Goal: Task Accomplishment & Management: Use online tool/utility

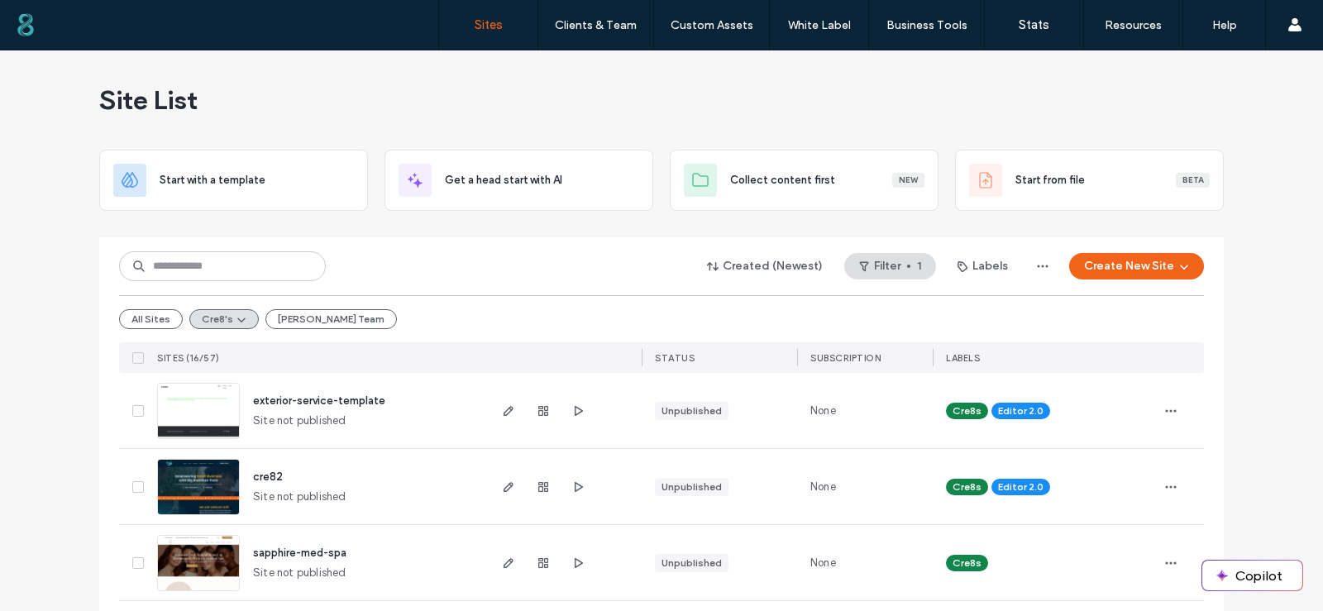
click at [450, 259] on div "Created (Newest) Filter 1 Labels Create New Site" at bounding box center [661, 265] width 1084 height 31
click at [176, 261] on input at bounding box center [222, 266] width 207 height 30
type input "*******"
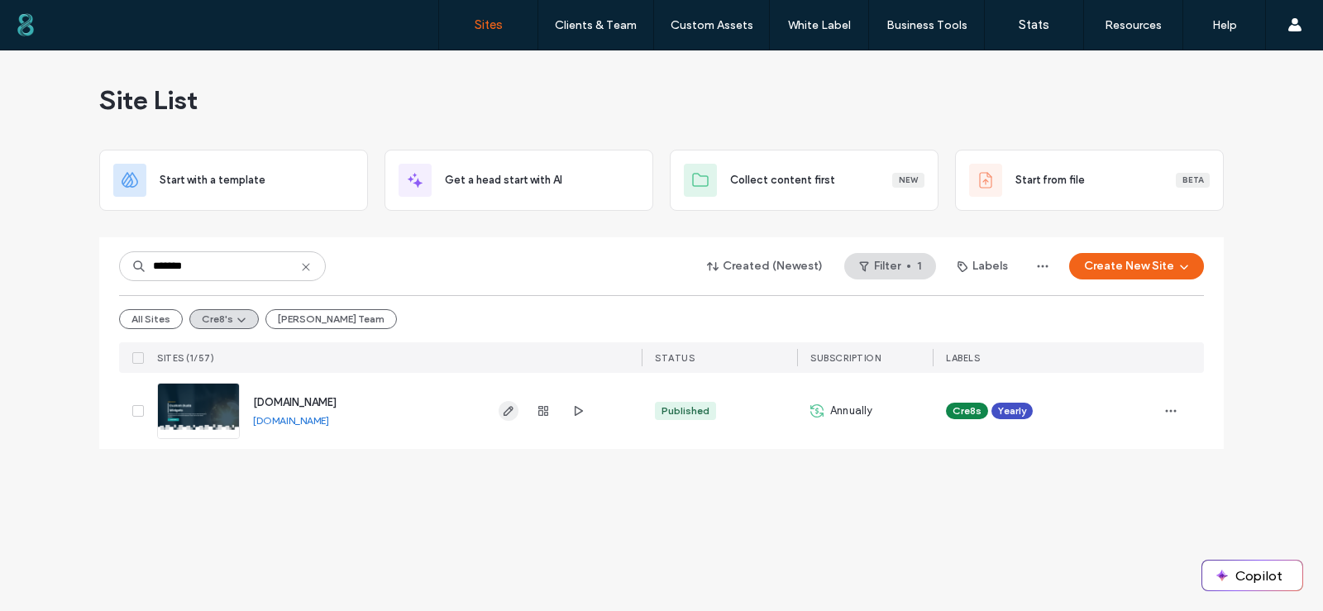
click at [508, 409] on use "button" at bounding box center [508, 411] width 10 height 10
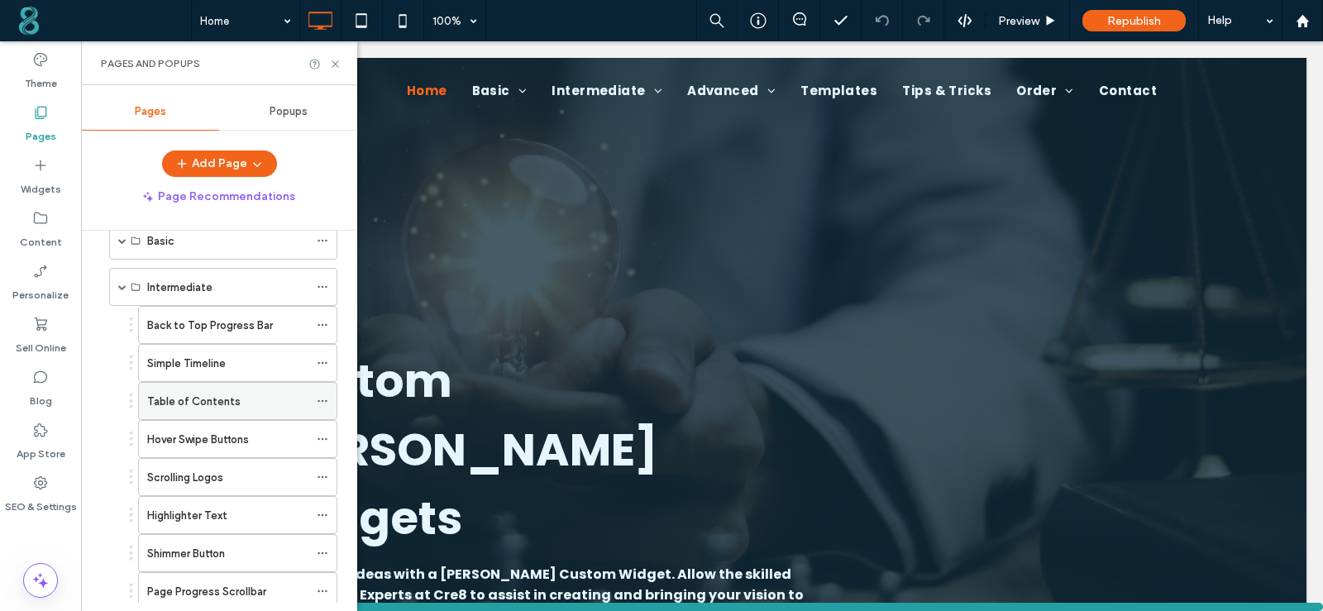
scroll to position [83, 0]
click at [236, 335] on div "Back to Top Progress Bar" at bounding box center [227, 325] width 161 height 36
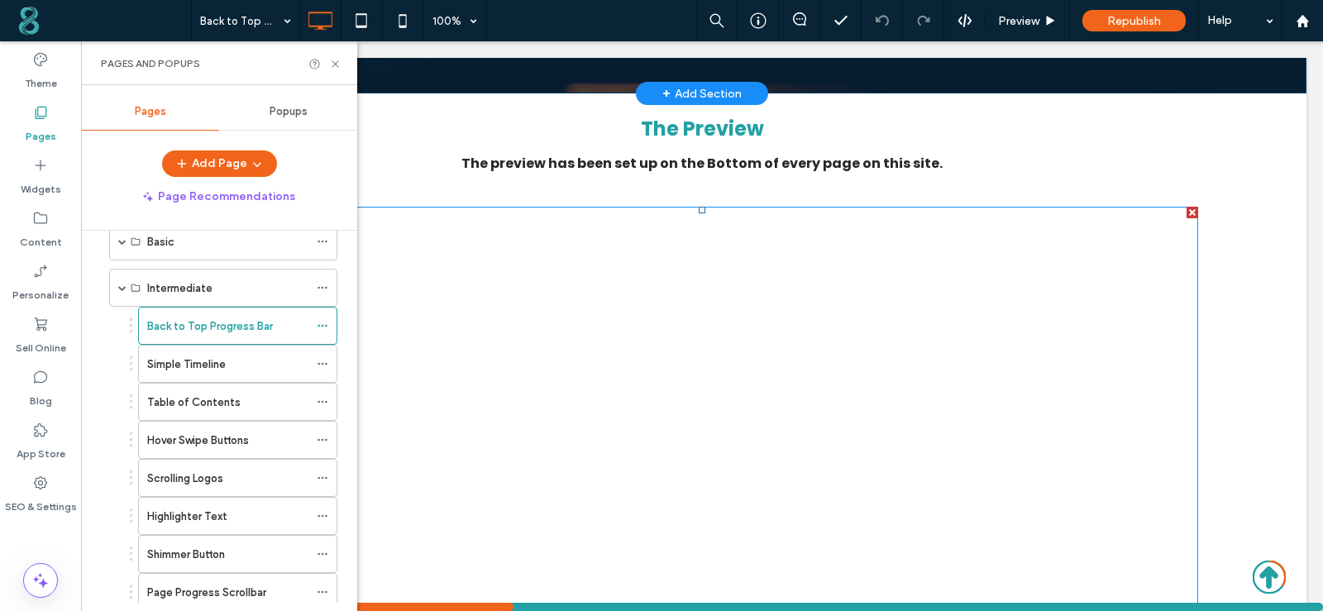
scroll to position [579, 0]
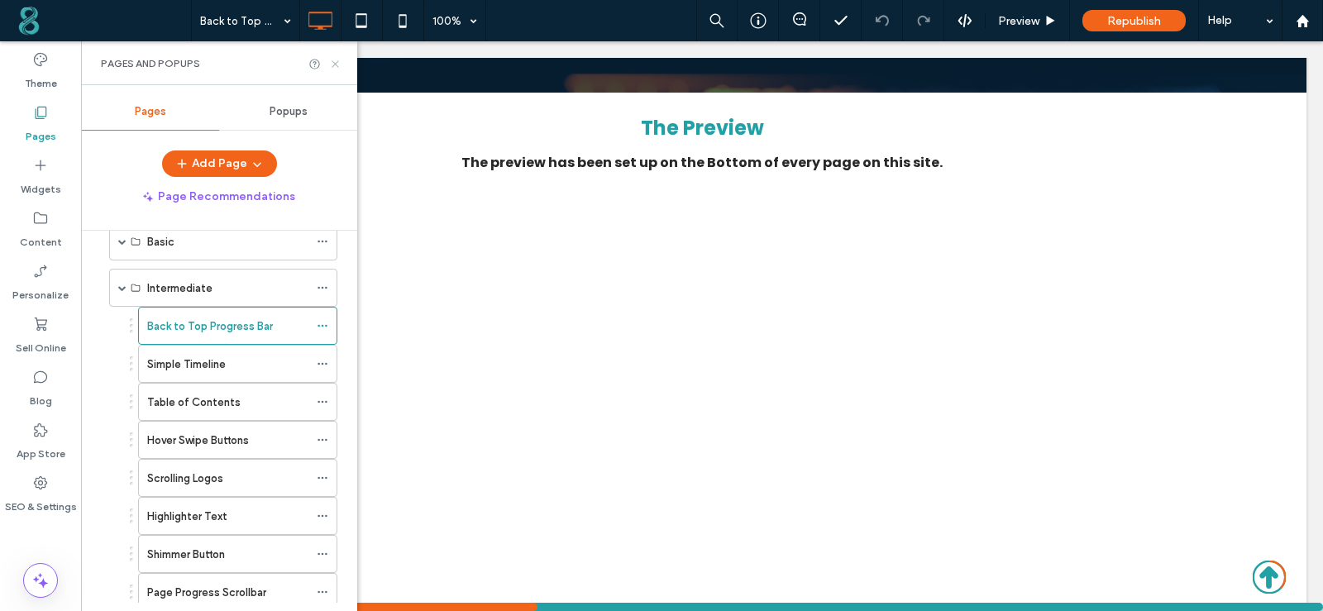
click at [336, 64] on use at bounding box center [334, 63] width 7 height 7
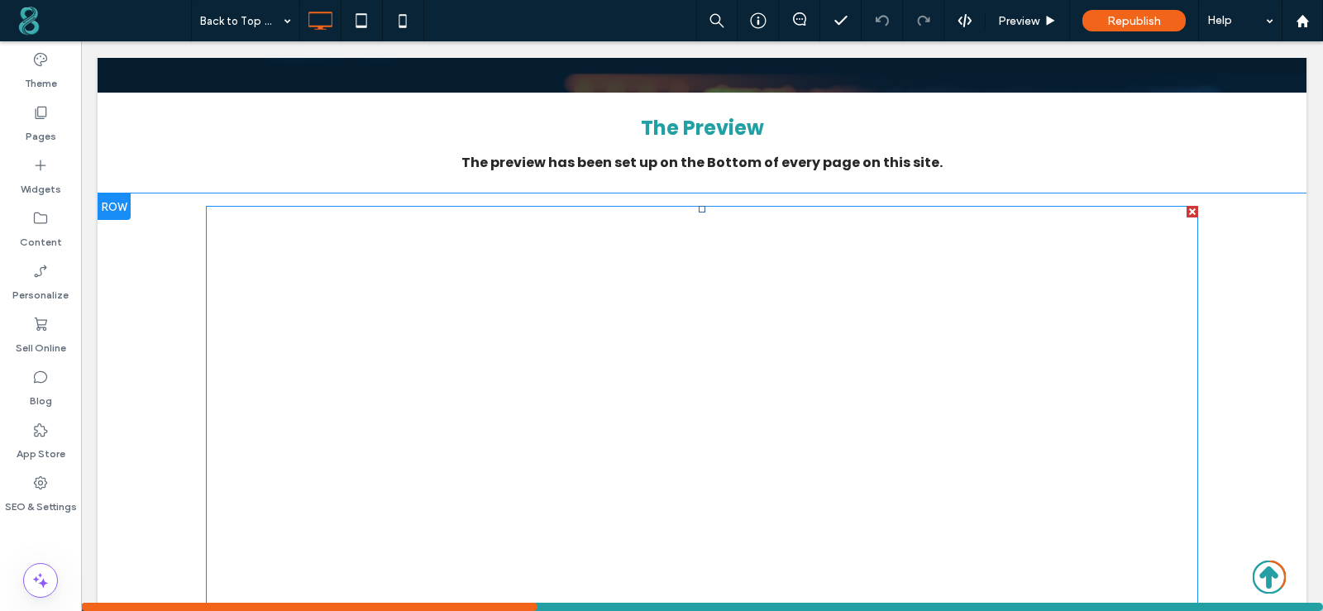
click at [1186, 206] on div at bounding box center [1192, 212] width 12 height 12
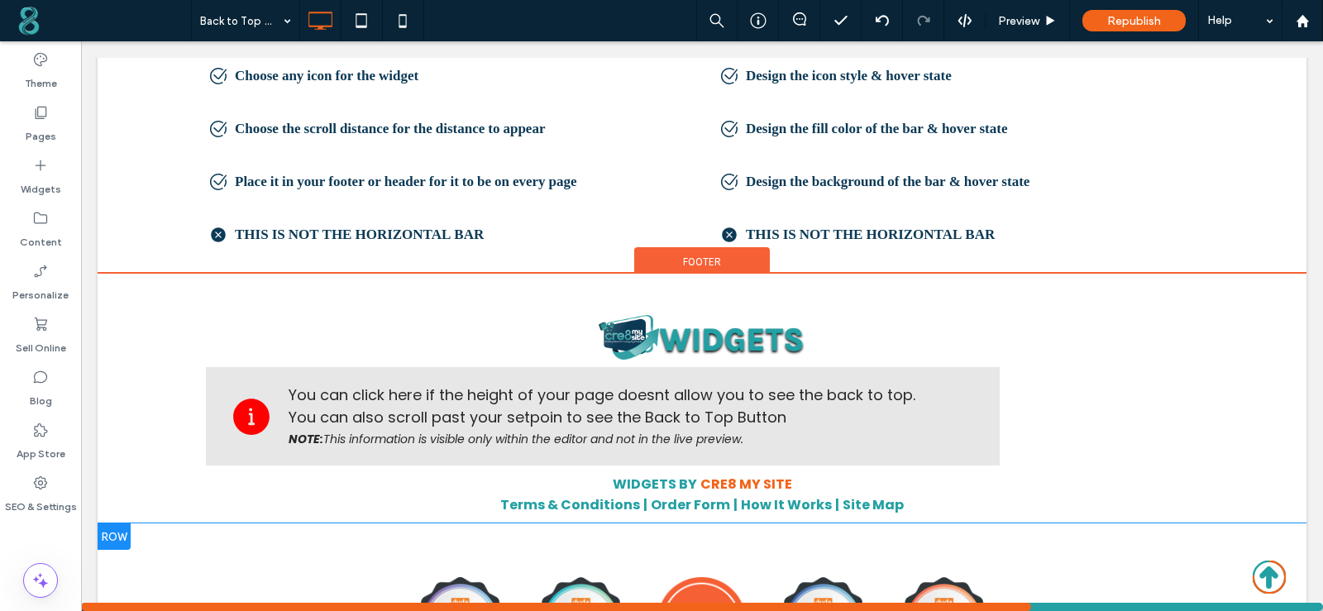
scroll to position [992, 0]
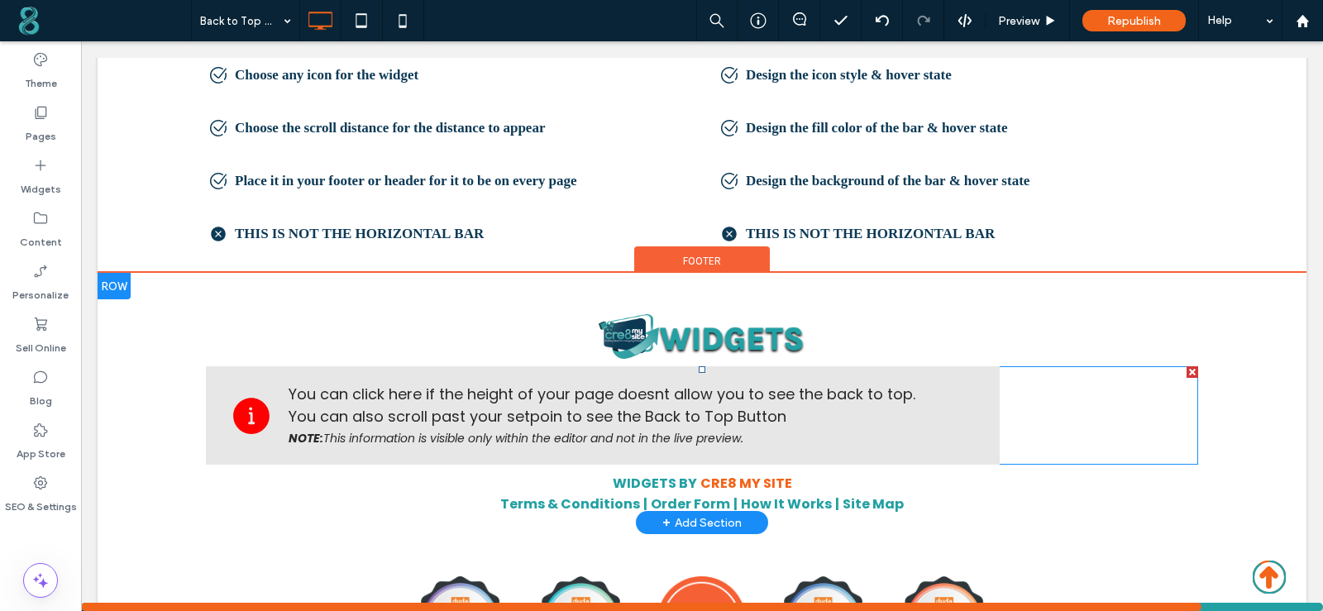
click at [1253, 577] on icon at bounding box center [1268, 576] width 33 height 33
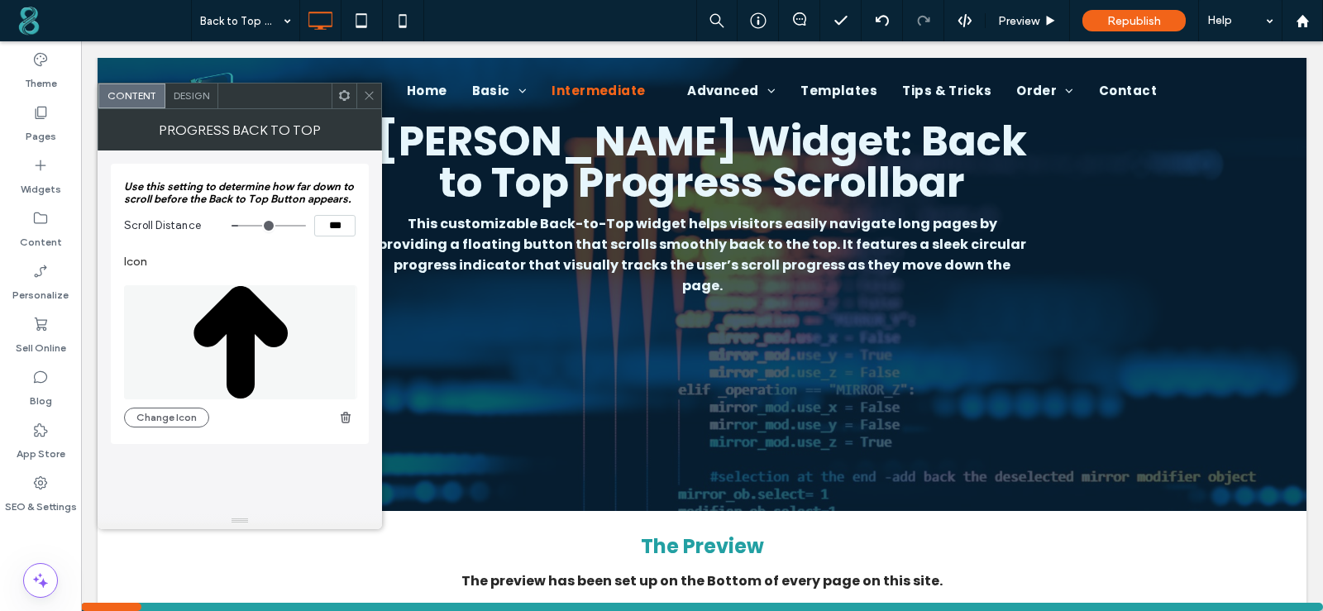
scroll to position [0, 0]
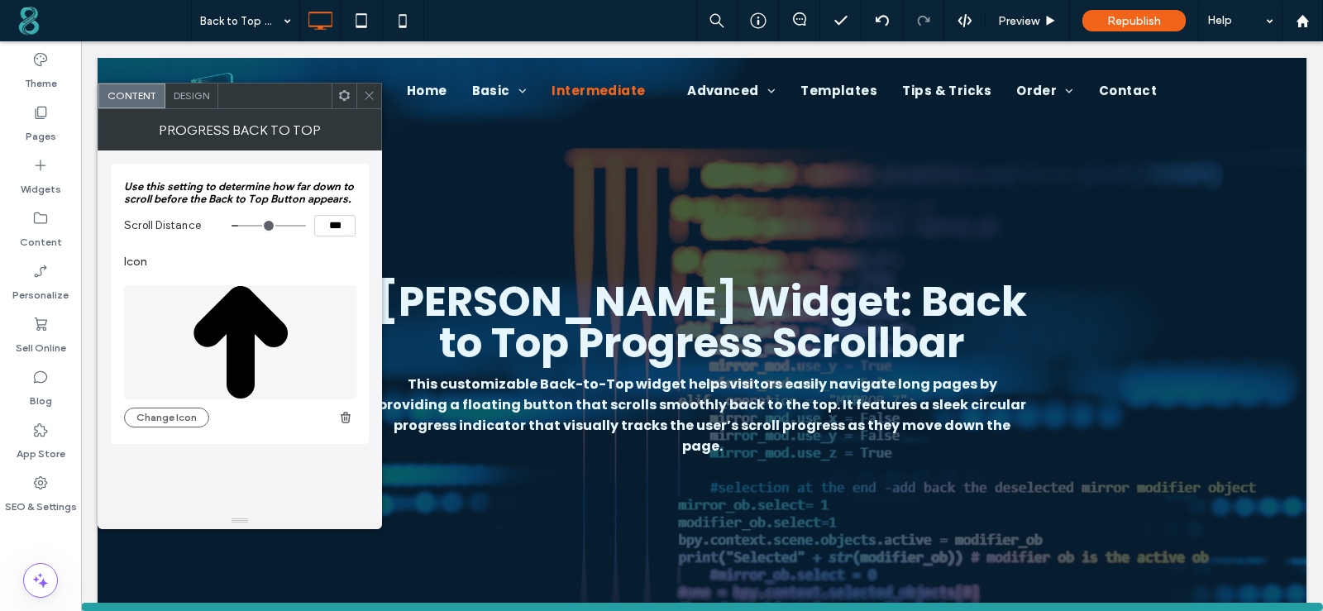
click at [192, 97] on span "Design" at bounding box center [192, 95] width 36 height 12
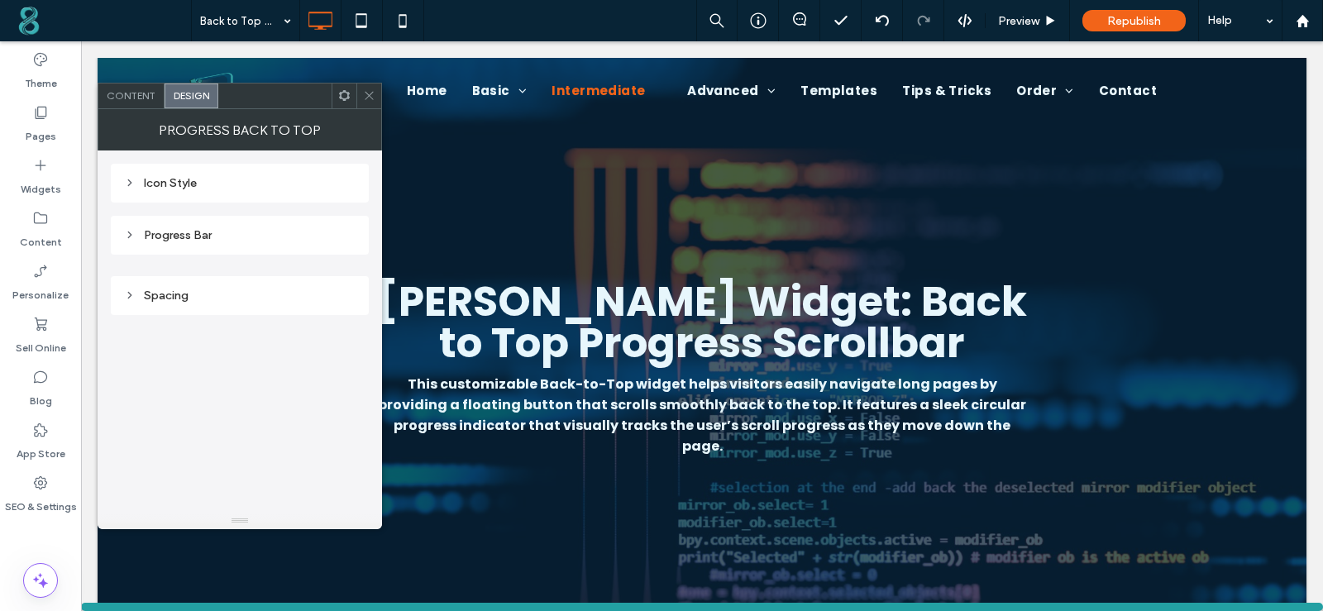
click at [175, 185] on div "Icon Style" at bounding box center [239, 183] width 231 height 14
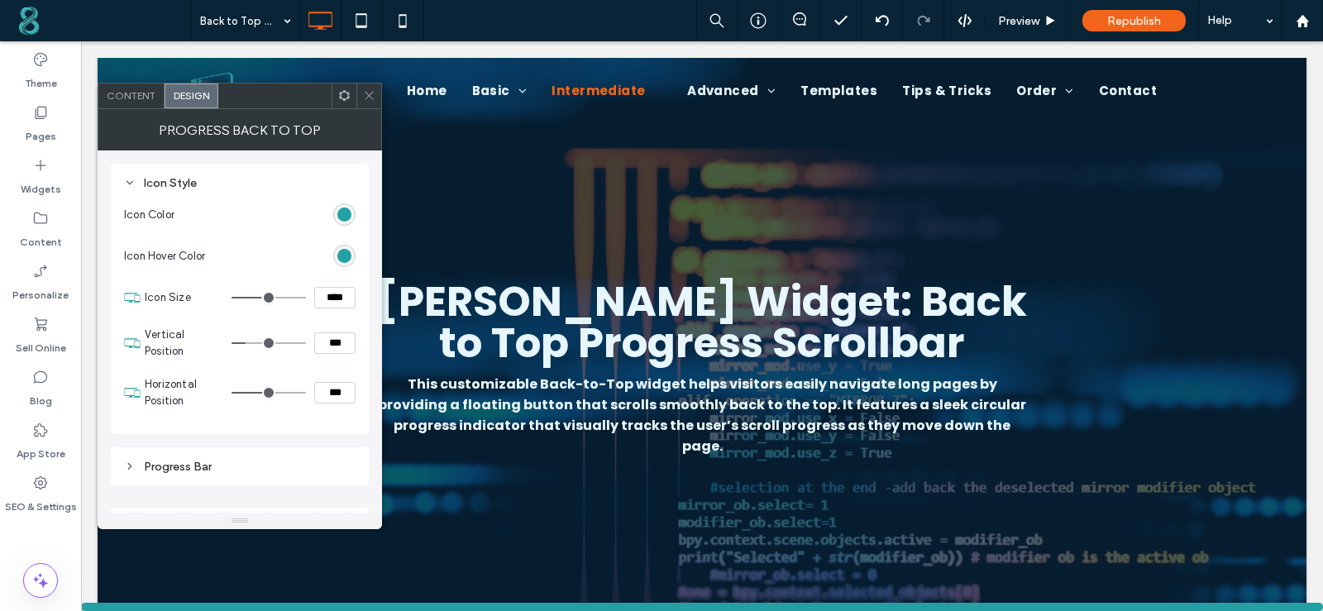
click at [175, 183] on div "Icon Style" at bounding box center [239, 183] width 231 height 14
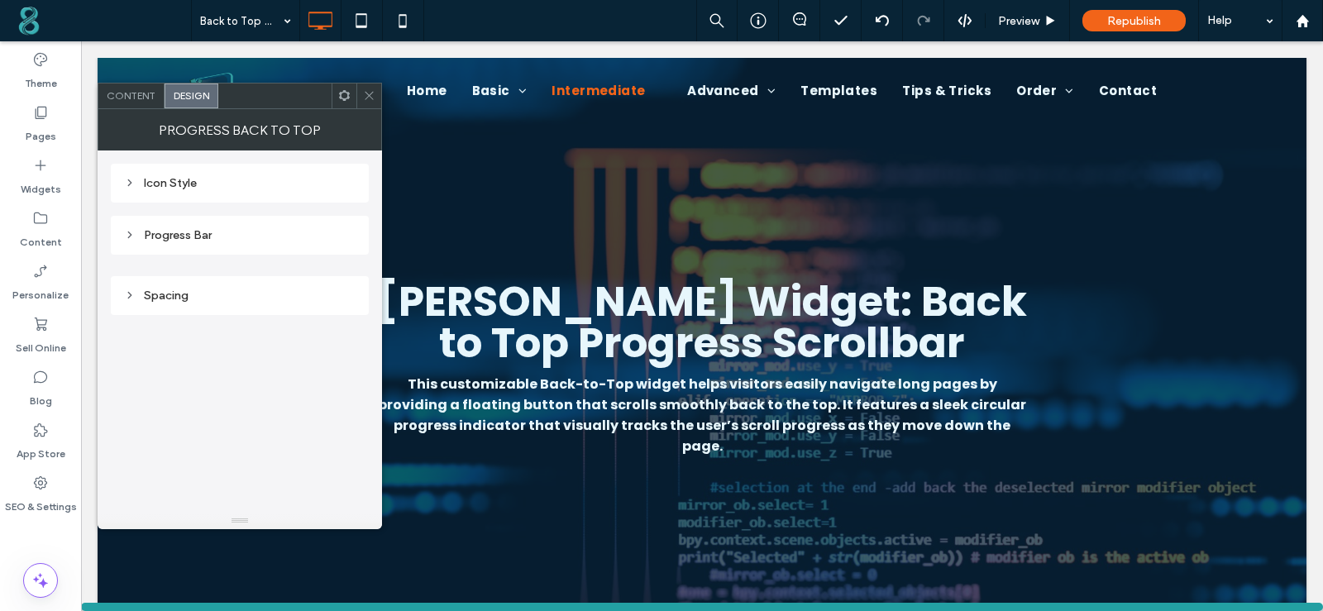
click at [175, 221] on div "Progress Bar" at bounding box center [240, 235] width 258 height 39
click at [176, 232] on div "Progress Bar" at bounding box center [239, 235] width 231 height 14
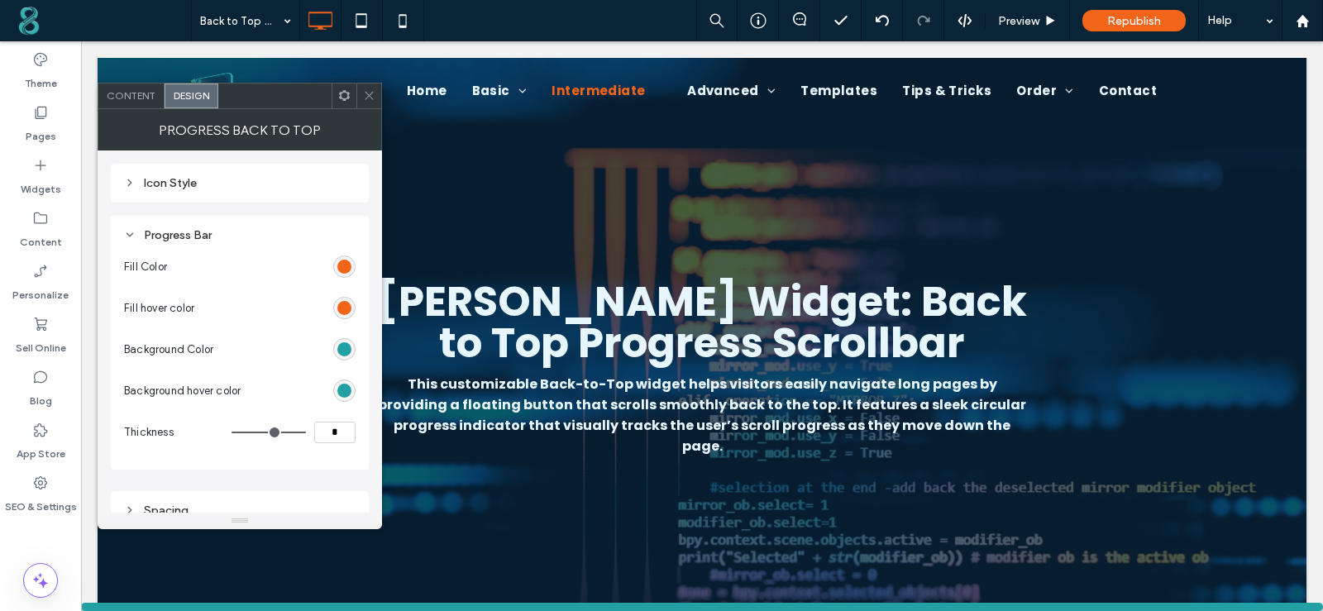
click at [176, 232] on div "Progress Bar" at bounding box center [239, 235] width 231 height 14
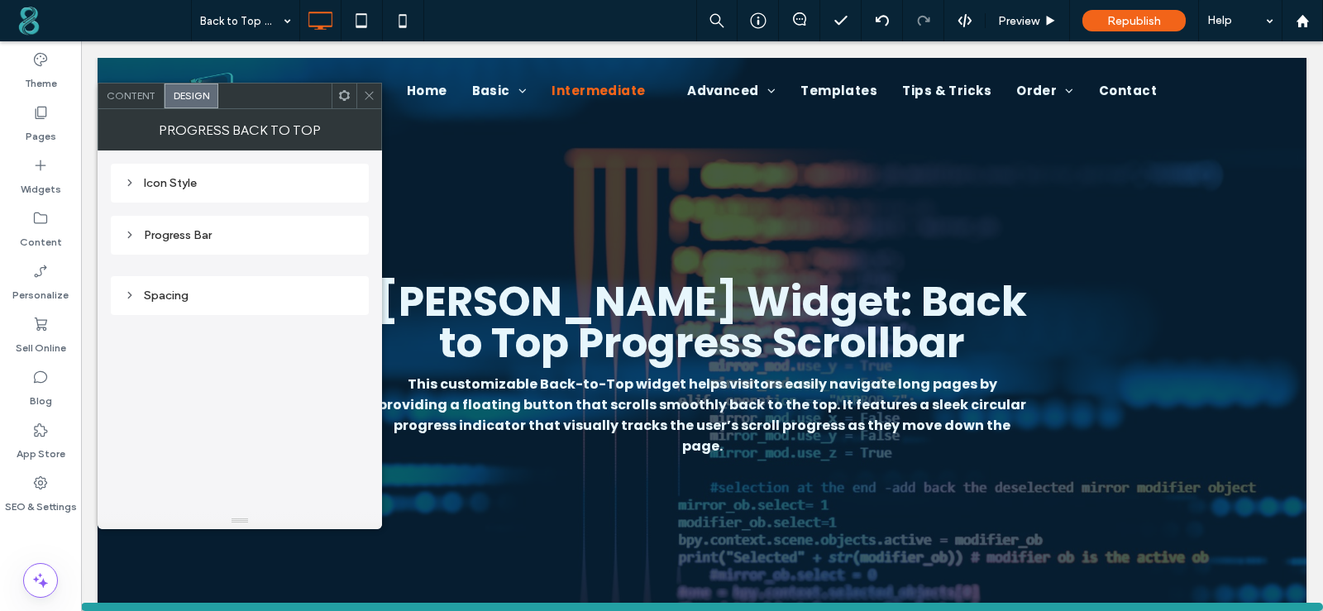
click at [133, 102] on div "Content" at bounding box center [131, 95] width 66 height 25
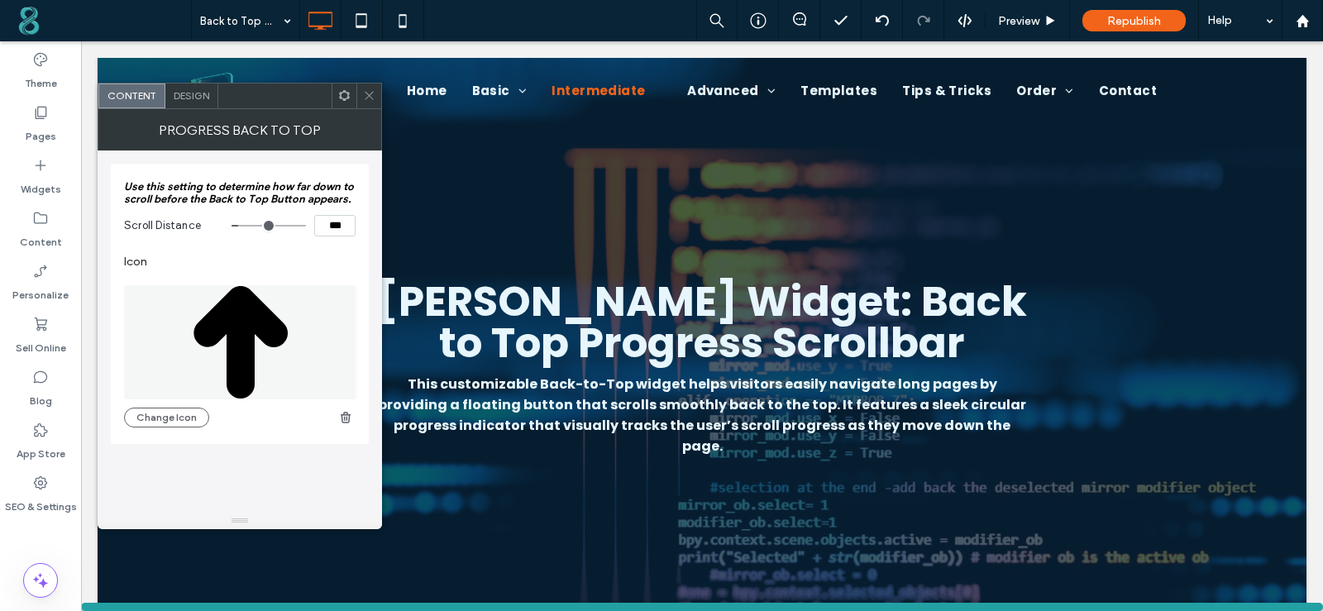
click at [363, 97] on div at bounding box center [368, 95] width 25 height 25
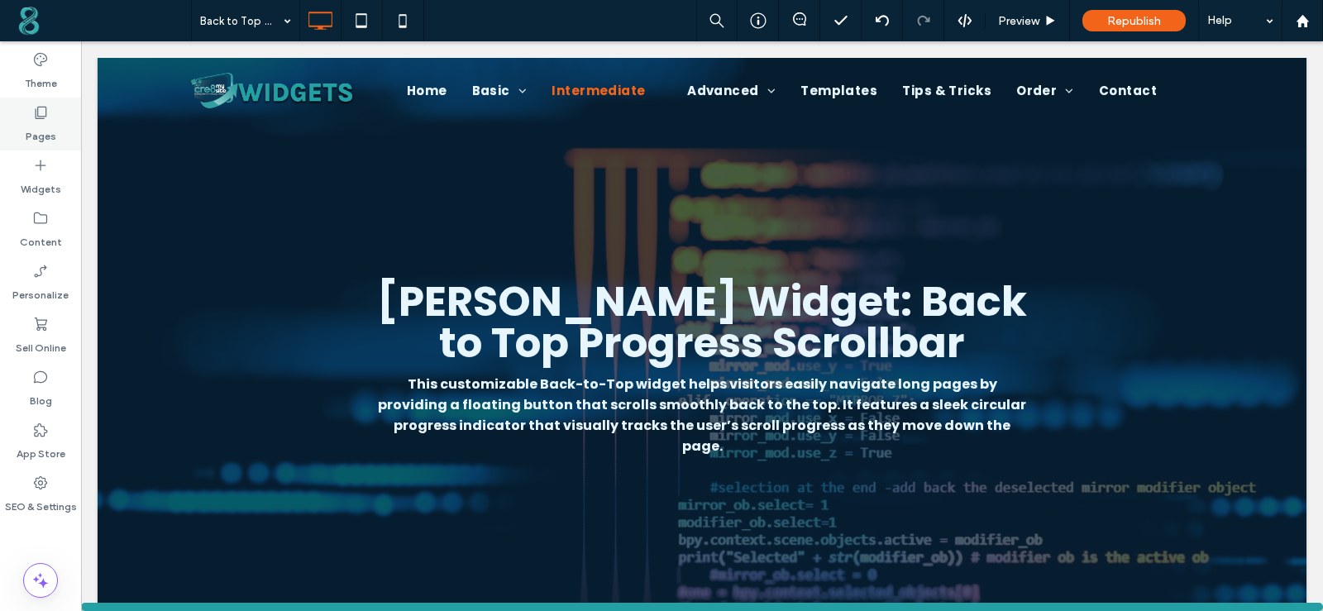
click at [51, 124] on label "Pages" at bounding box center [41, 132] width 31 height 23
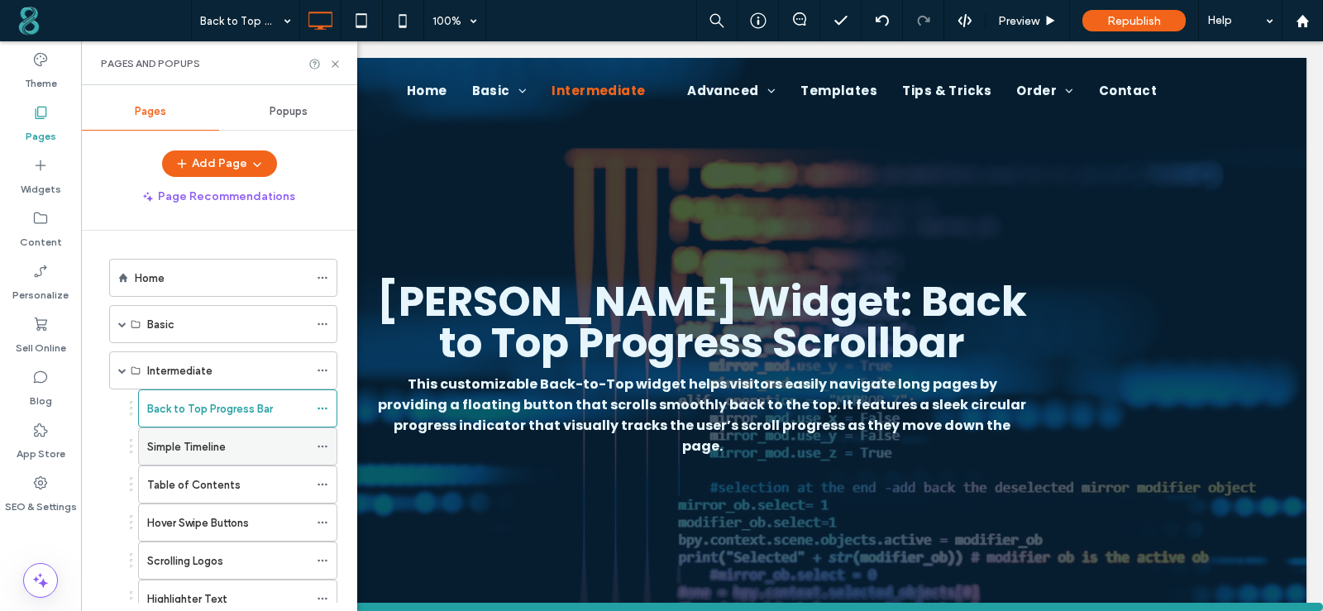
click at [284, 445] on div "Simple Timeline" at bounding box center [227, 446] width 161 height 17
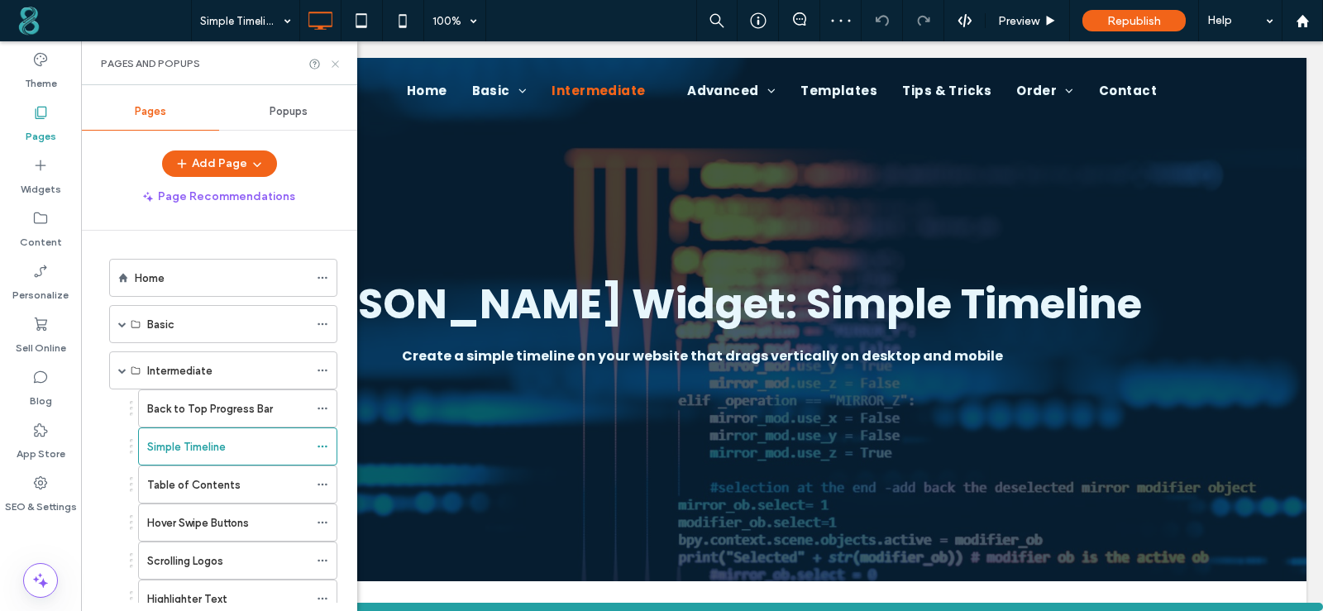
click at [331, 64] on icon at bounding box center [335, 64] width 12 height 12
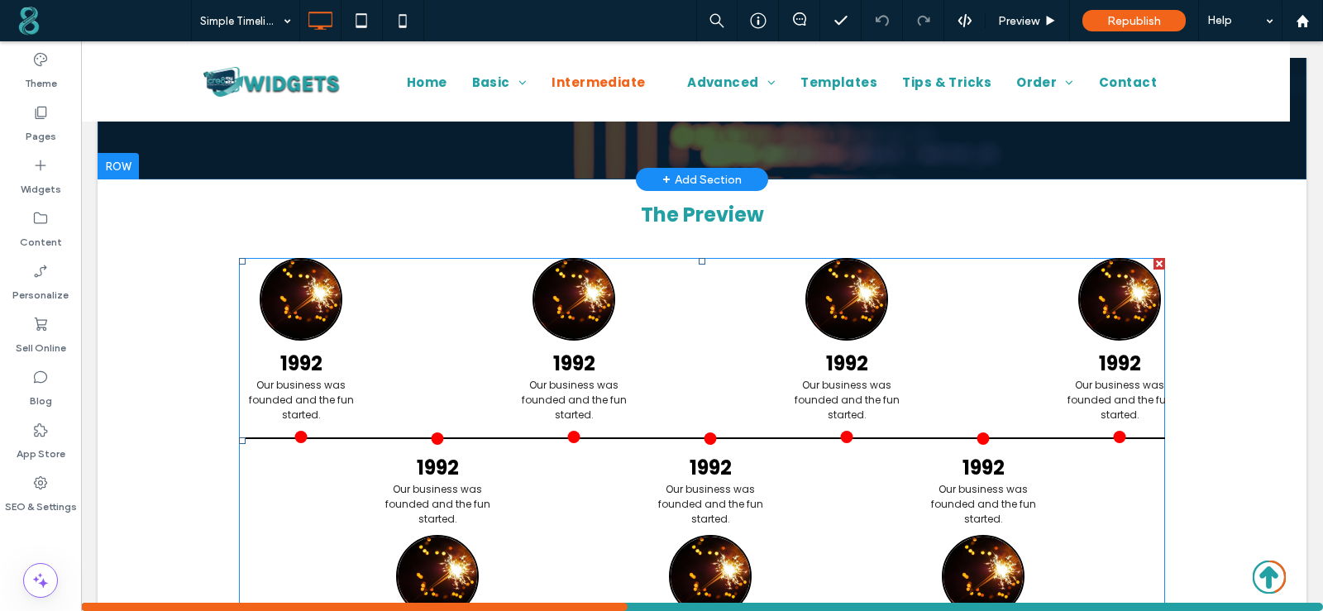
scroll to position [165, 0]
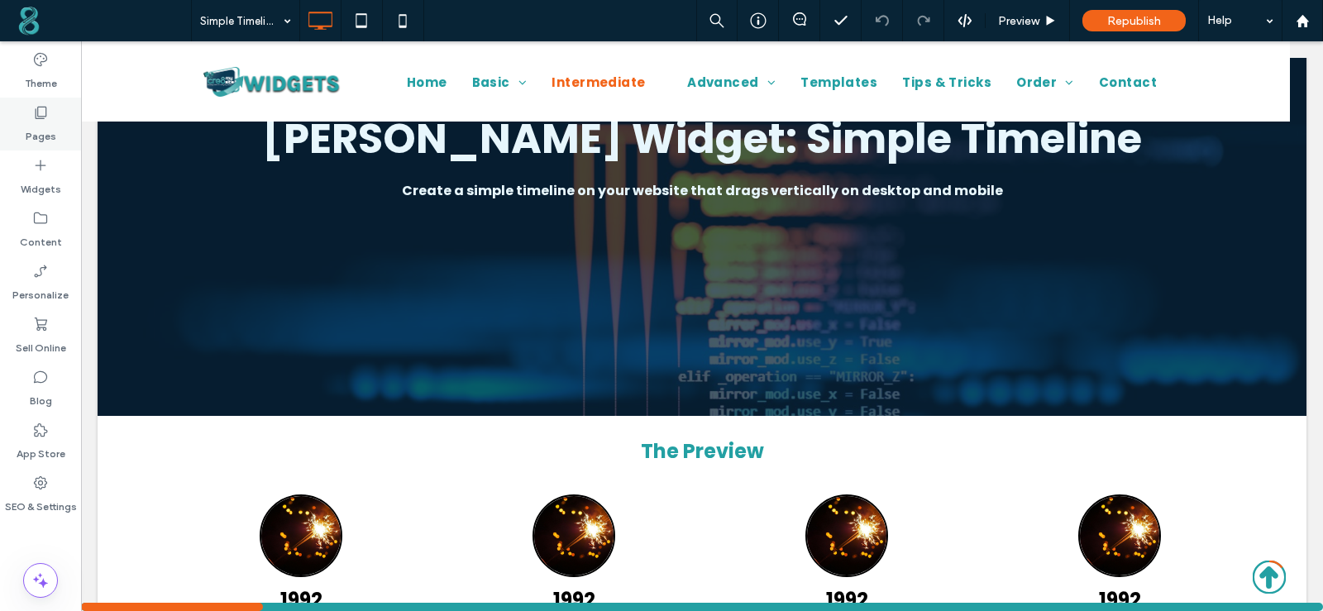
click at [41, 101] on div "Pages" at bounding box center [40, 124] width 81 height 53
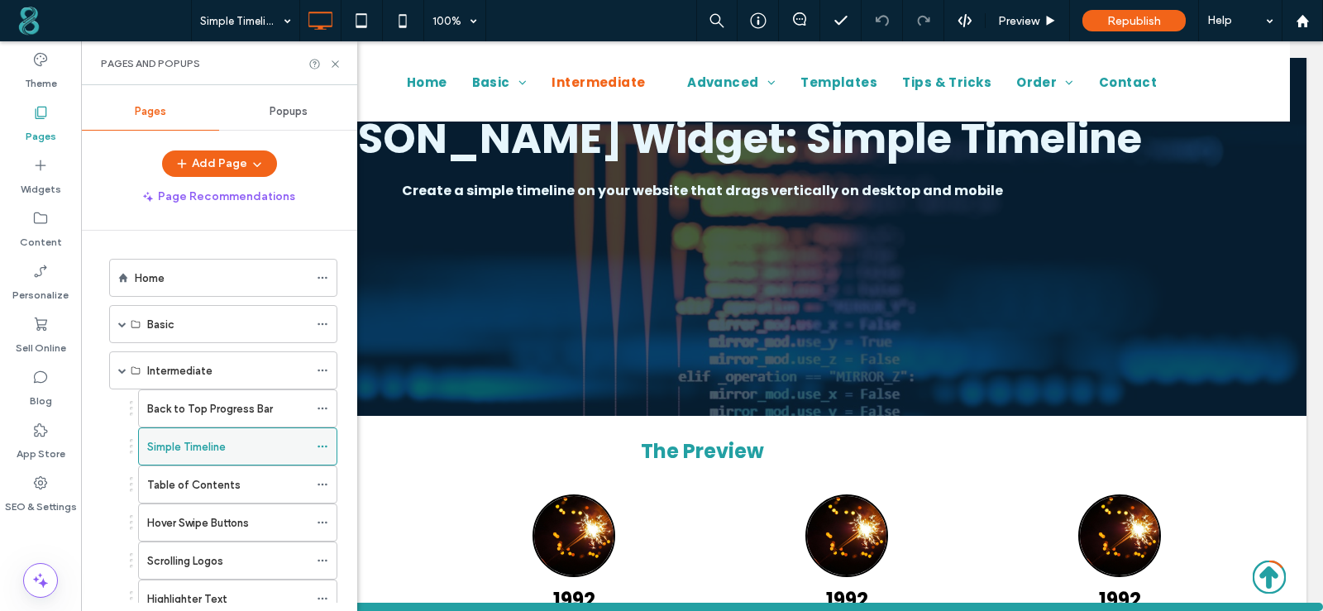
click at [321, 444] on icon at bounding box center [323, 447] width 12 height 12
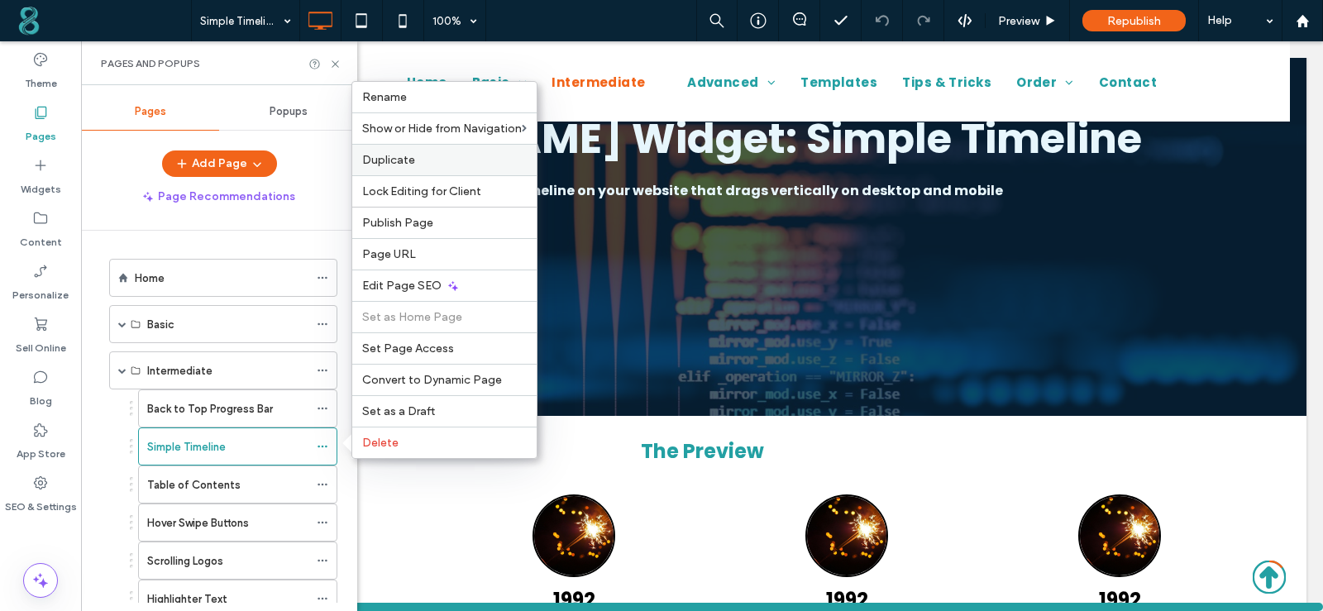
click at [397, 149] on div "Duplicate" at bounding box center [444, 159] width 184 height 31
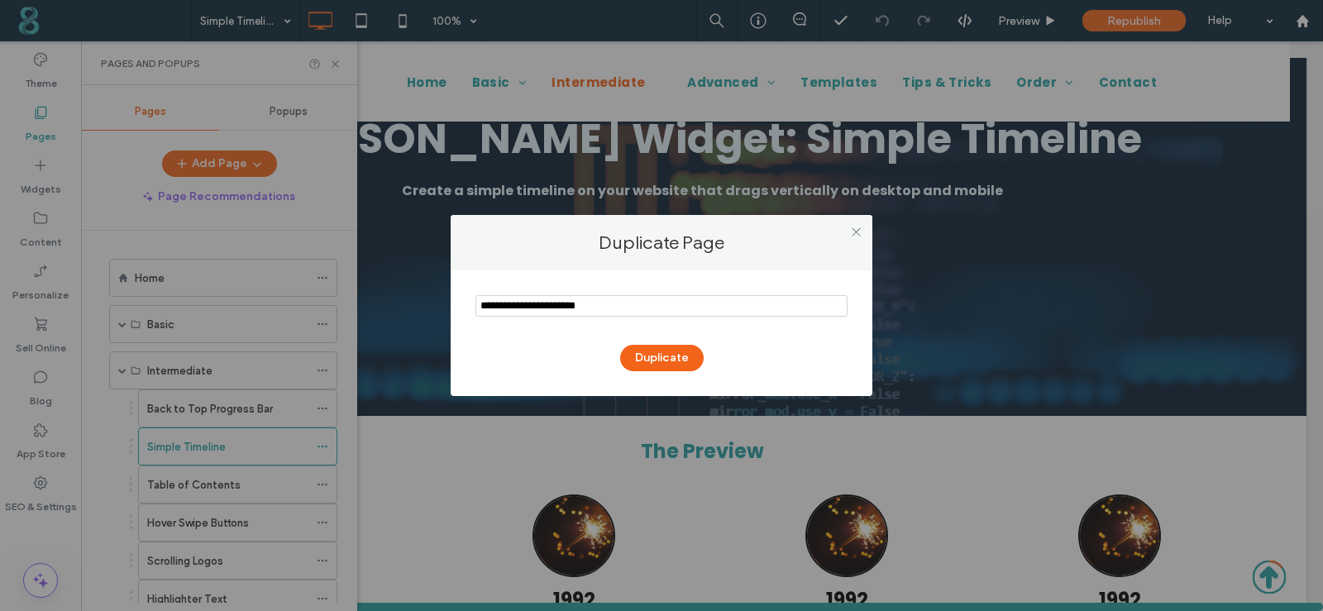
click at [645, 293] on section at bounding box center [661, 307] width 372 height 41
click at [645, 307] on input "notEmpty" at bounding box center [661, 305] width 372 height 21
type input "**********"
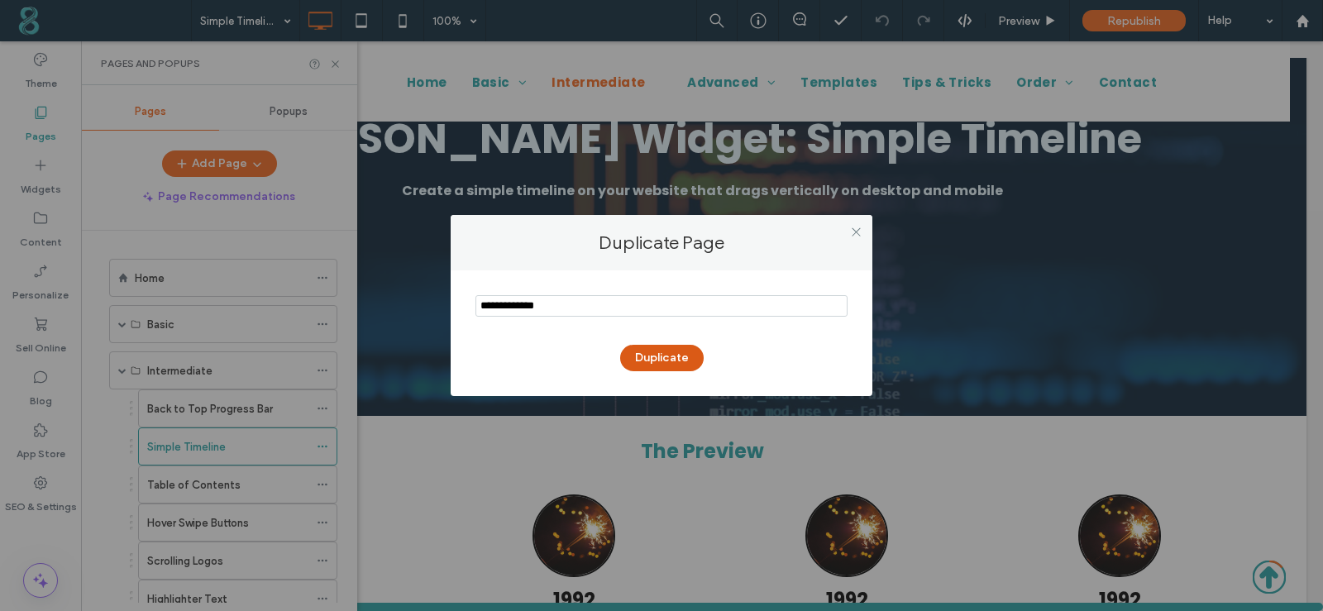
click at [684, 356] on button "Duplicate" at bounding box center [661, 358] width 83 height 26
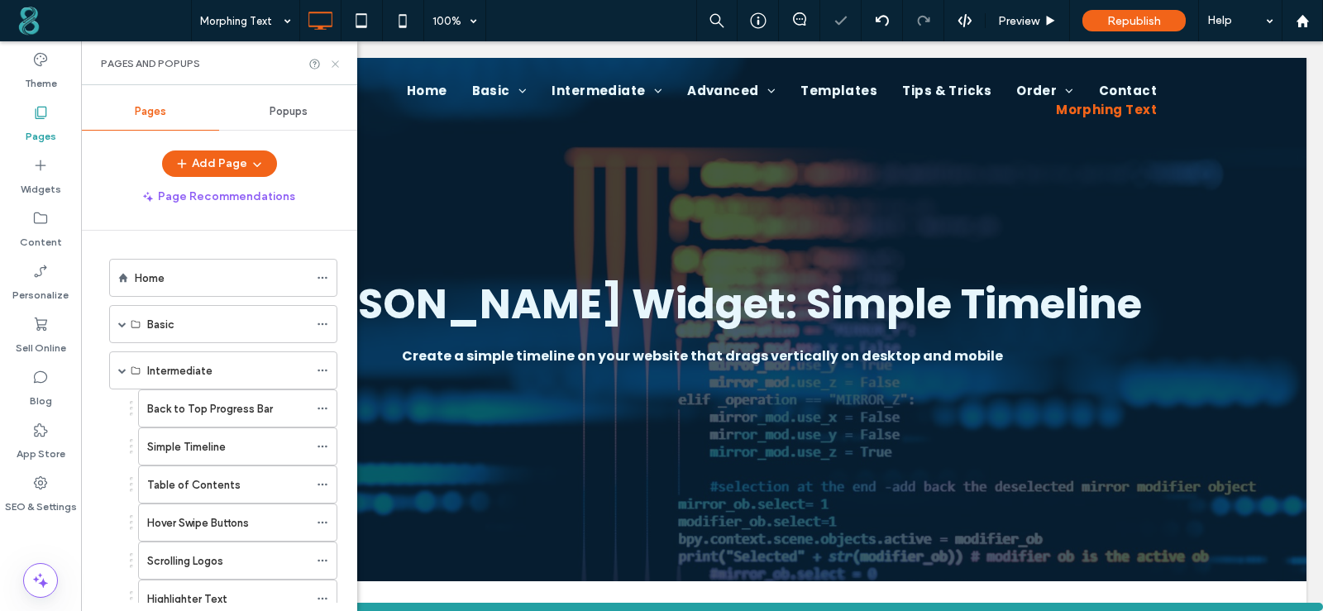
scroll to position [0, 0]
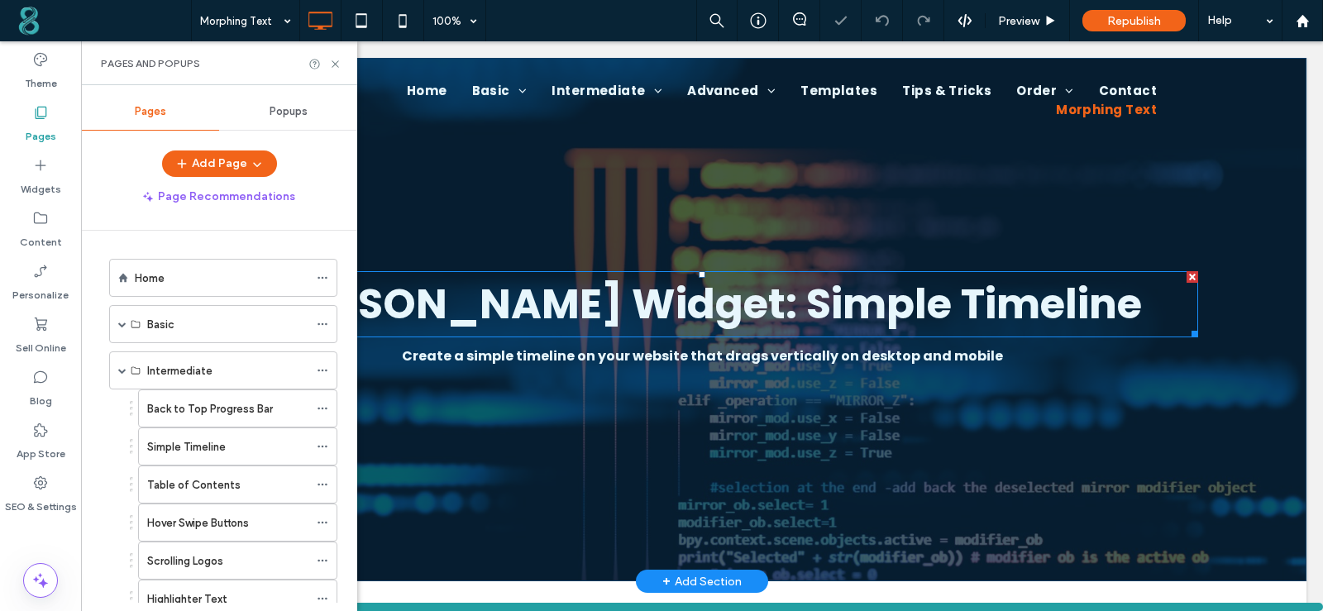
click at [665, 295] on span "[PERSON_NAME] Widget: Simple Timeline" at bounding box center [701, 303] width 879 height 59
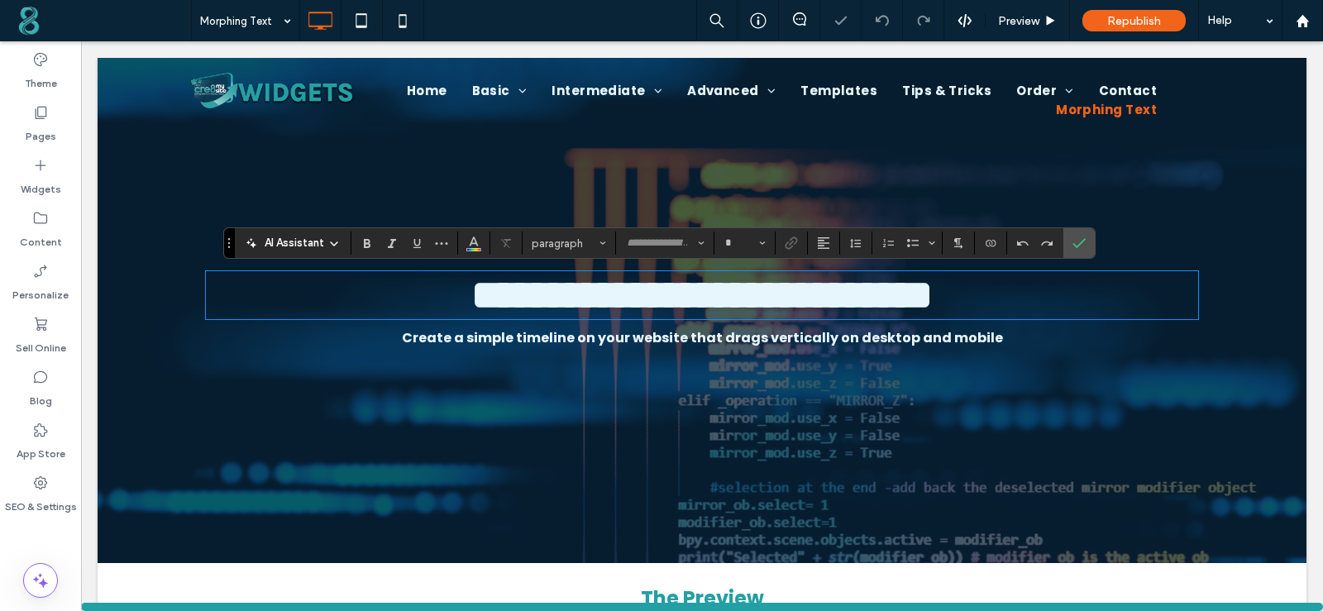
type input "*******"
type input "**"
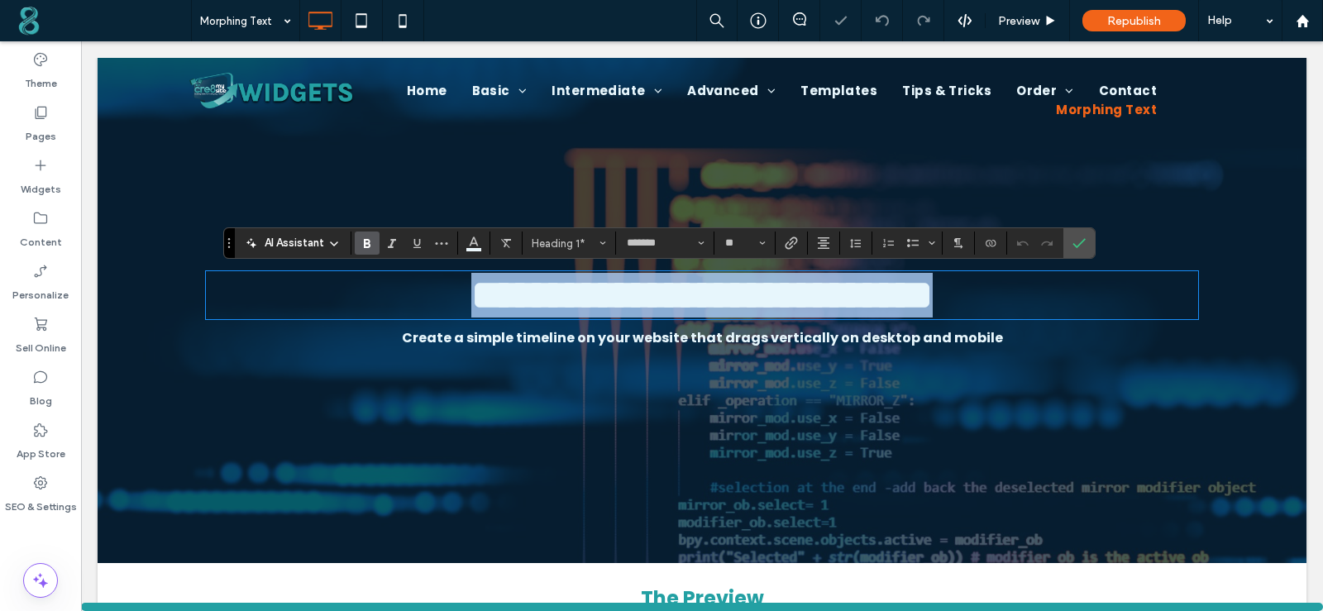
click at [682, 301] on span "**********" at bounding box center [701, 294] width 461 height 41
click at [679, 302] on span "**********" at bounding box center [701, 294] width 461 height 41
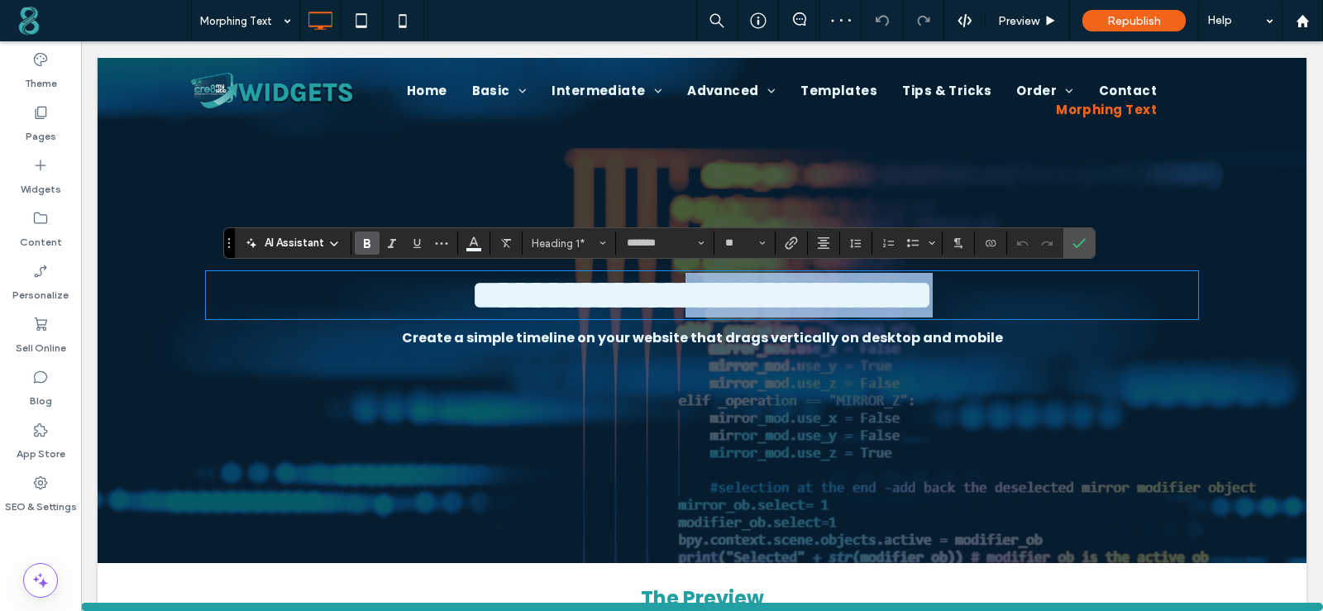
drag, startPoint x: 683, startPoint y: 308, endPoint x: 1011, endPoint y: 297, distance: 328.4
click at [1021, 311] on h1 "**********" at bounding box center [702, 295] width 992 height 45
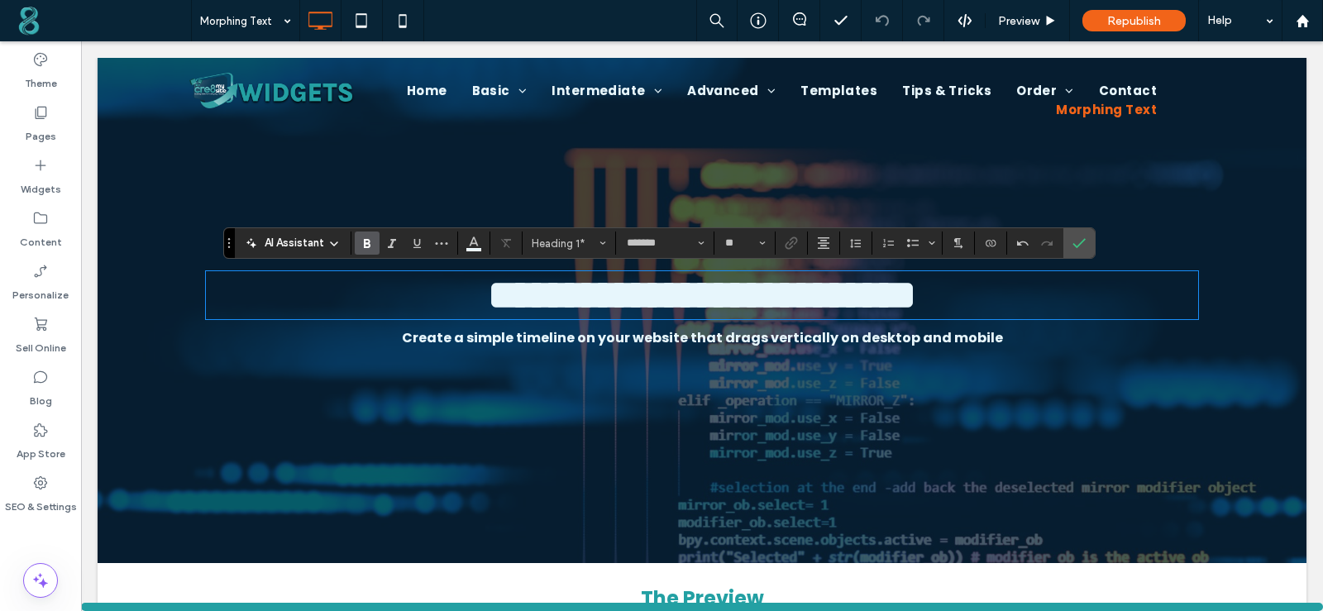
click at [617, 347] on strong "Create a simple timeline on your website that drags vertically on desktop and m…" at bounding box center [702, 337] width 601 height 19
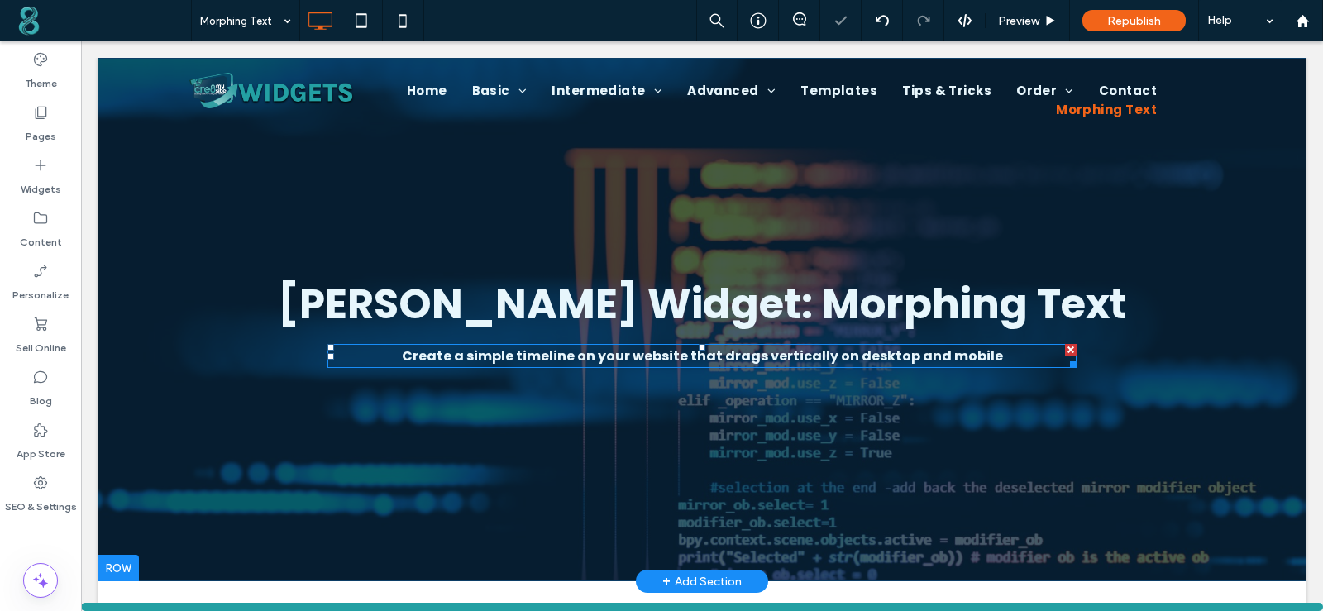
click at [644, 349] on strong "Create a simple timeline on your website that drags vertically on desktop and m…" at bounding box center [702, 355] width 601 height 19
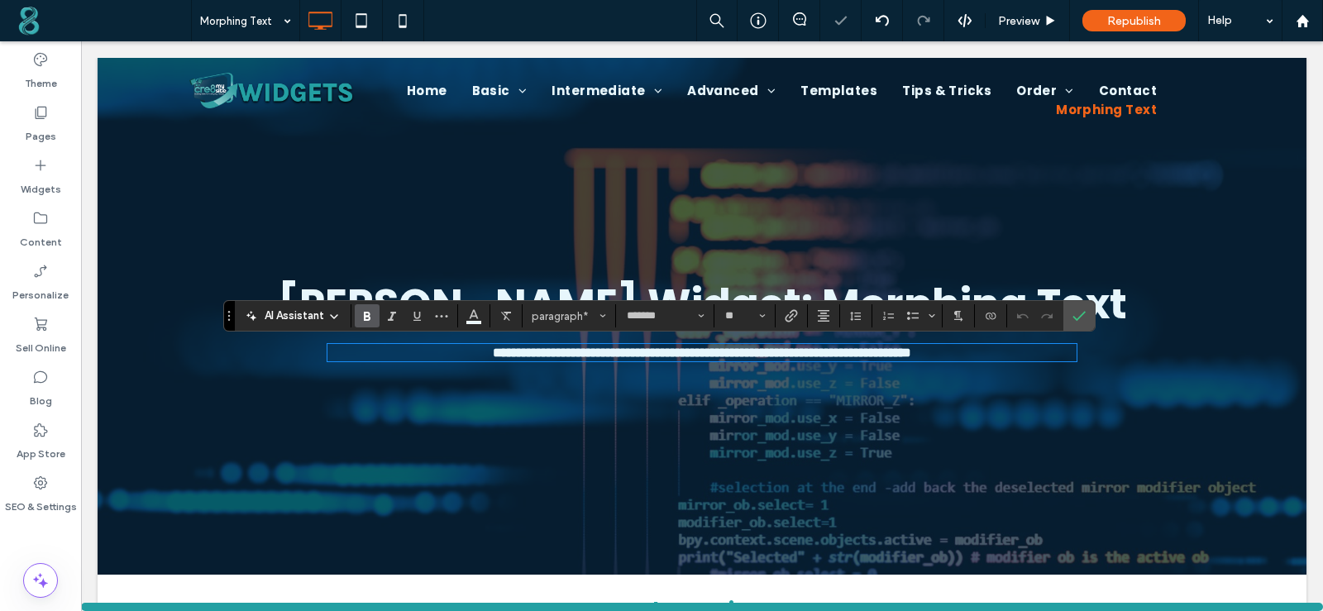
click at [646, 354] on strong "**********" at bounding box center [702, 352] width 418 height 12
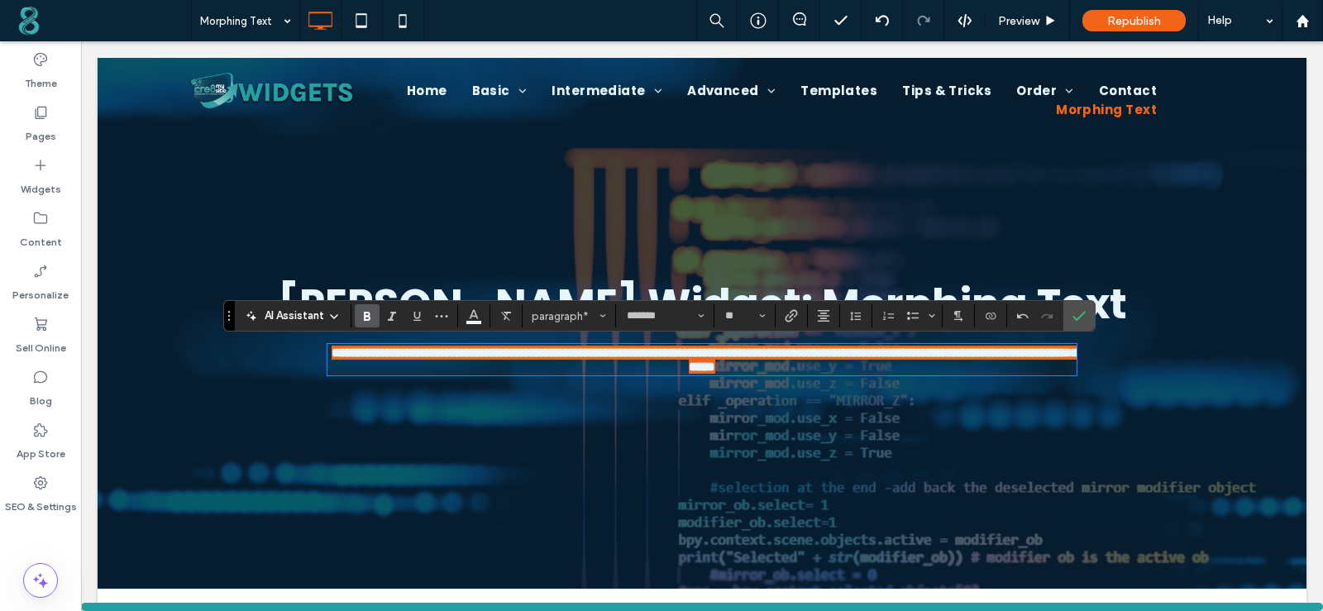
click at [303, 314] on span "AI Assistant" at bounding box center [295, 315] width 60 height 17
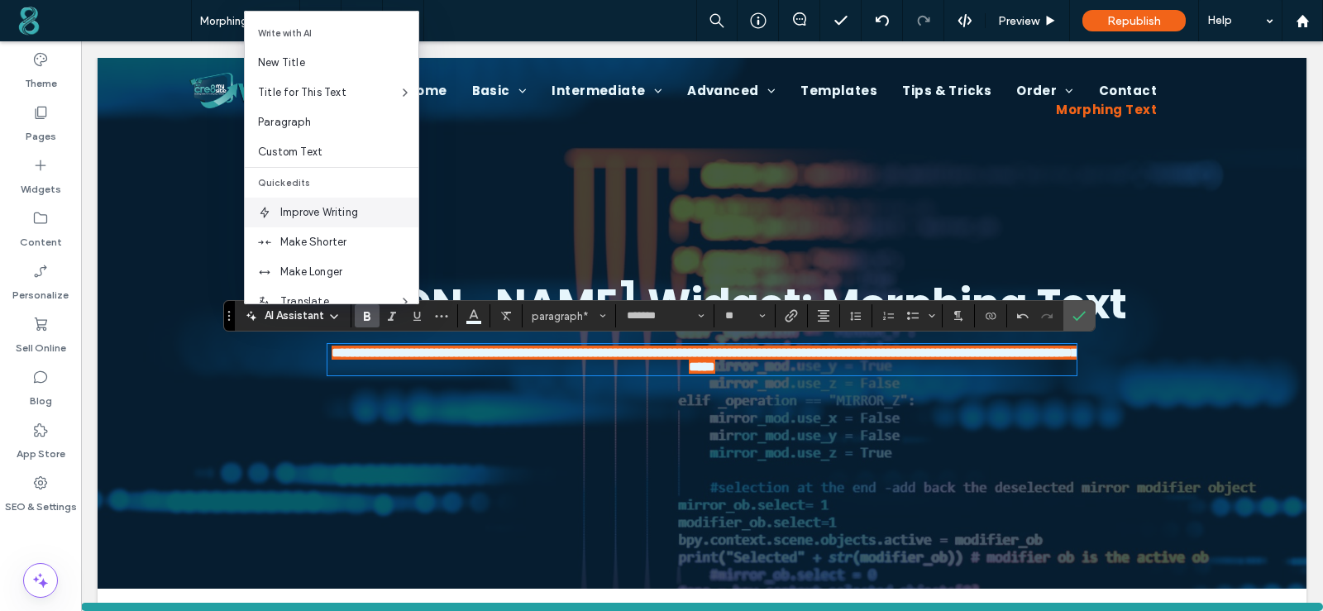
click at [314, 212] on span "Improve Writing" at bounding box center [349, 212] width 138 height 17
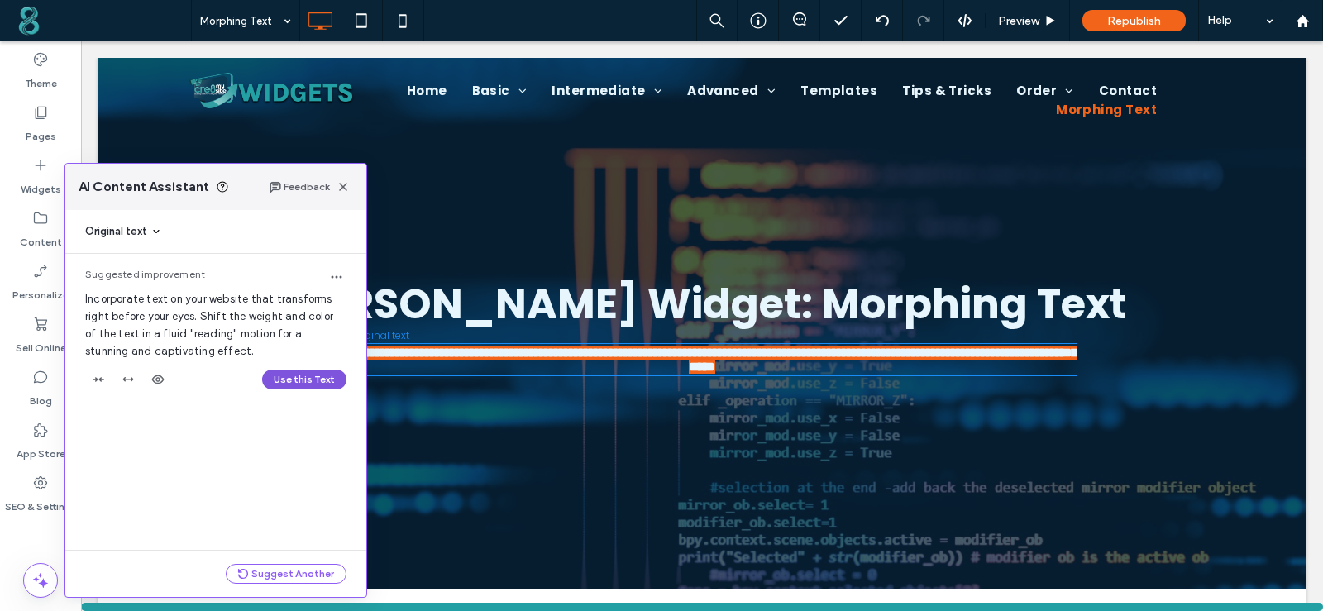
click at [294, 378] on button "Use this Text" at bounding box center [304, 379] width 84 height 20
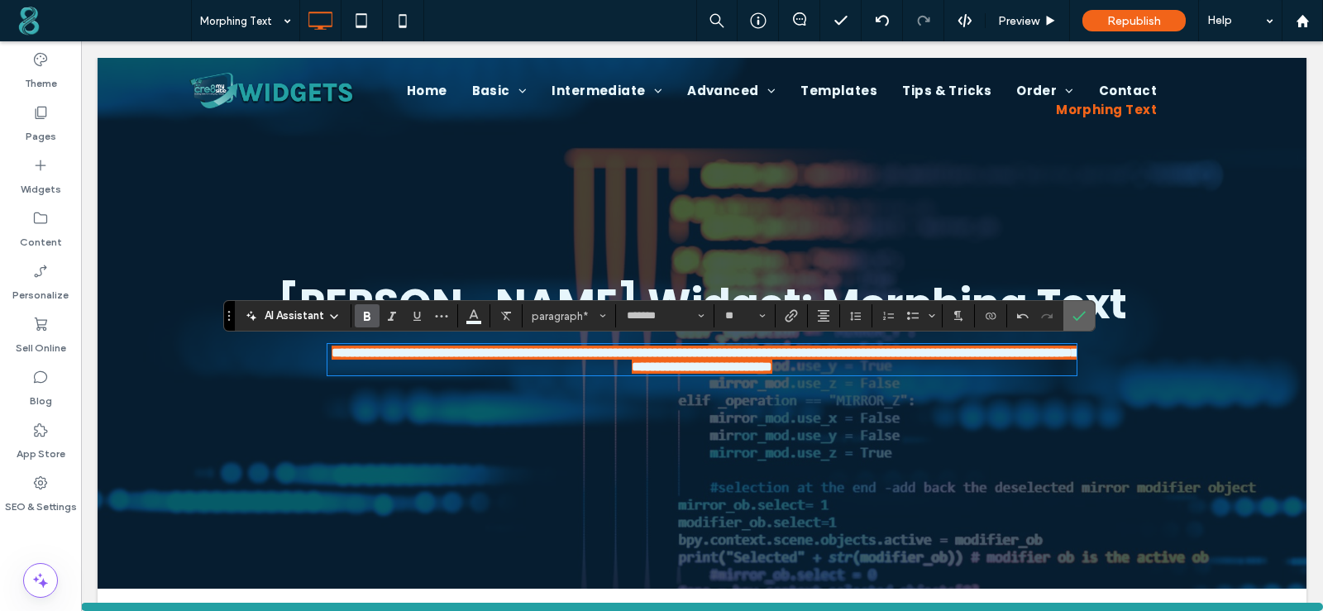
click at [1080, 312] on icon "Confirm" at bounding box center [1078, 315] width 13 height 13
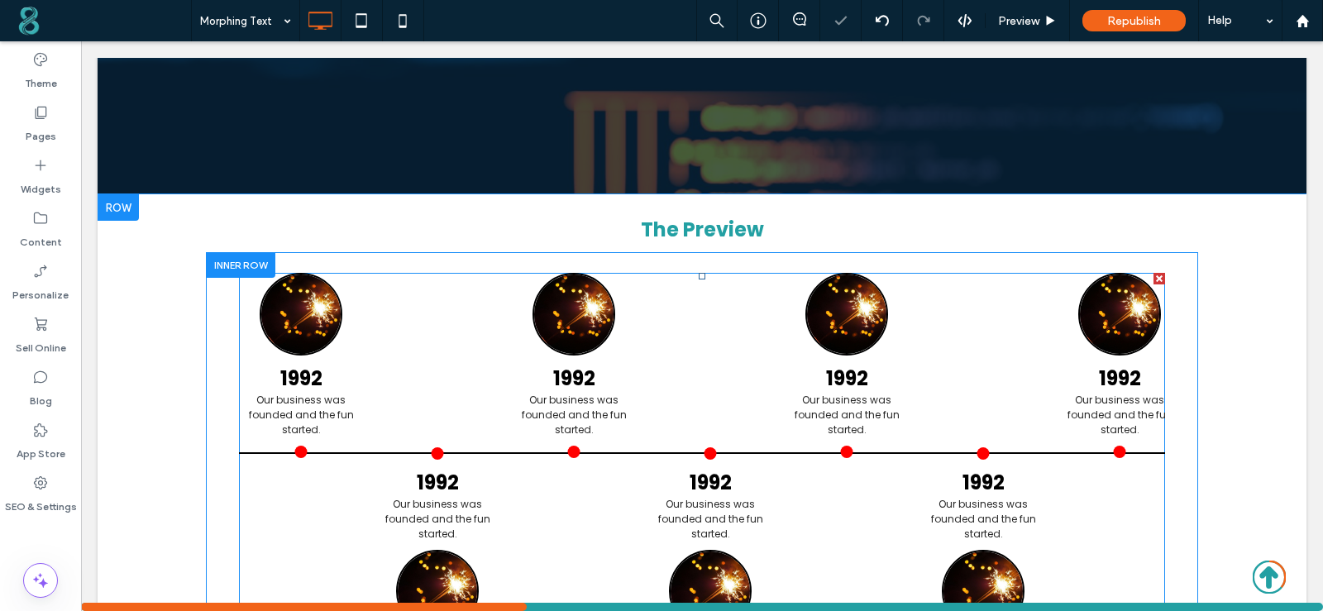
scroll to position [413, 0]
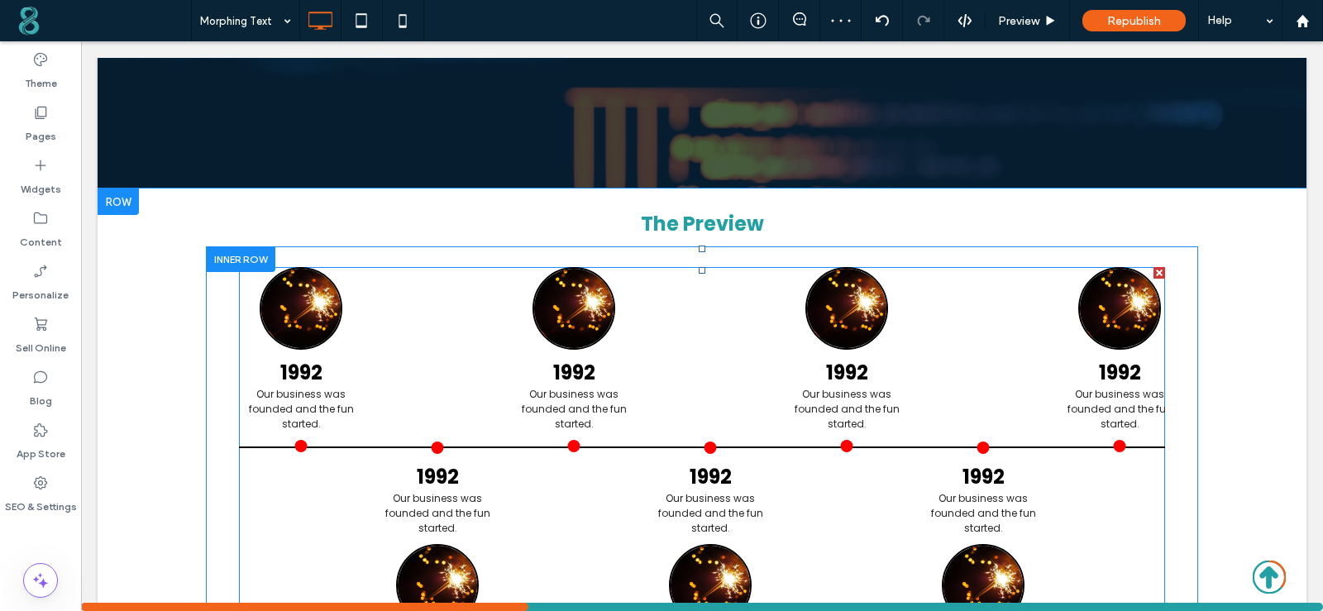
click at [1154, 271] on div at bounding box center [1159, 273] width 12 height 12
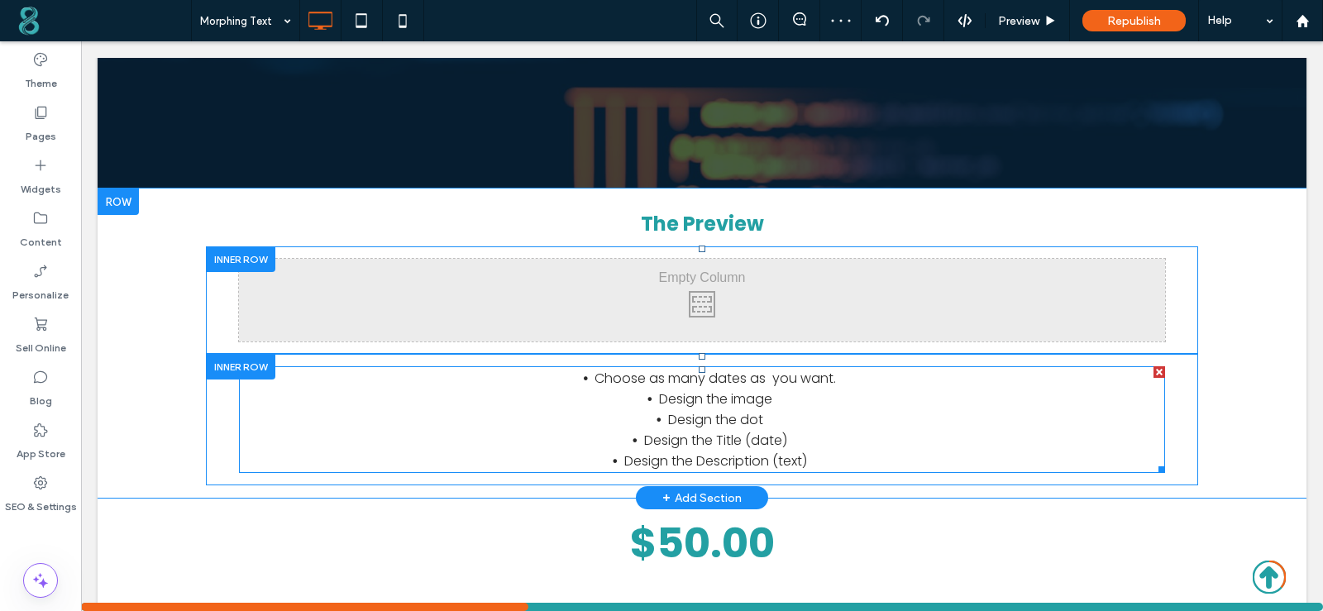
click at [702, 403] on span "Design the image" at bounding box center [715, 398] width 113 height 19
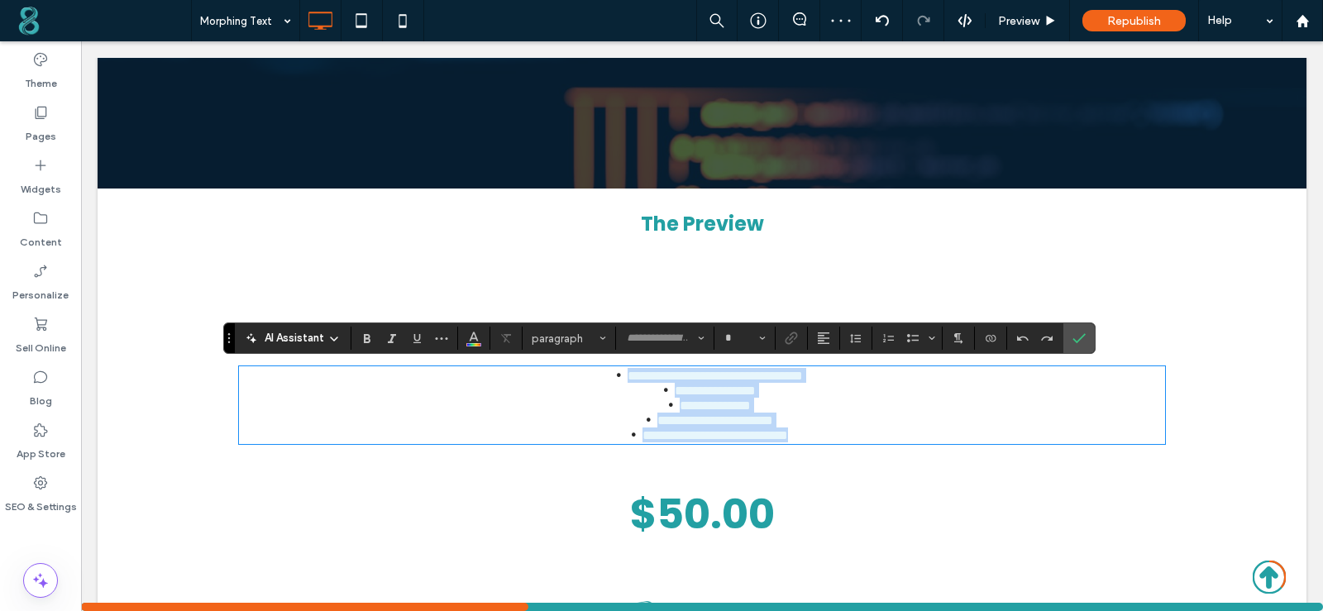
type input "*******"
type input "**"
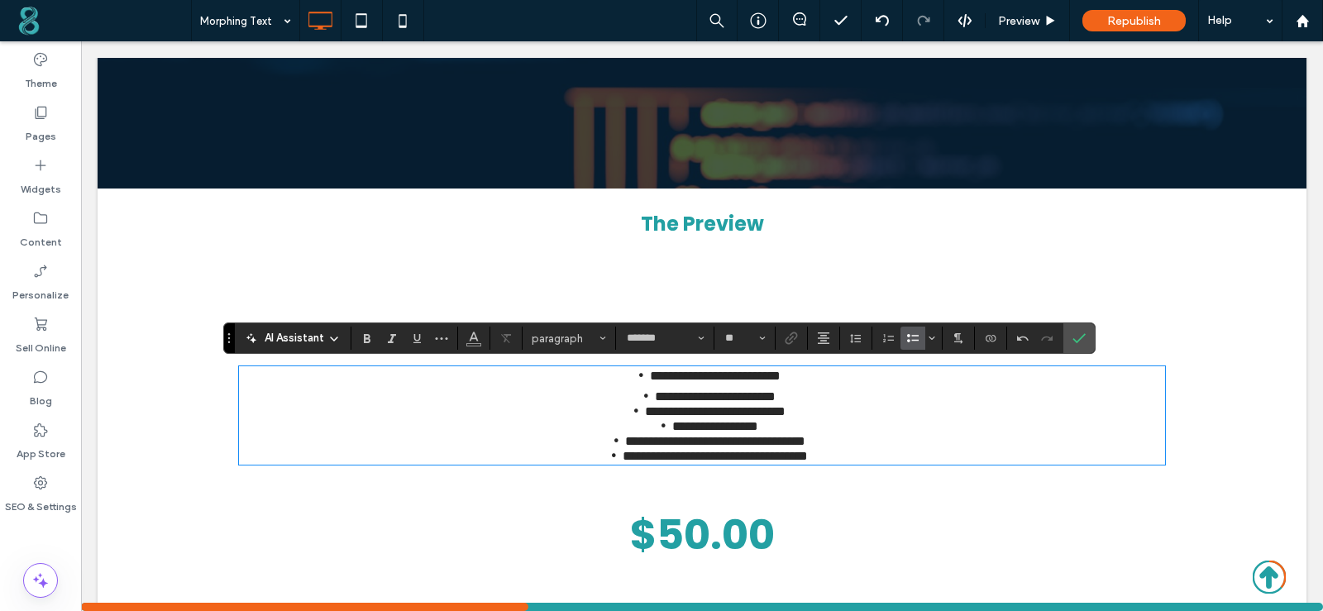
click at [705, 564] on strong "$50.00" at bounding box center [702, 534] width 145 height 59
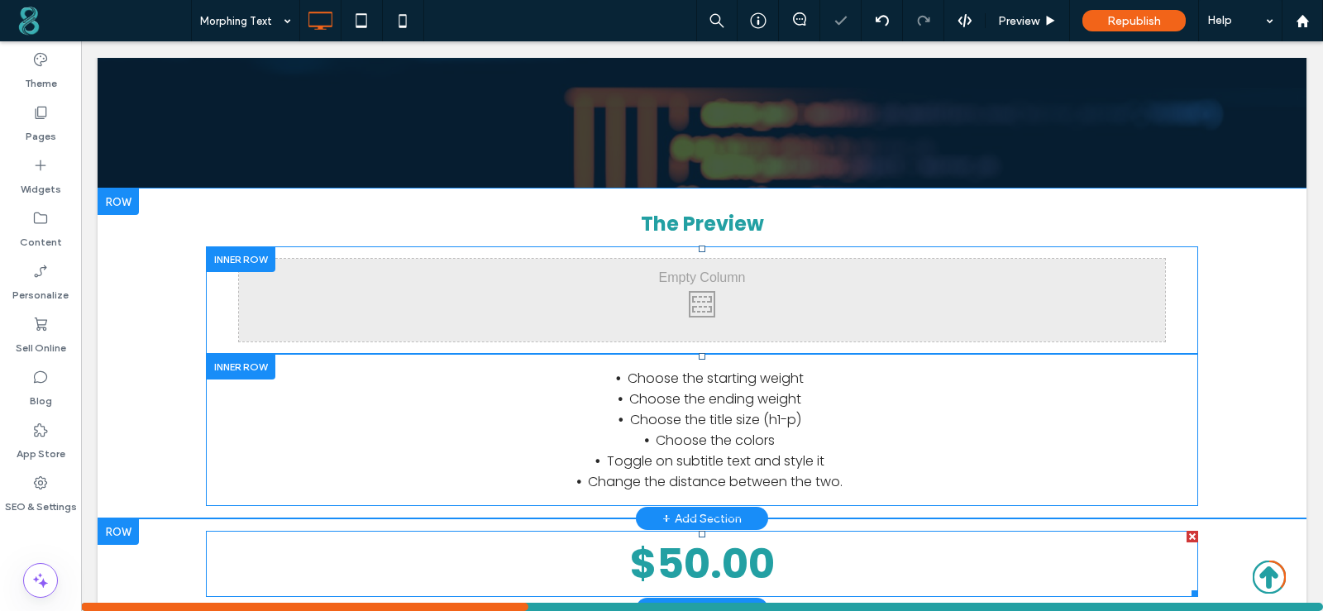
click at [703, 565] on strong "$50.00" at bounding box center [702, 563] width 145 height 59
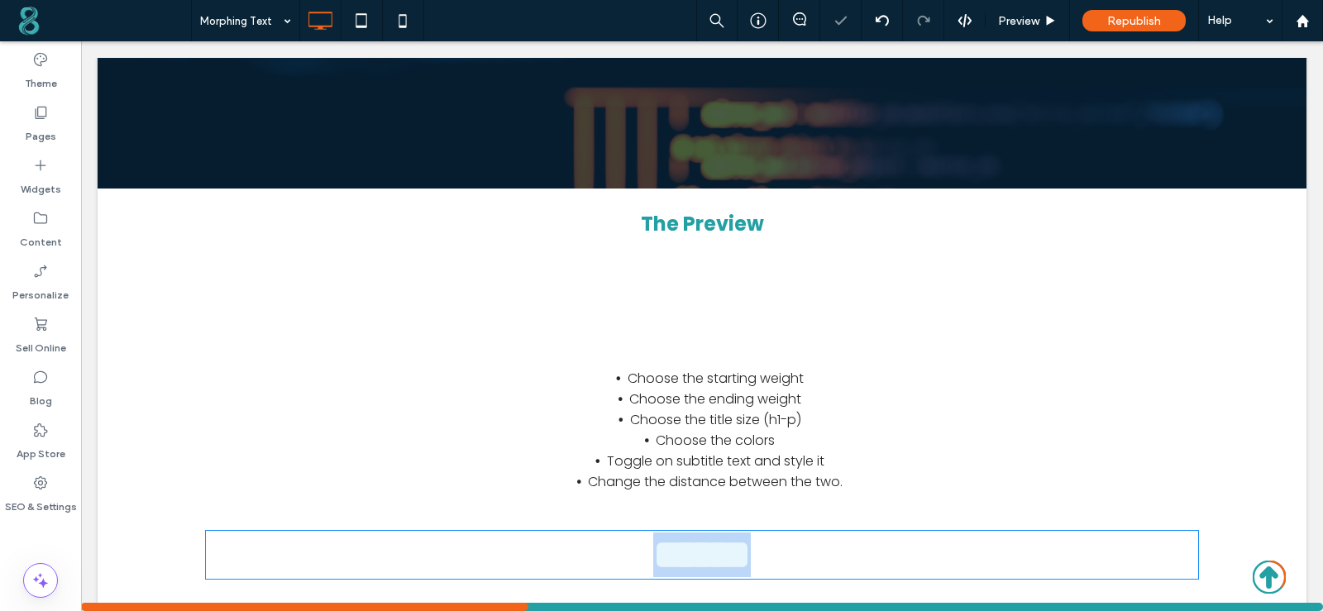
type input "*******"
type input "**"
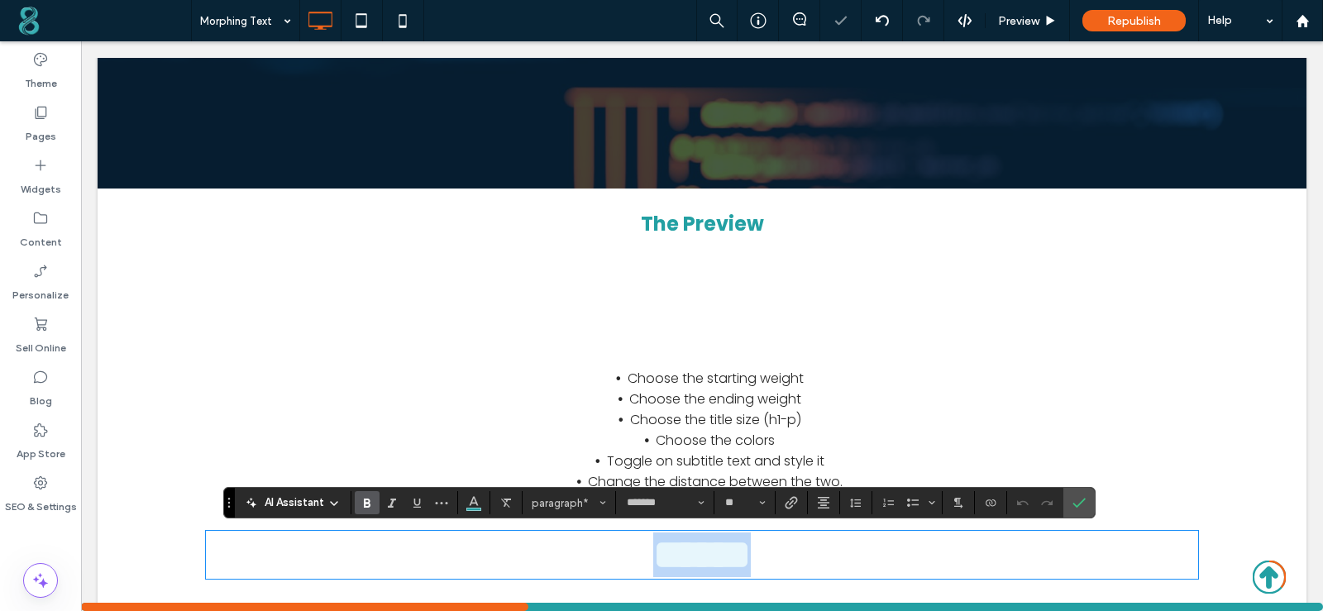
click at [657, 565] on strong "******" at bounding box center [702, 554] width 98 height 41
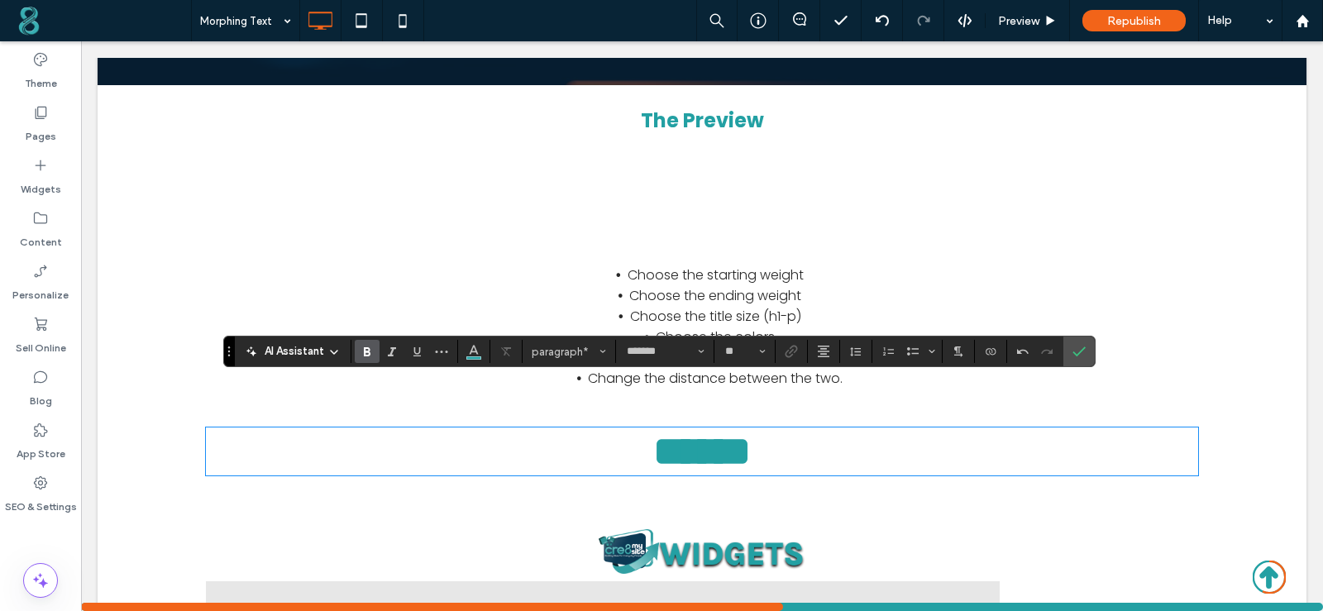
scroll to position [579, 0]
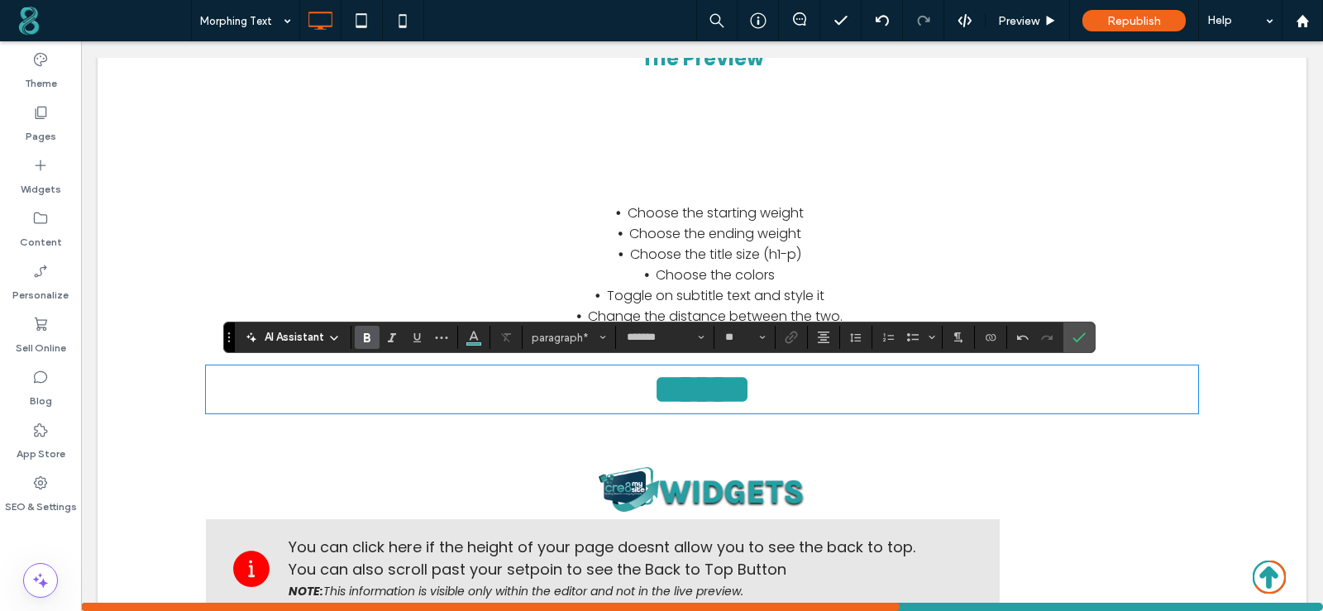
click at [631, 146] on div "Click To Paste" at bounding box center [702, 134] width 926 height 83
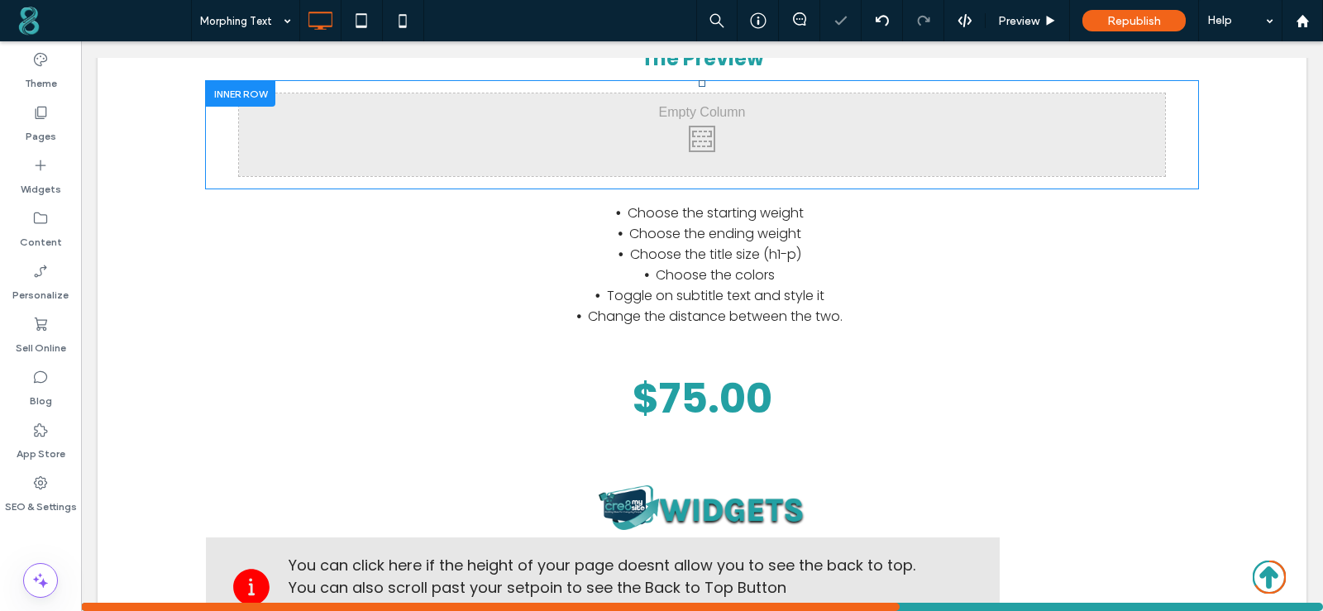
click at [469, 144] on div "Click To Paste" at bounding box center [702, 134] width 926 height 83
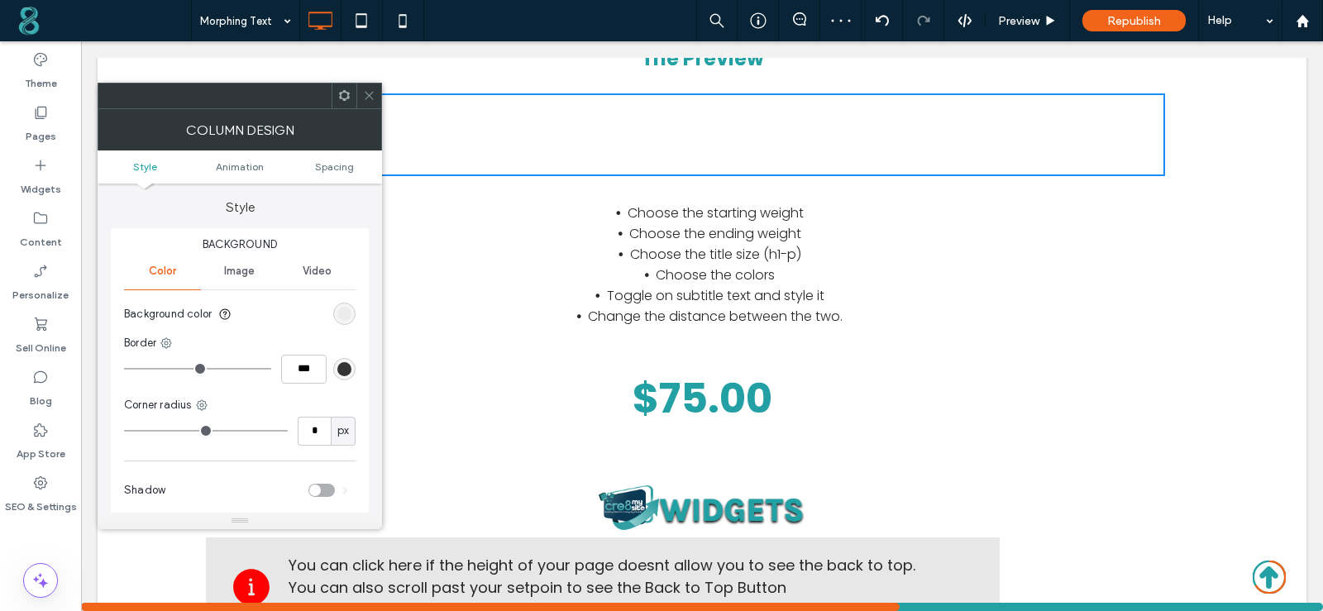
drag, startPoint x: 370, startPoint y: 95, endPoint x: 155, endPoint y: 122, distance: 216.5
click at [369, 95] on icon at bounding box center [369, 95] width 12 height 12
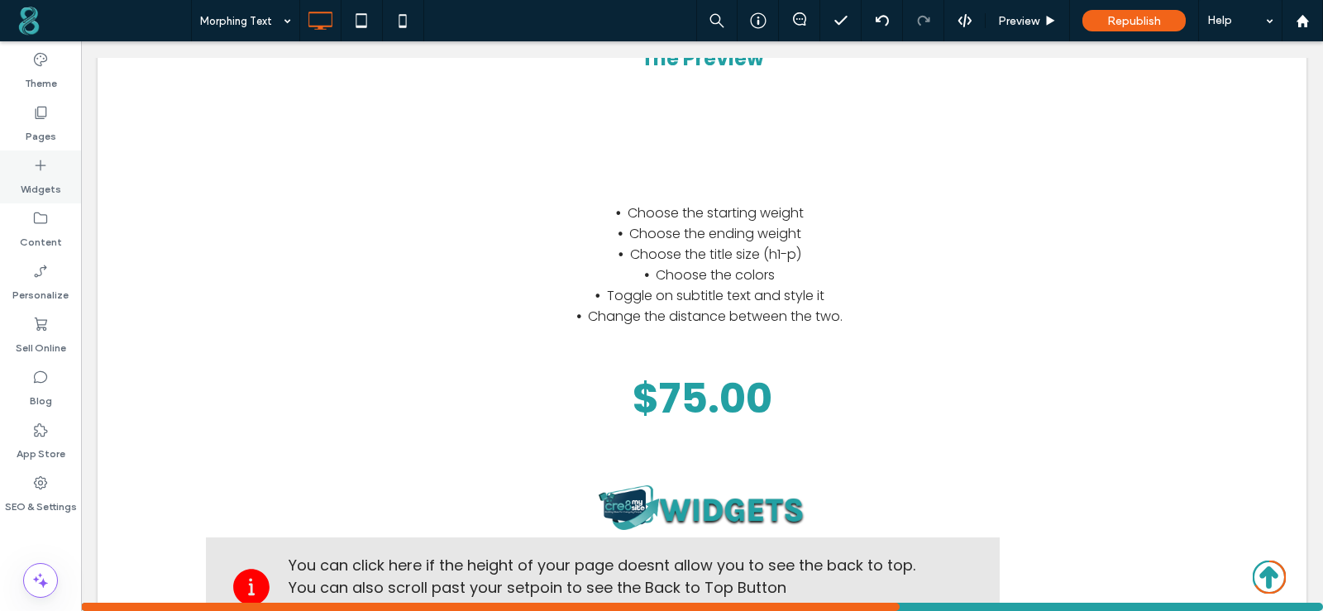
click at [38, 178] on label "Widgets" at bounding box center [41, 185] width 41 height 23
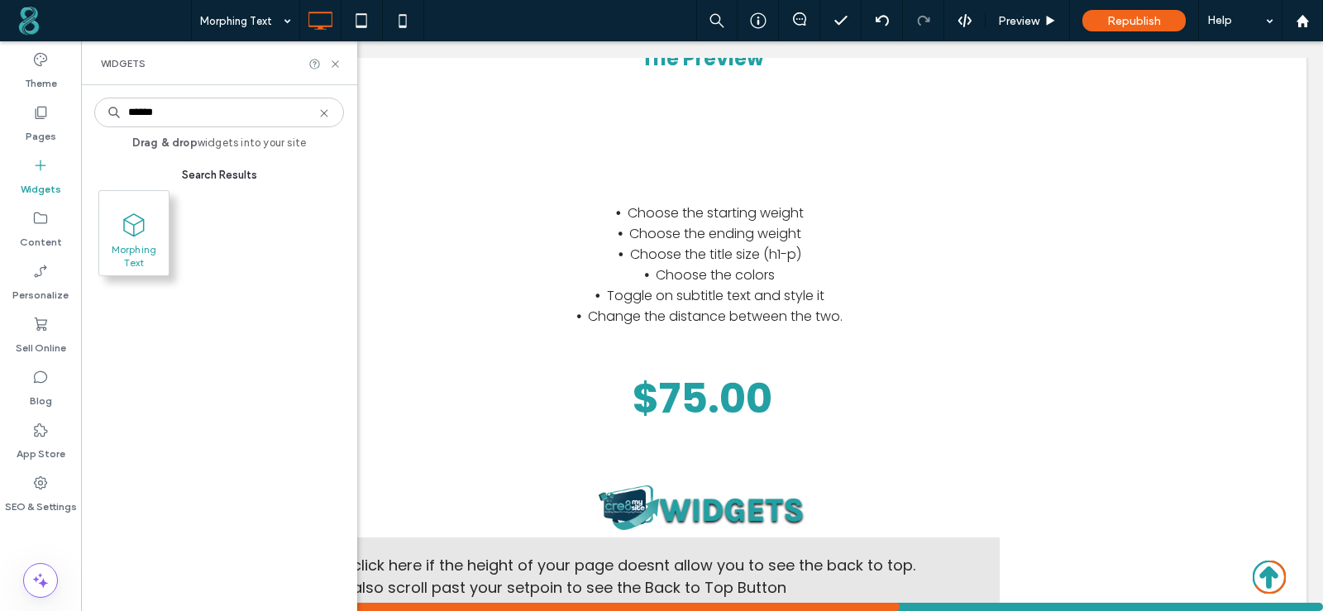
type input "******"
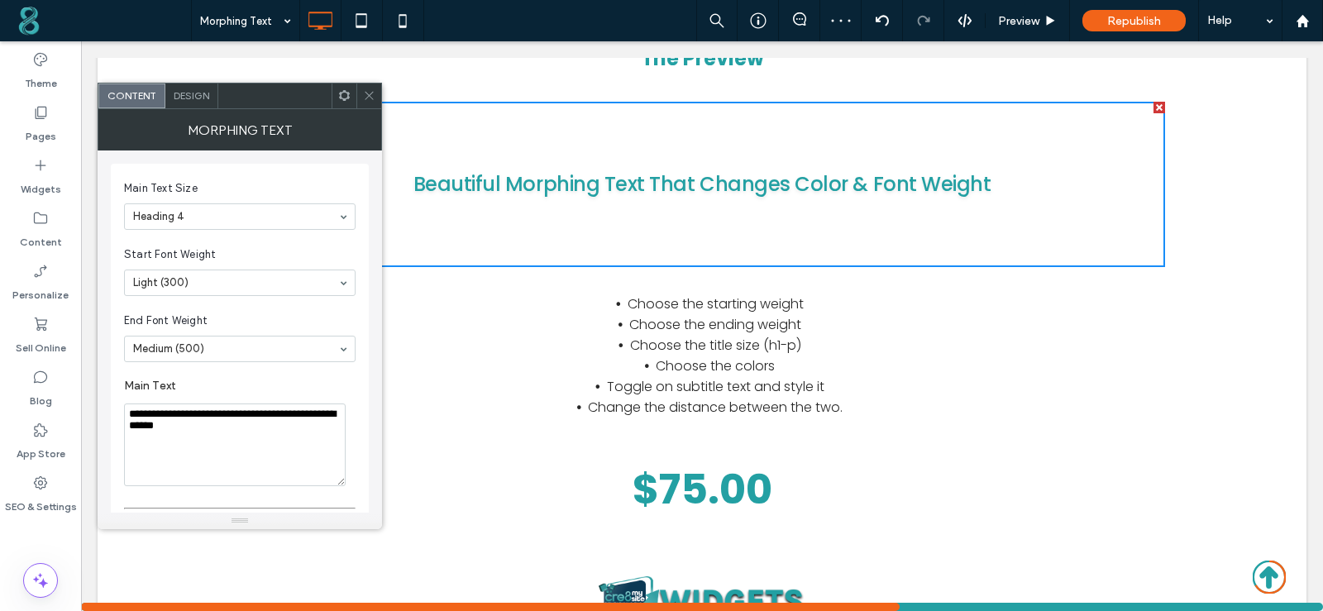
click at [364, 91] on icon at bounding box center [369, 95] width 12 height 12
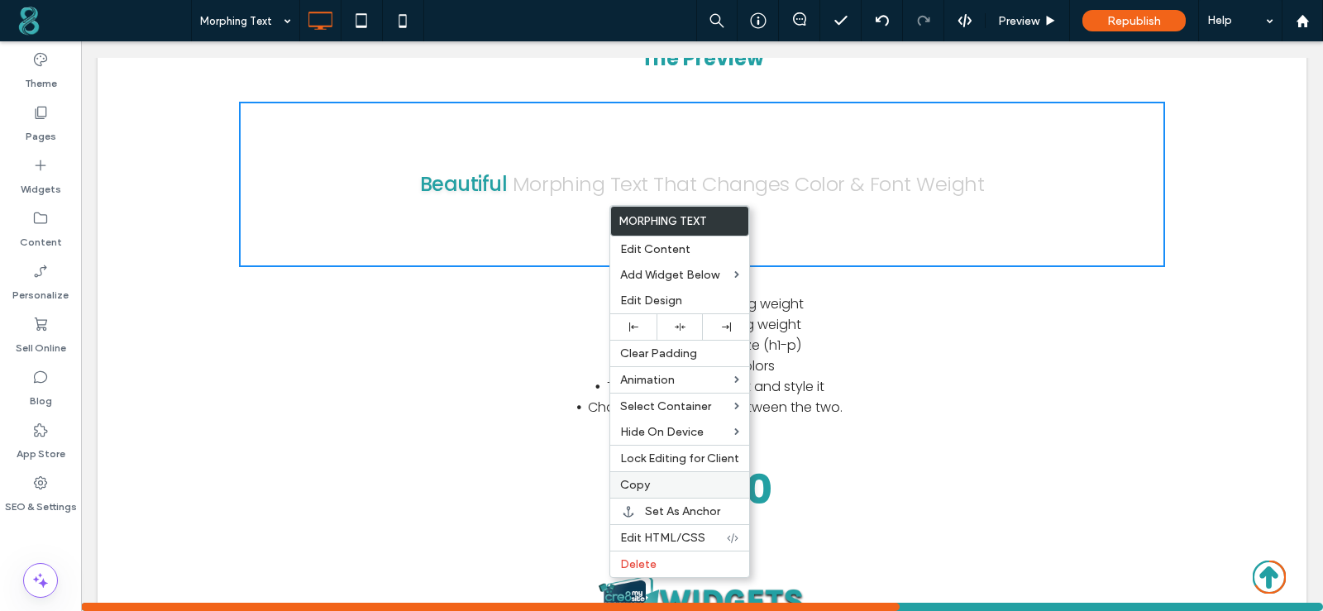
click at [640, 485] on span "Copy" at bounding box center [635, 485] width 30 height 14
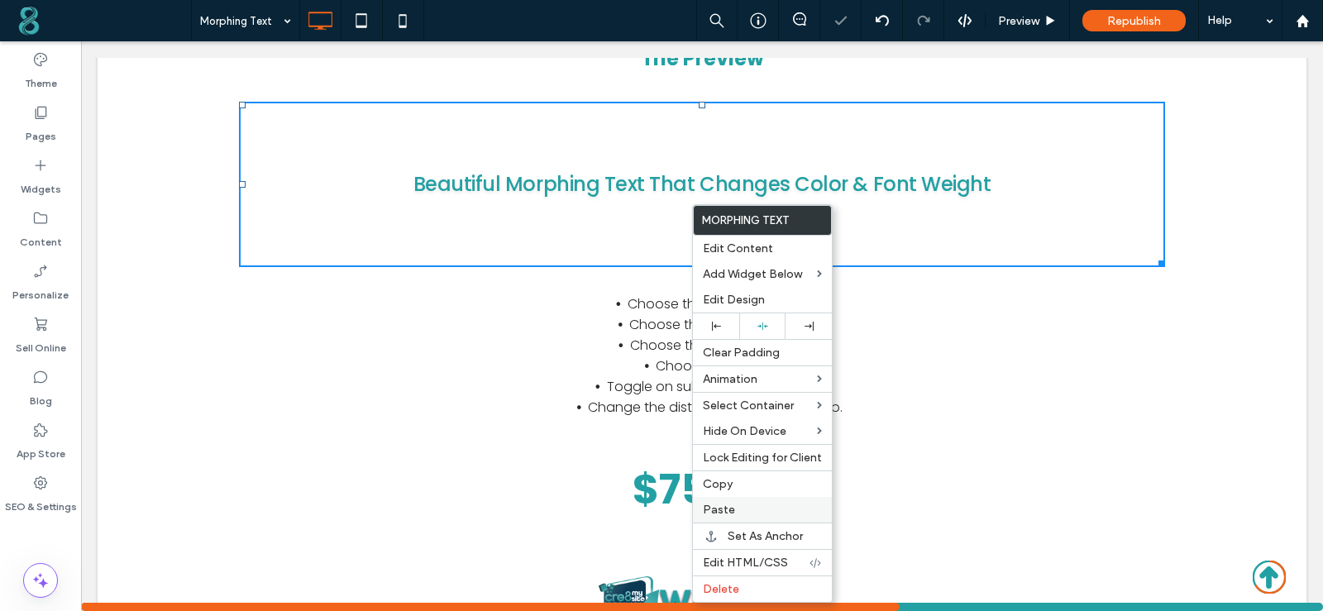
click at [718, 502] on div "Paste" at bounding box center [762, 510] width 139 height 26
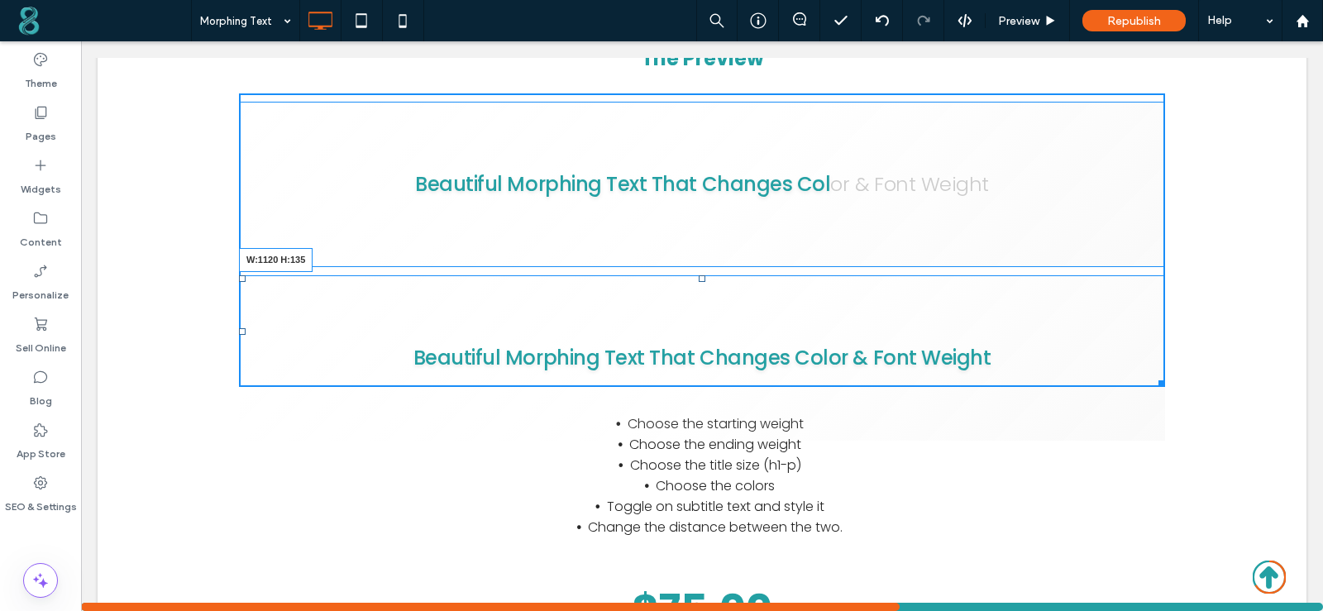
drag, startPoint x: 1153, startPoint y: 439, endPoint x: 1170, endPoint y: 385, distance: 56.2
click at [1170, 385] on div "Click To Paste B e a u t i f u l M o r p h i n g T e x t T h a t C h a n g e s …" at bounding box center [702, 240] width 992 height 318
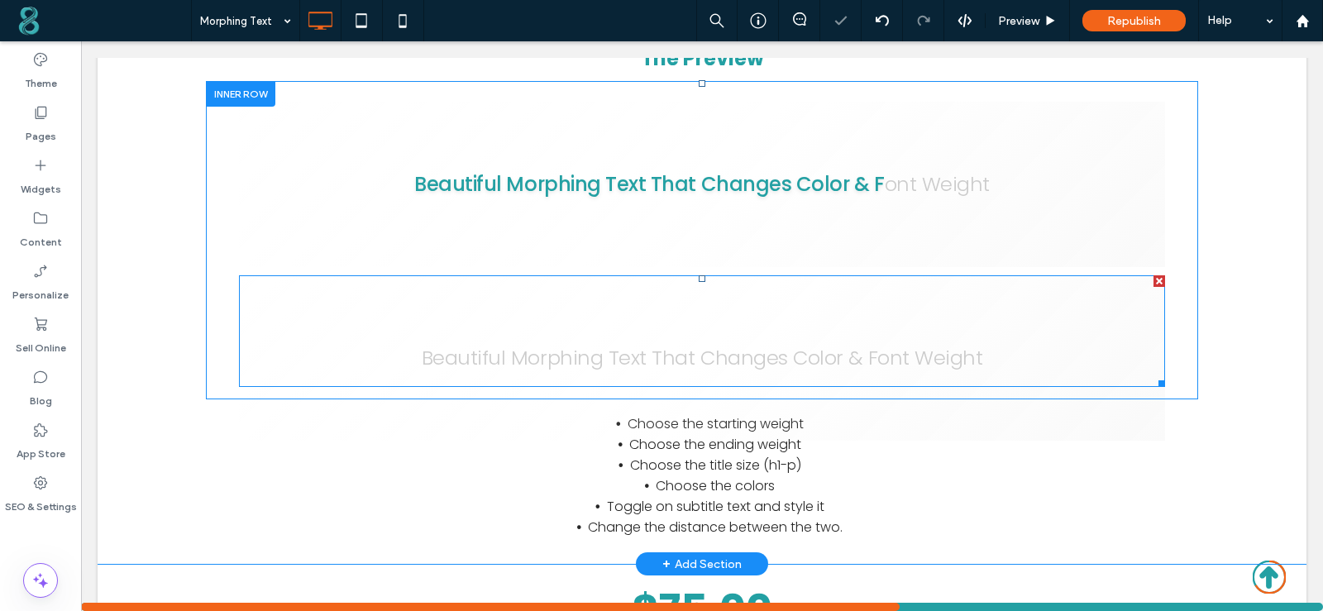
click at [709, 322] on span at bounding box center [702, 331] width 926 height 112
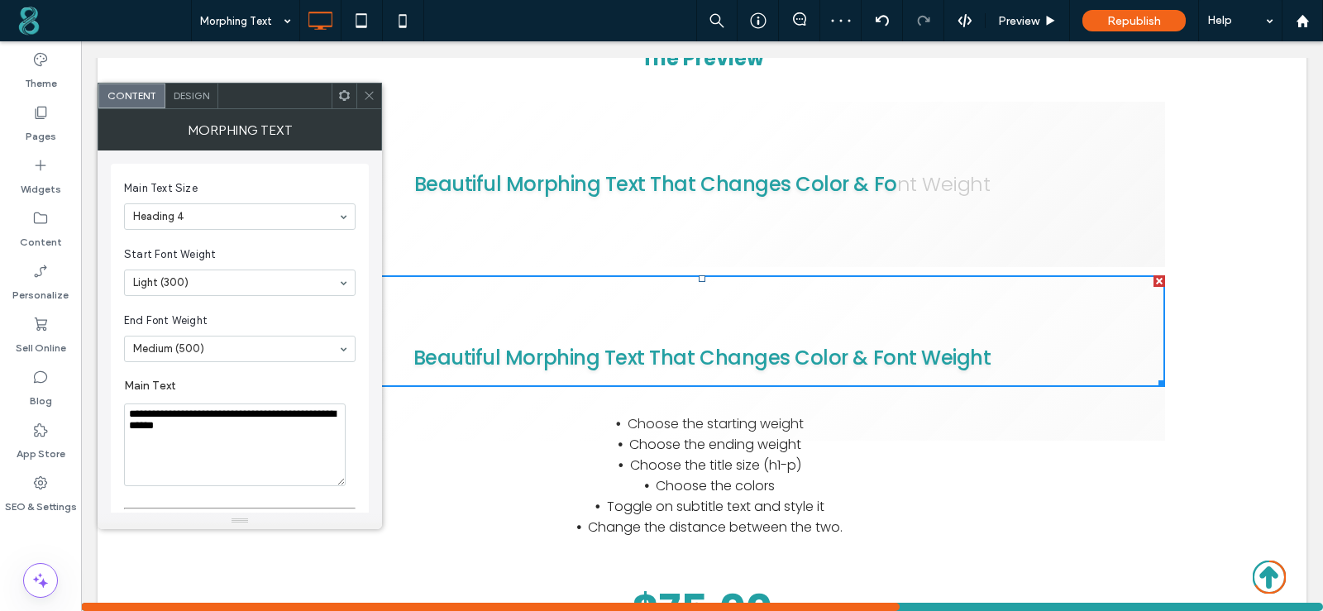
click at [782, 220] on div "B e a u t i f u l M o r p h i n g T e x t T h a t C h a n g e s C o l o r & F o…" at bounding box center [702, 184] width 926 height 165
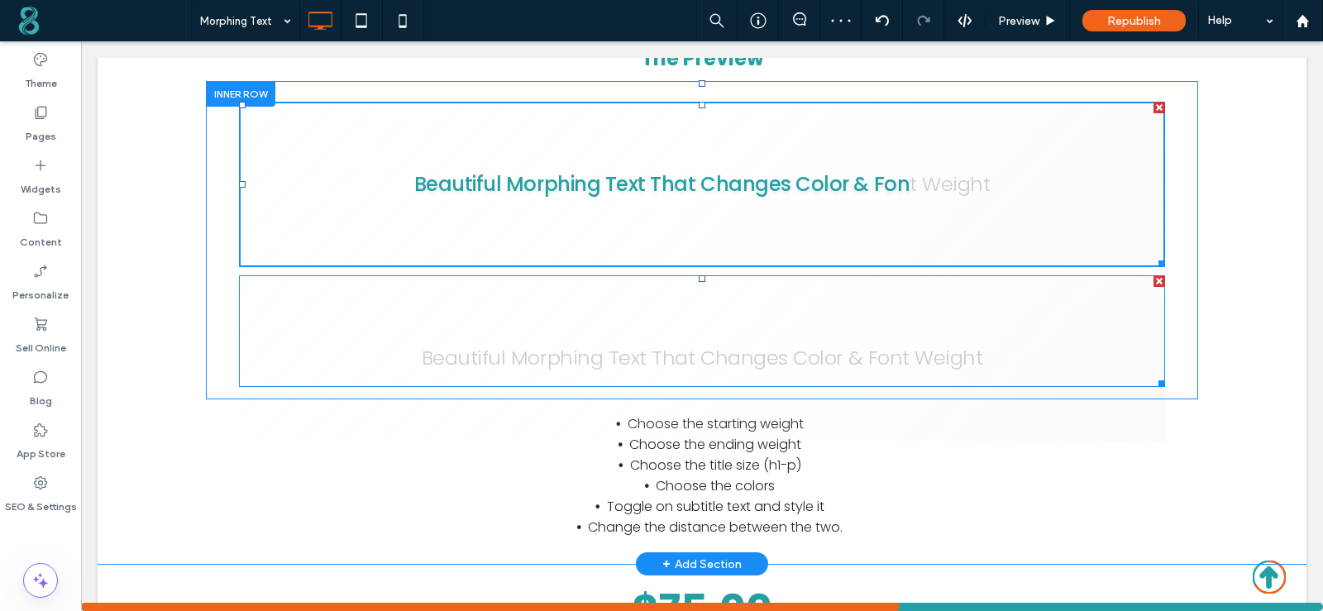
click at [1153, 281] on div at bounding box center [1159, 281] width 12 height 12
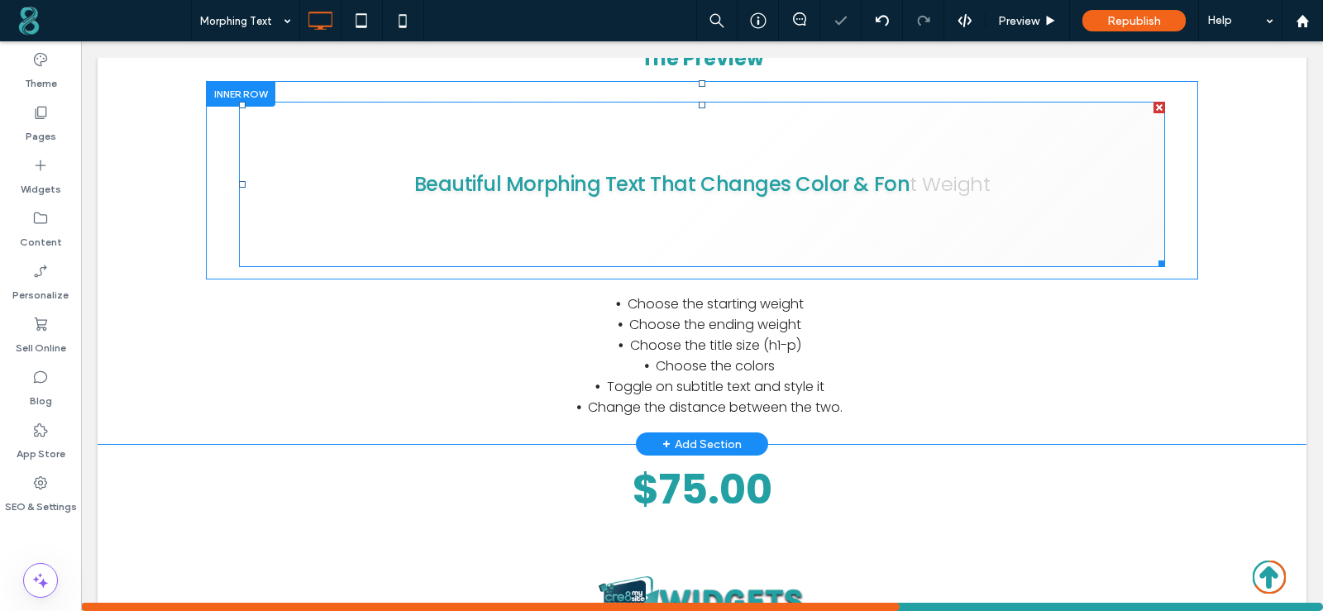
click at [670, 199] on span at bounding box center [702, 184] width 926 height 165
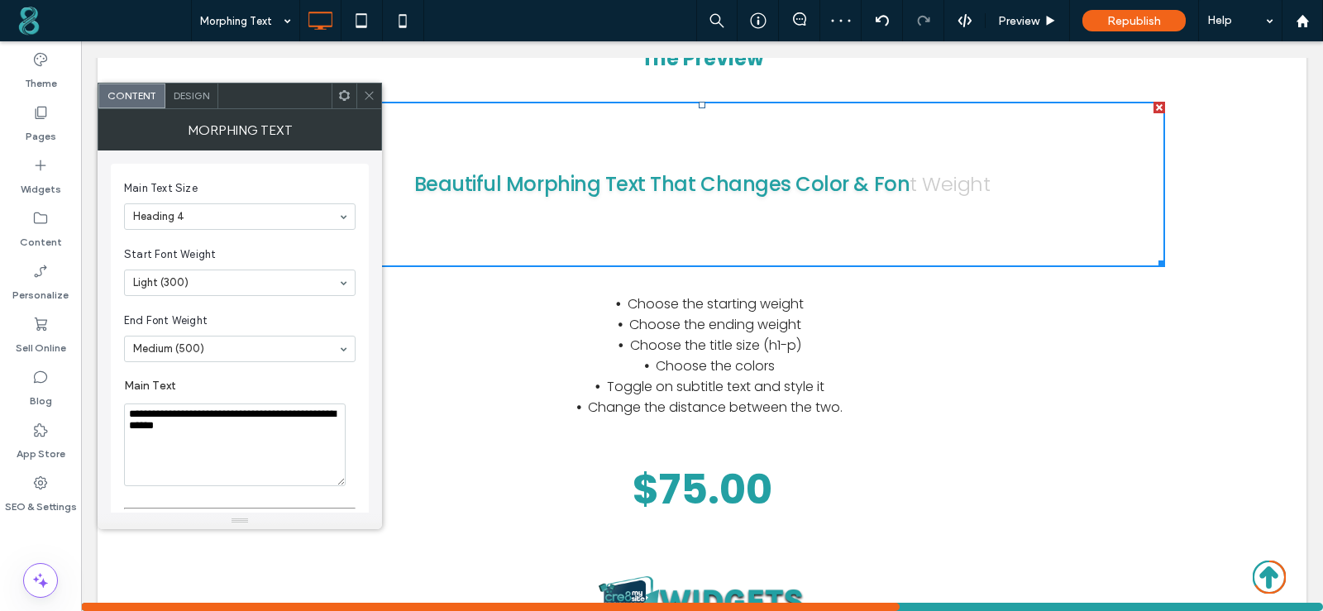
click at [371, 95] on icon at bounding box center [369, 95] width 12 height 12
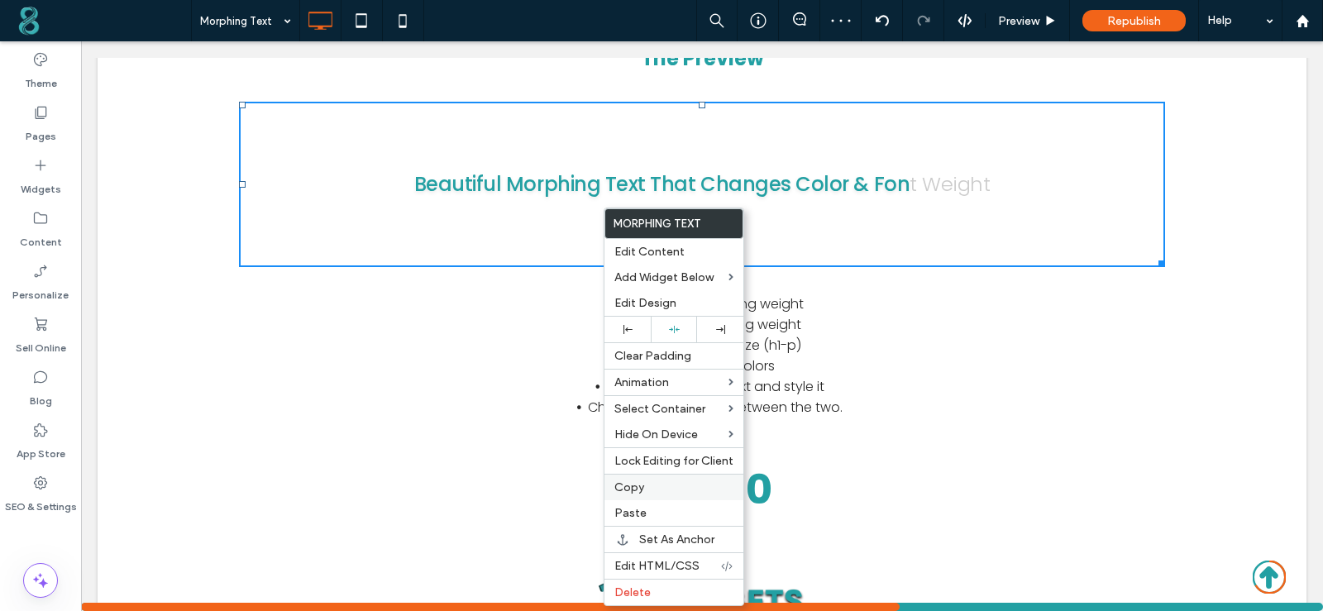
drag, startPoint x: 629, startPoint y: 491, endPoint x: 633, endPoint y: 188, distance: 302.6
click at [629, 491] on span "Copy" at bounding box center [629, 487] width 30 height 14
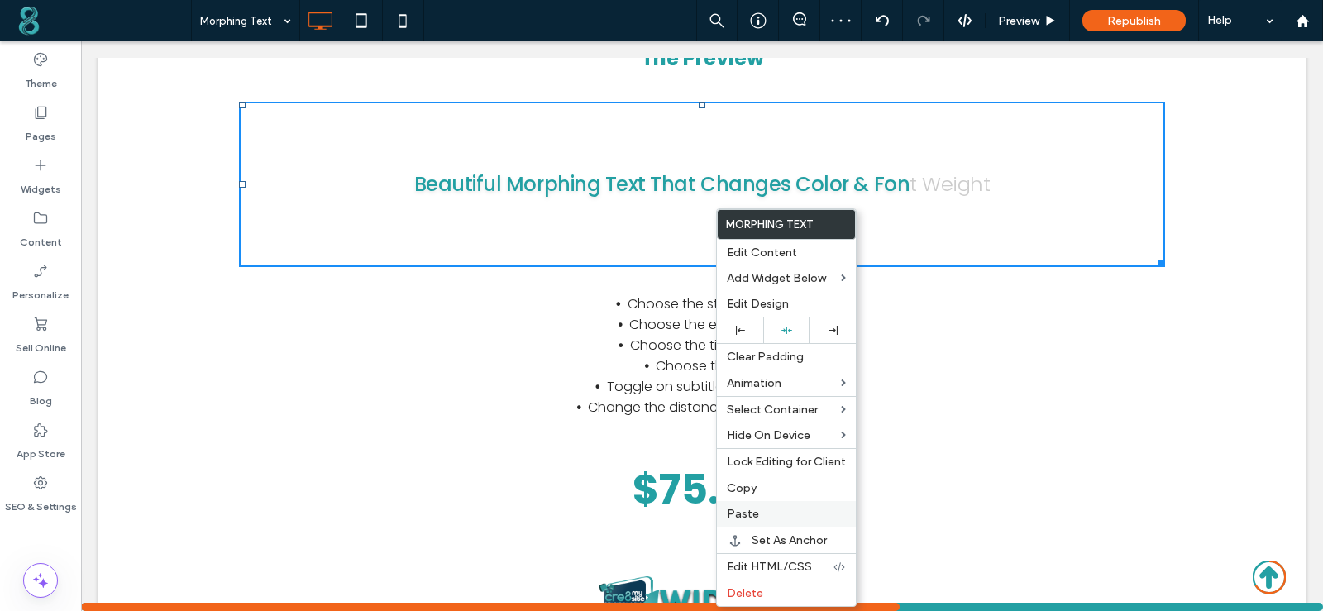
click at [748, 512] on span "Paste" at bounding box center [743, 514] width 32 height 14
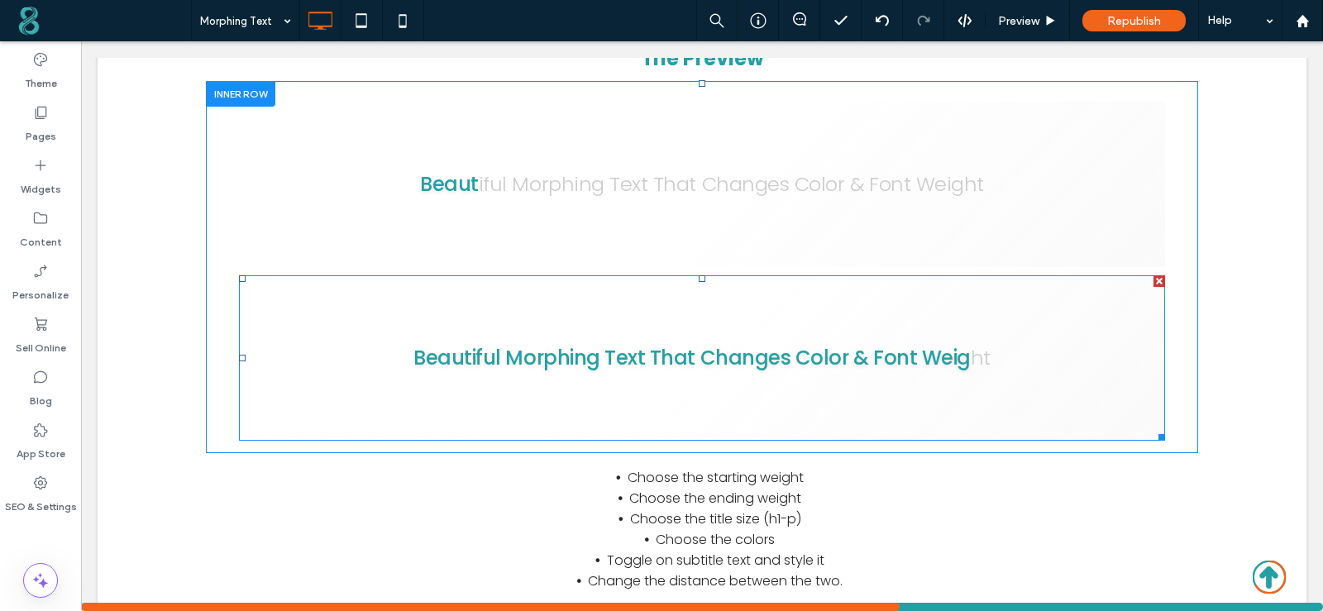
click at [808, 337] on span at bounding box center [702, 357] width 926 height 165
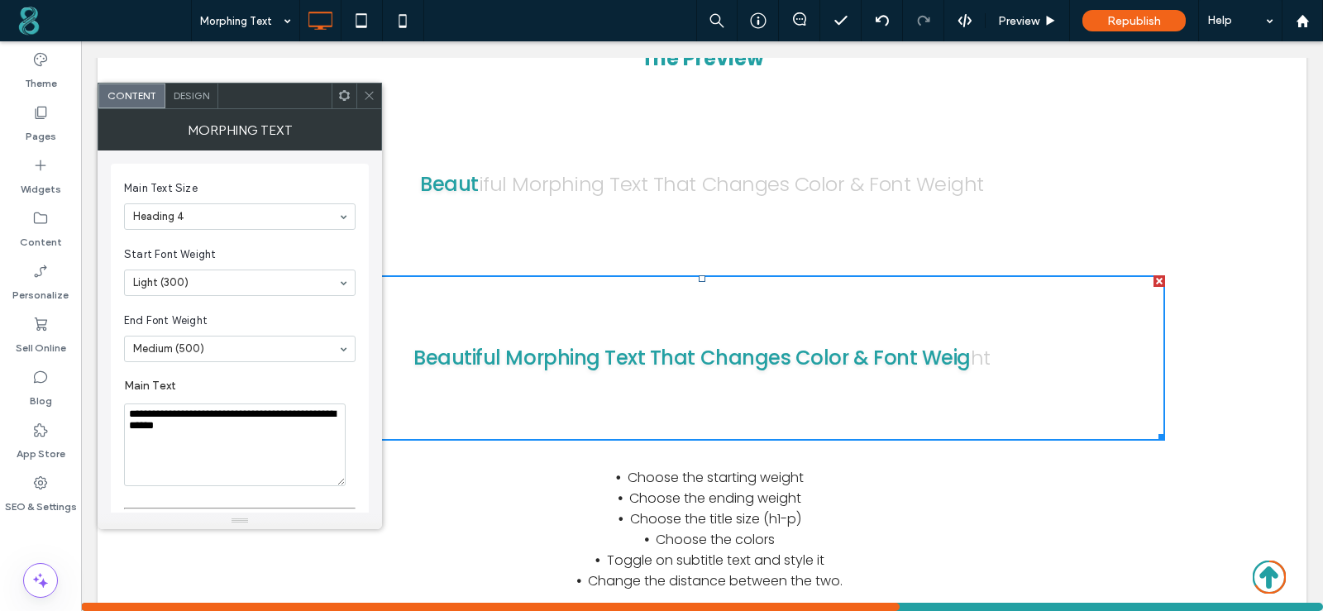
scroll to position [83, 0]
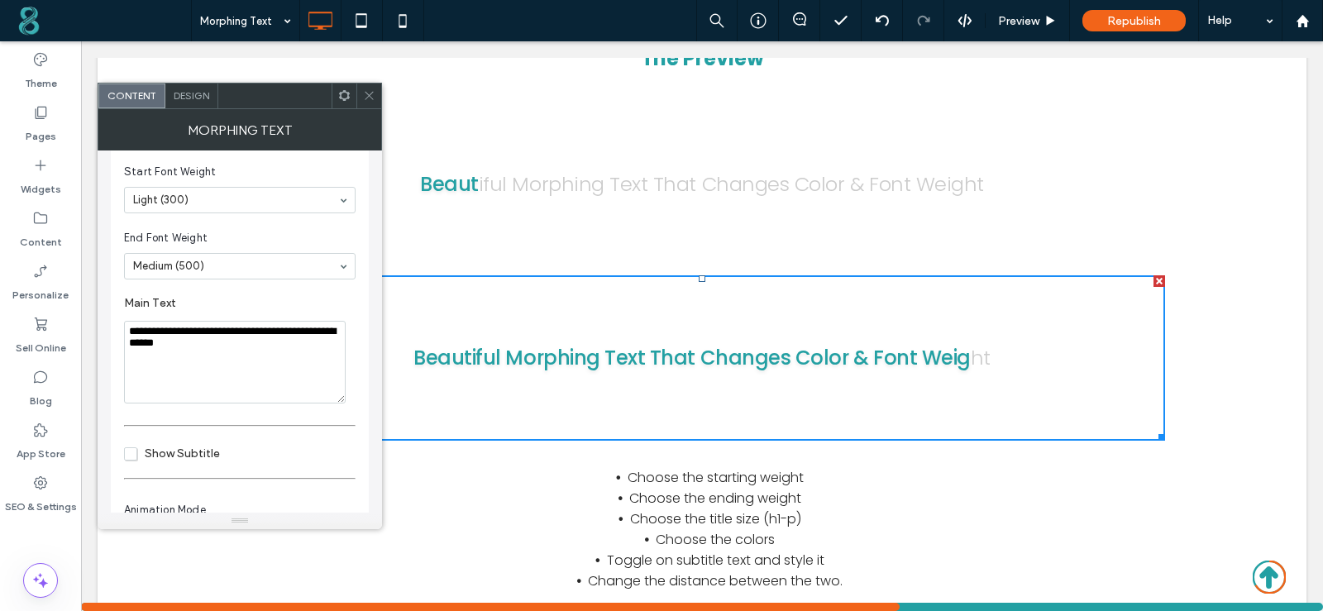
click at [131, 453] on span "Show Subtitle" at bounding box center [172, 453] width 96 height 14
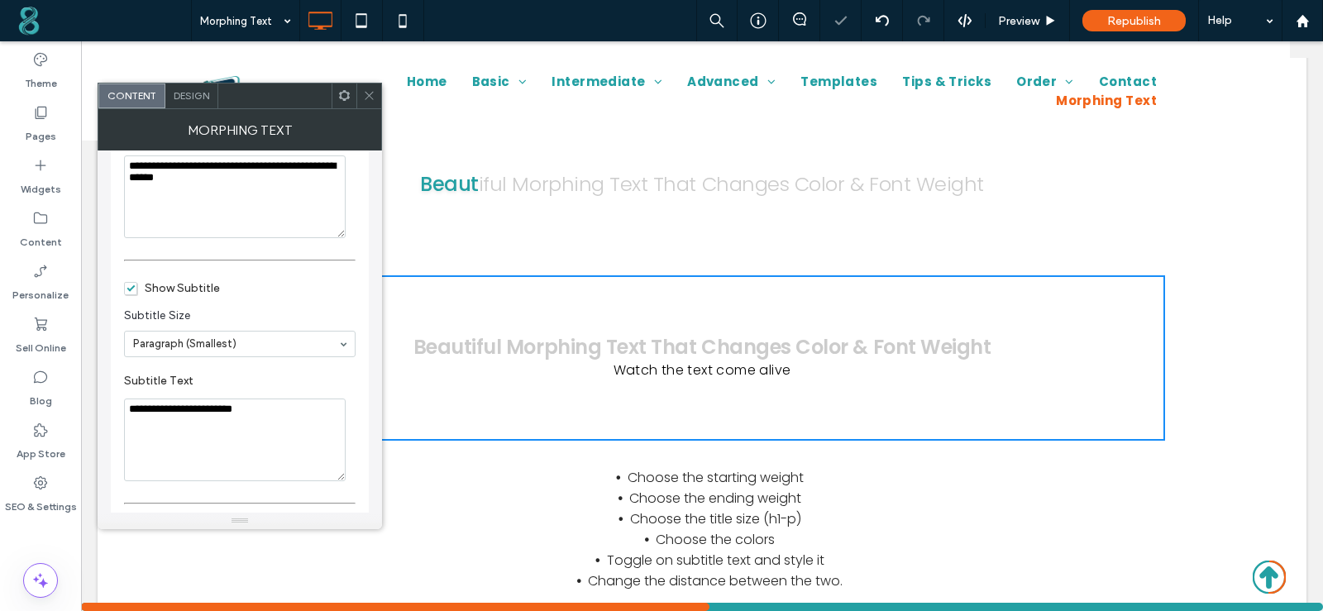
scroll to position [413, 0]
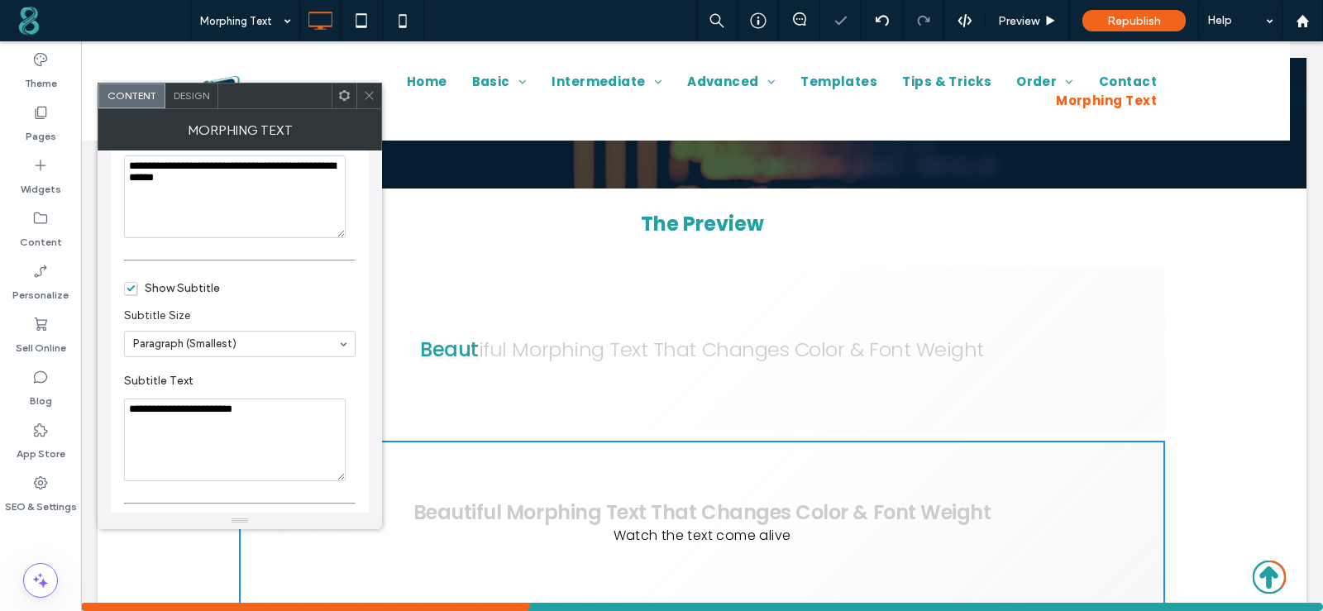
click at [804, 489] on div "B e a u t i f u l M o r p h i n g T e x t T h a t C h a n g e s C o l o r & F o…" at bounding box center [702, 523] width 926 height 165
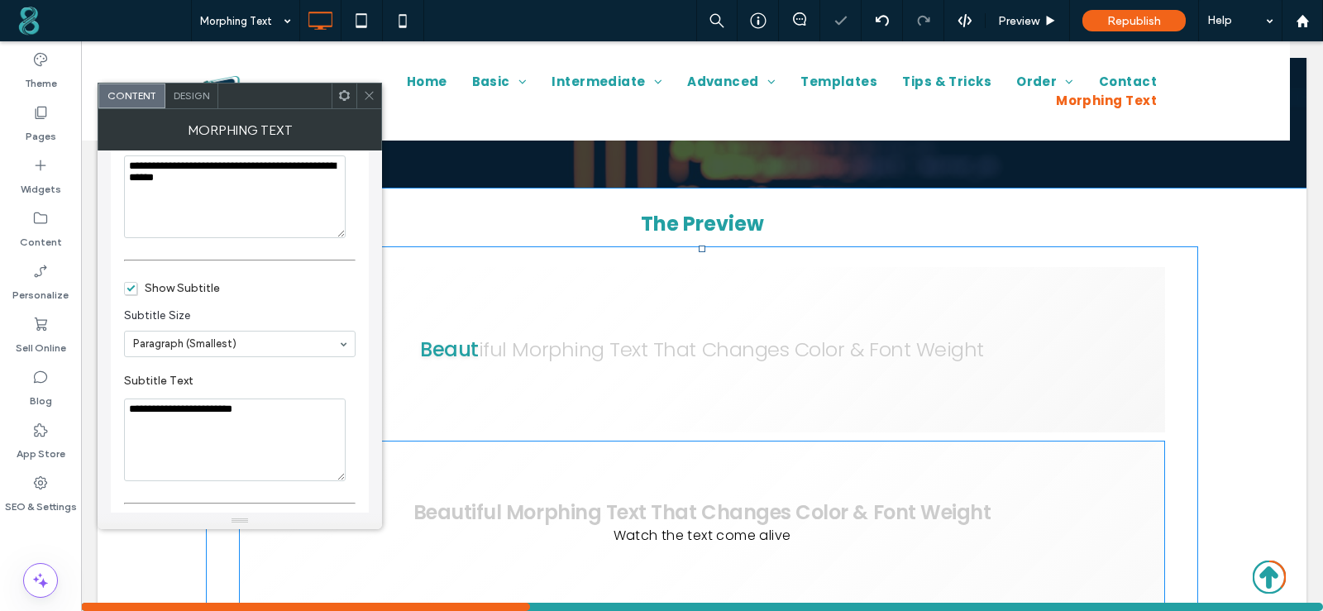
click at [1103, 389] on span at bounding box center [702, 349] width 926 height 165
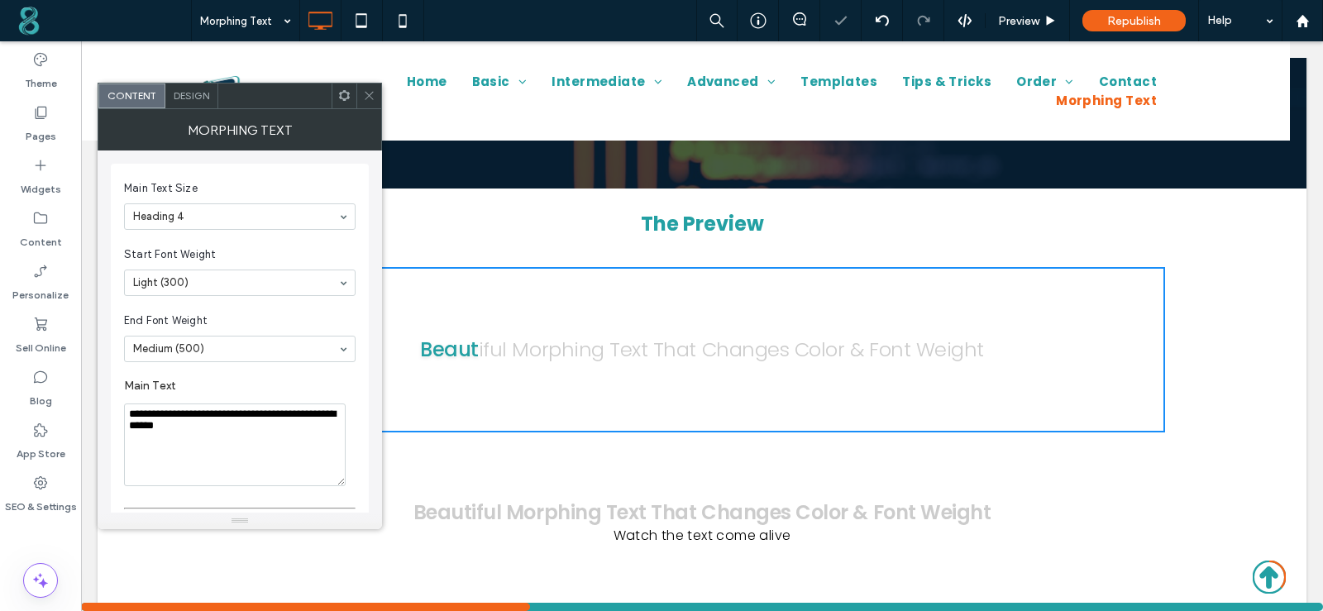
click at [372, 93] on use at bounding box center [369, 96] width 8 height 8
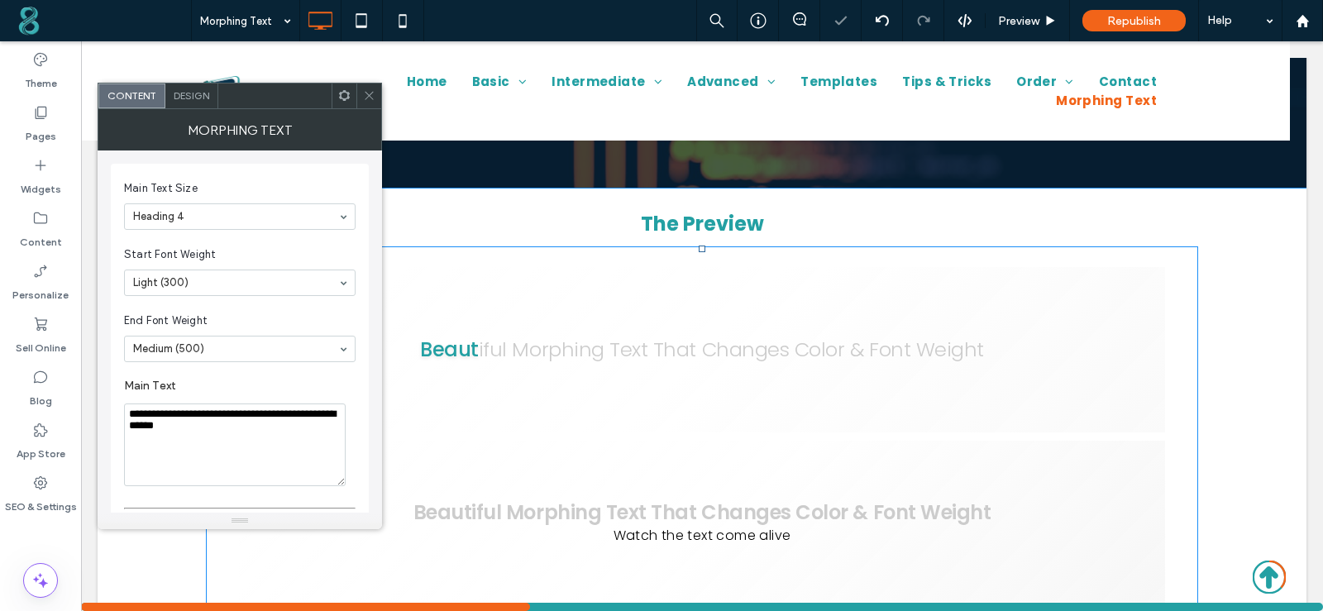
click at [1146, 450] on span at bounding box center [702, 523] width 926 height 165
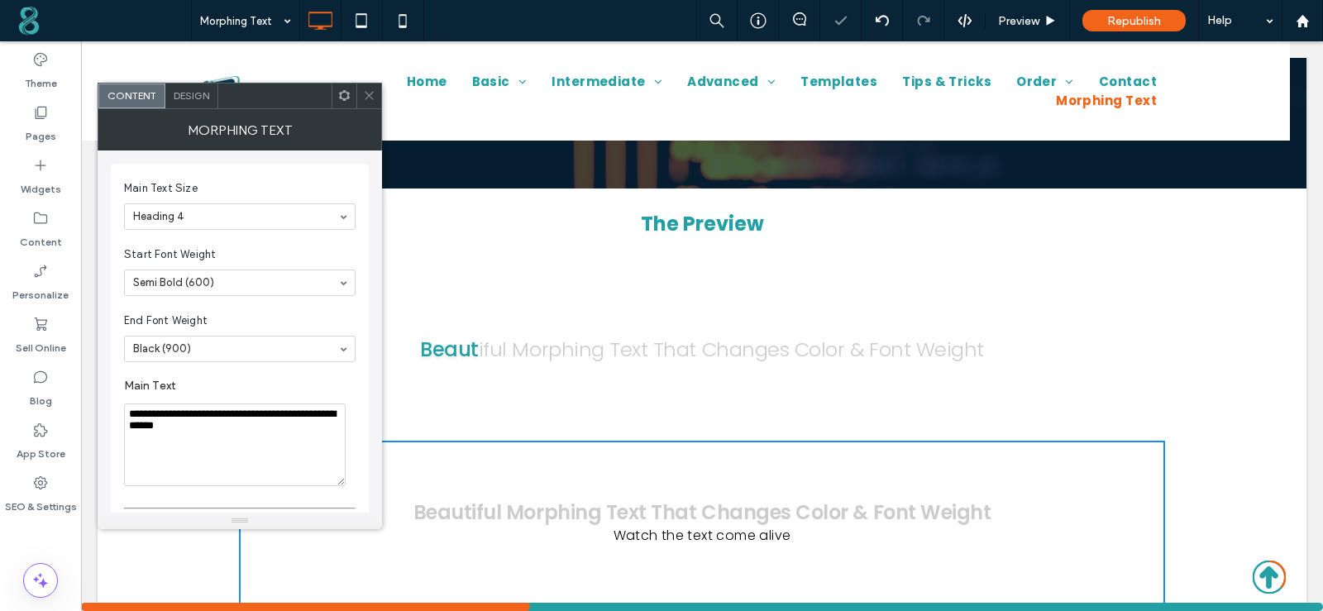
click at [342, 106] on span at bounding box center [344, 95] width 12 height 25
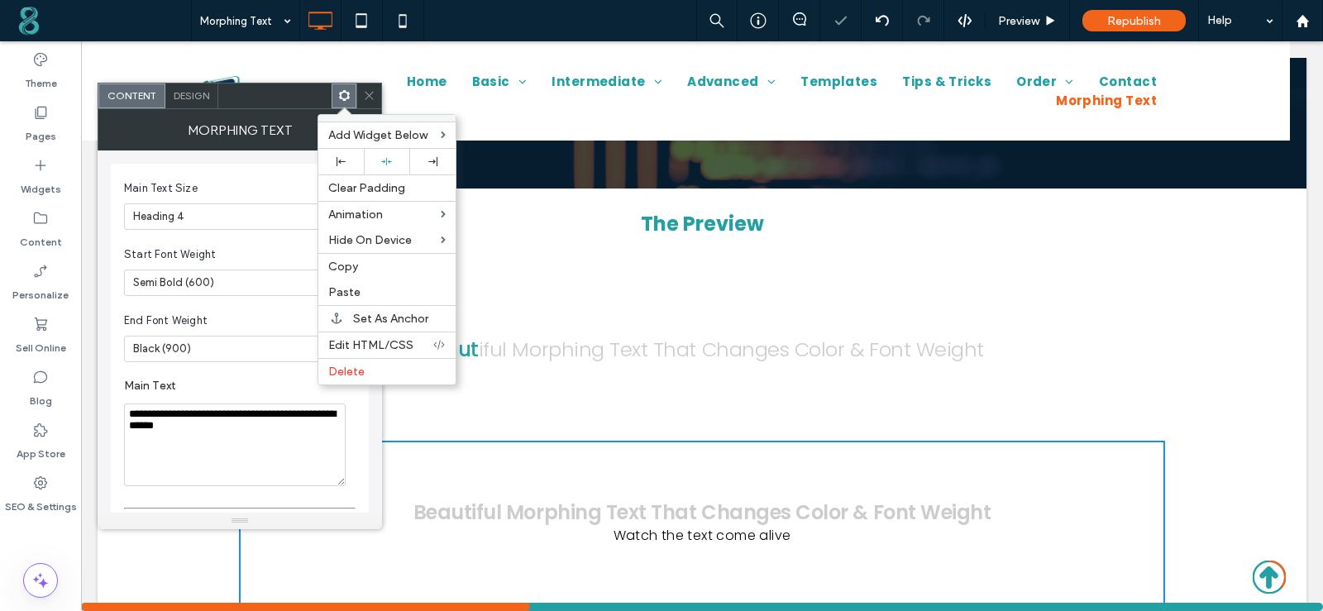
click at [374, 367] on label "Delete" at bounding box center [386, 372] width 117 height 14
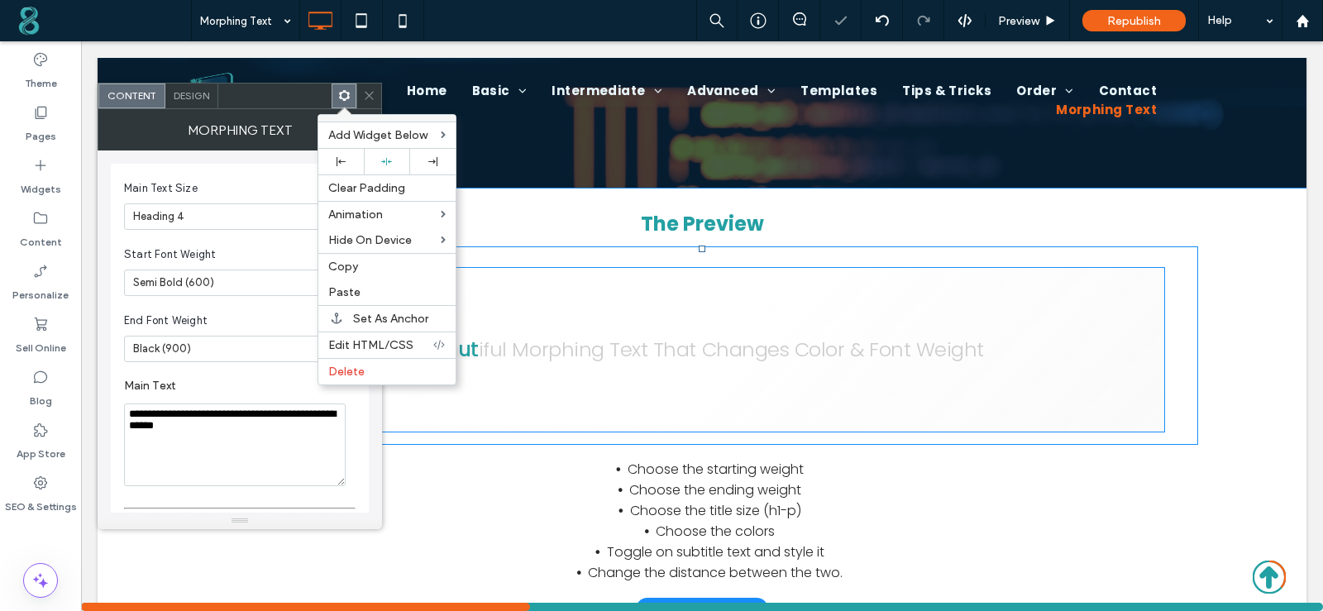
click at [662, 360] on span at bounding box center [702, 349] width 926 height 165
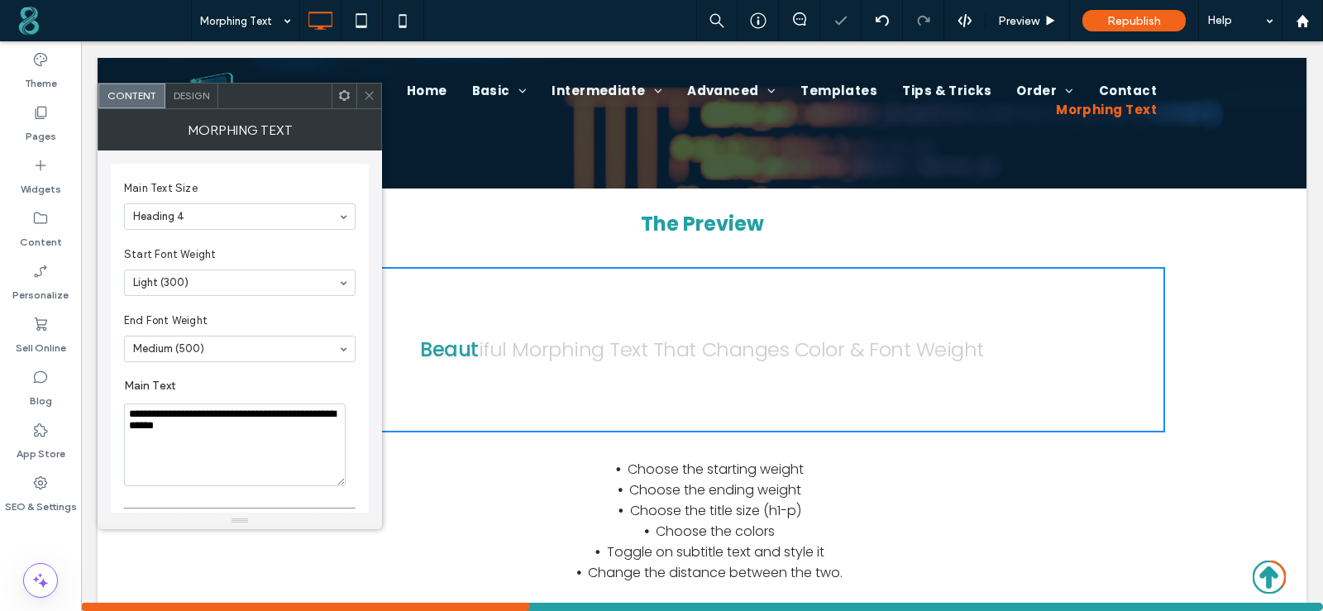
click at [368, 83] on span at bounding box center [369, 95] width 12 height 25
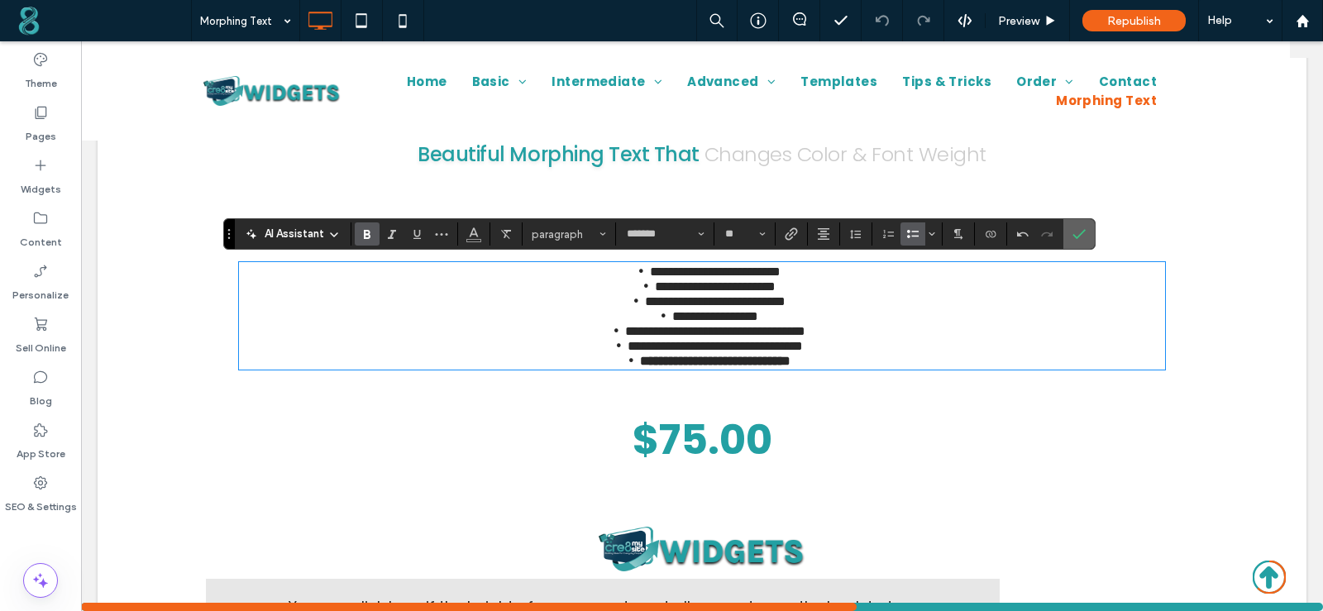
click at [1084, 236] on icon "Confirm" at bounding box center [1078, 233] width 13 height 13
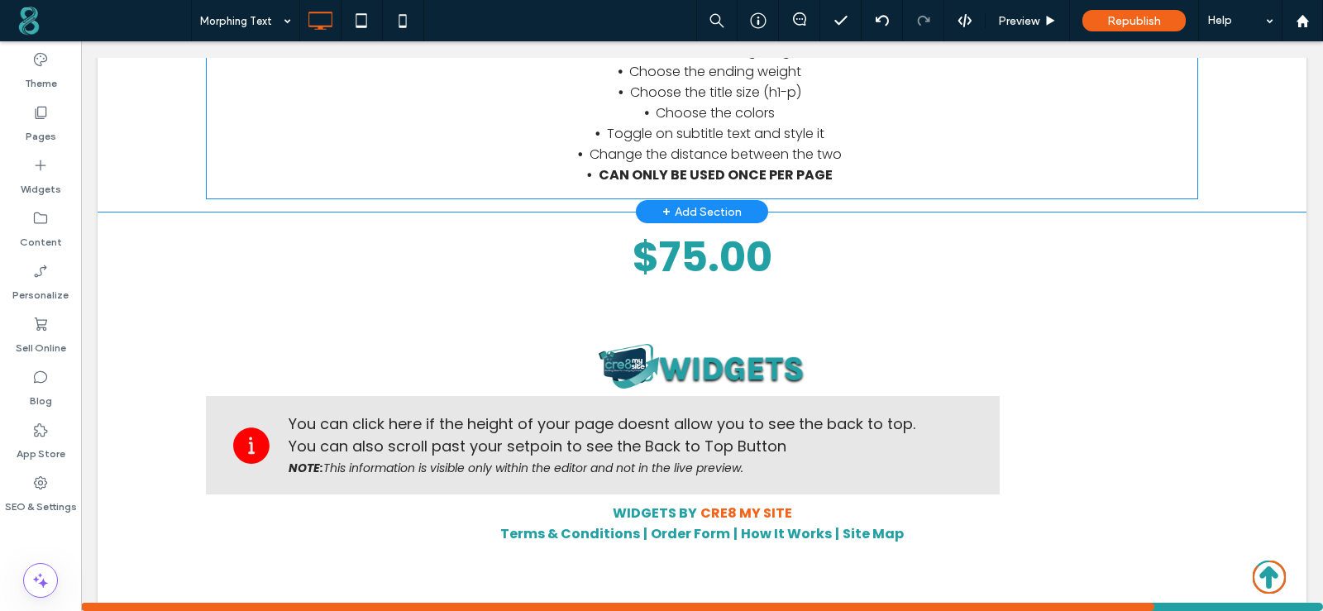
scroll to position [848, 0]
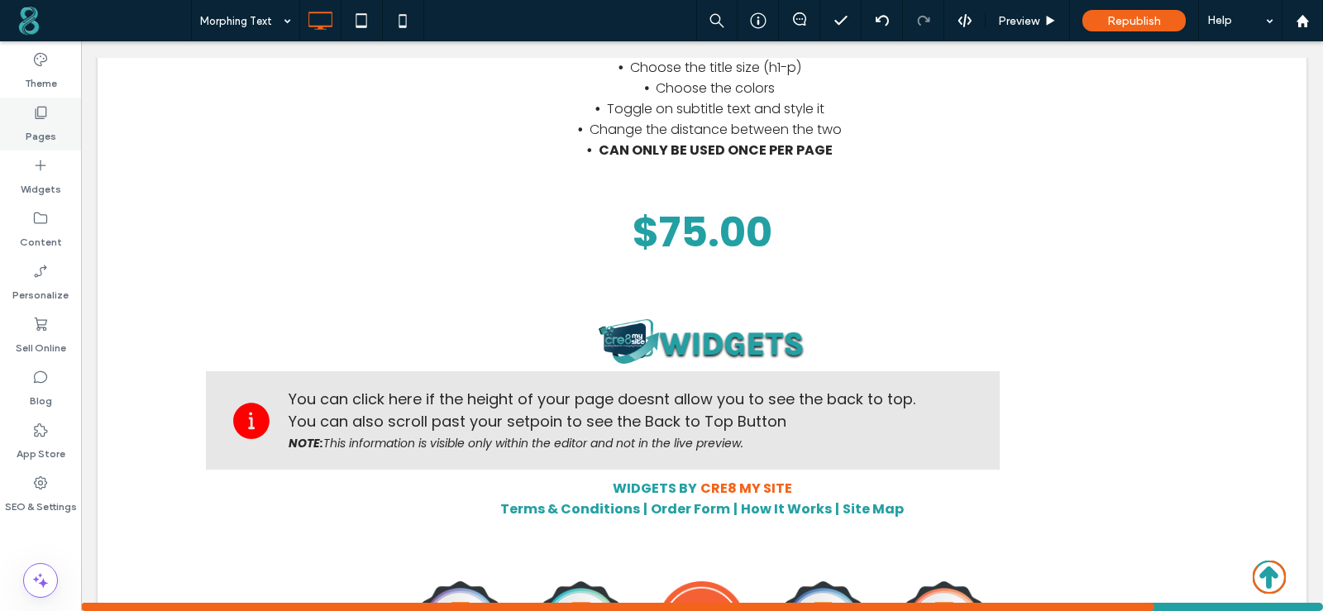
click at [26, 114] on div "Pages" at bounding box center [40, 124] width 81 height 53
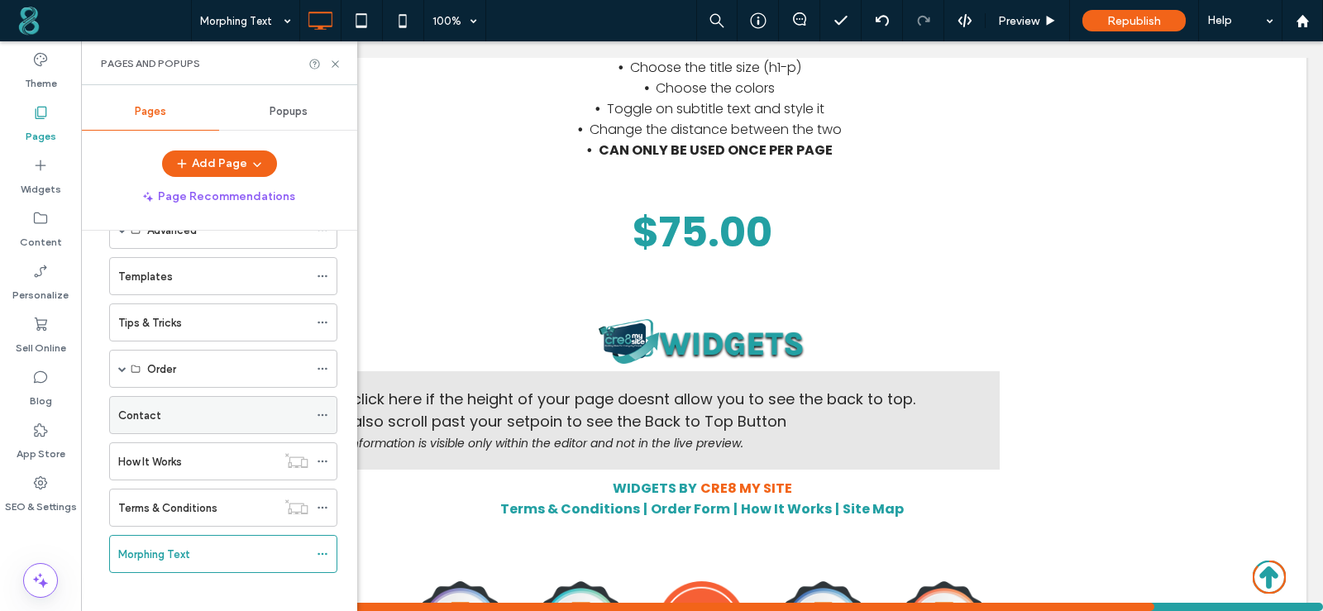
scroll to position [198, 0]
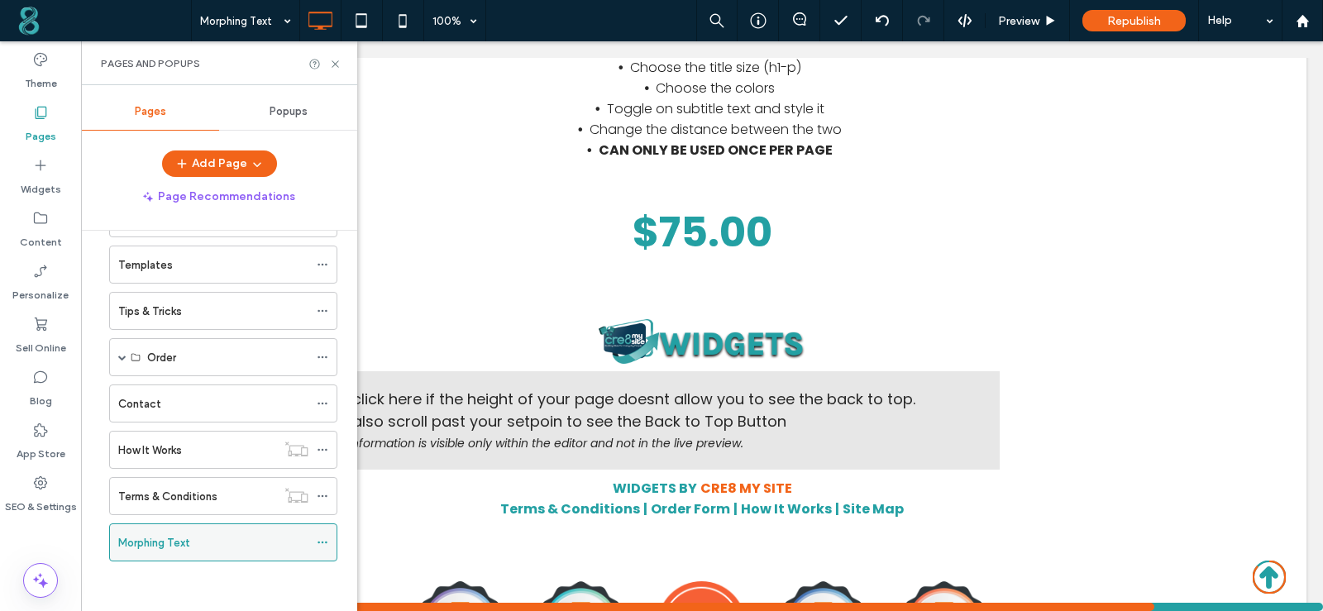
click at [319, 541] on use at bounding box center [321, 542] width 9 height 2
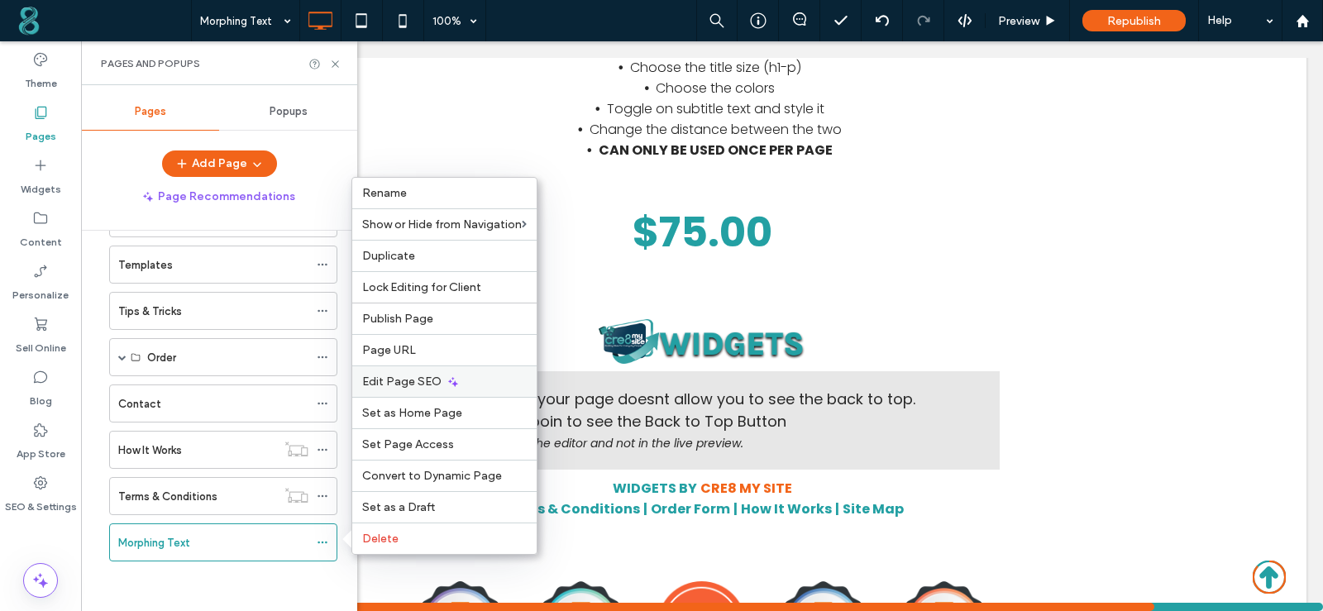
click at [407, 380] on span "Edit Page SEO" at bounding box center [401, 381] width 79 height 14
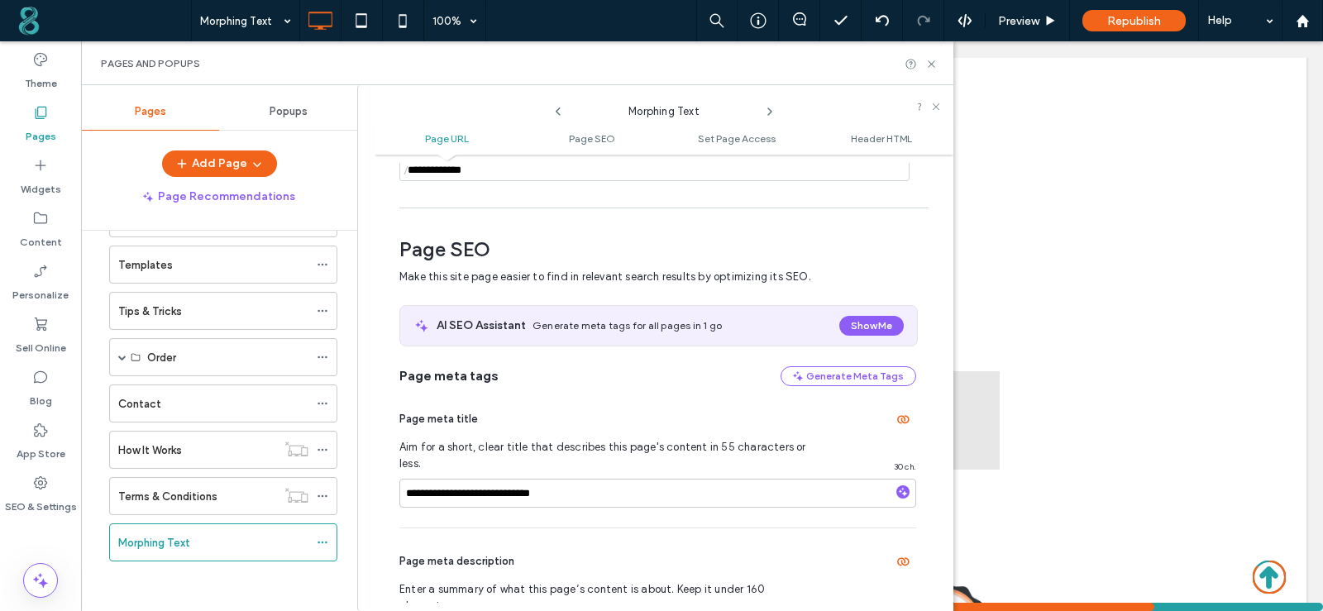
scroll to position [165, 0]
drag, startPoint x: 407, startPoint y: 474, endPoint x: 483, endPoint y: 474, distance: 76.0
click at [483, 477] on input "**********" at bounding box center [657, 491] width 517 height 29
type input "**********"
click at [587, 446] on span "Aim for a short, clear title that describes this page's content in 55 character…" at bounding box center [611, 453] width 425 height 33
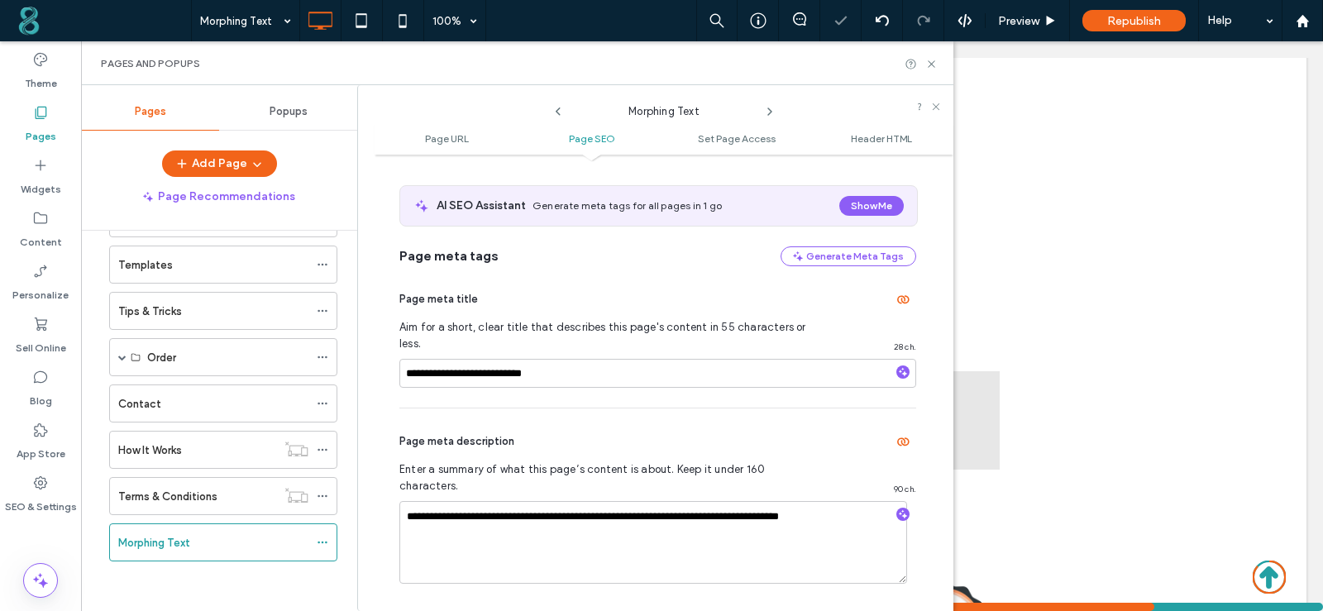
scroll to position [331, 0]
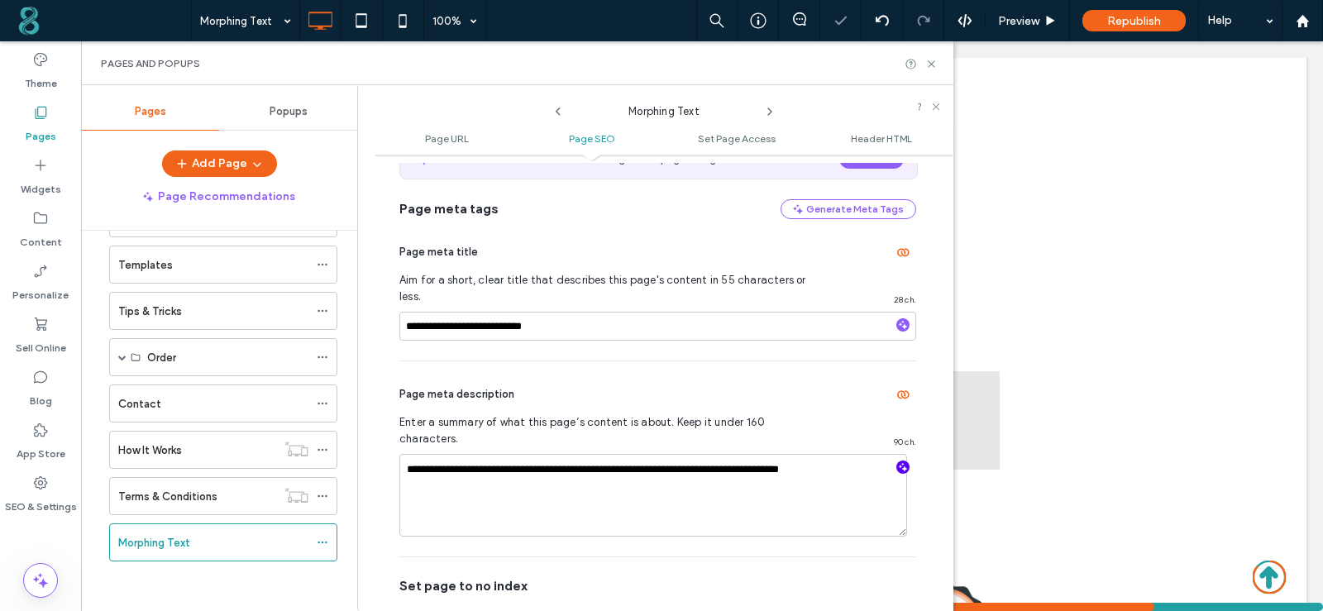
click at [896, 460] on span "button" at bounding box center [902, 466] width 13 height 13
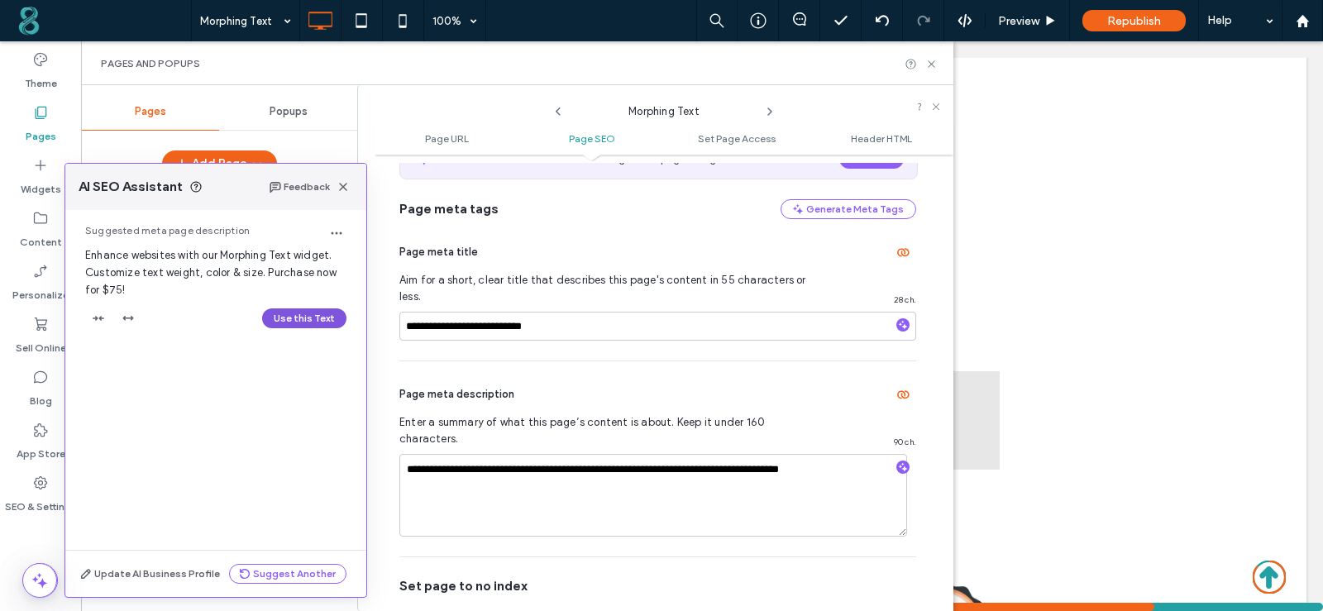
click at [305, 315] on button "Use this Text" at bounding box center [304, 318] width 84 height 20
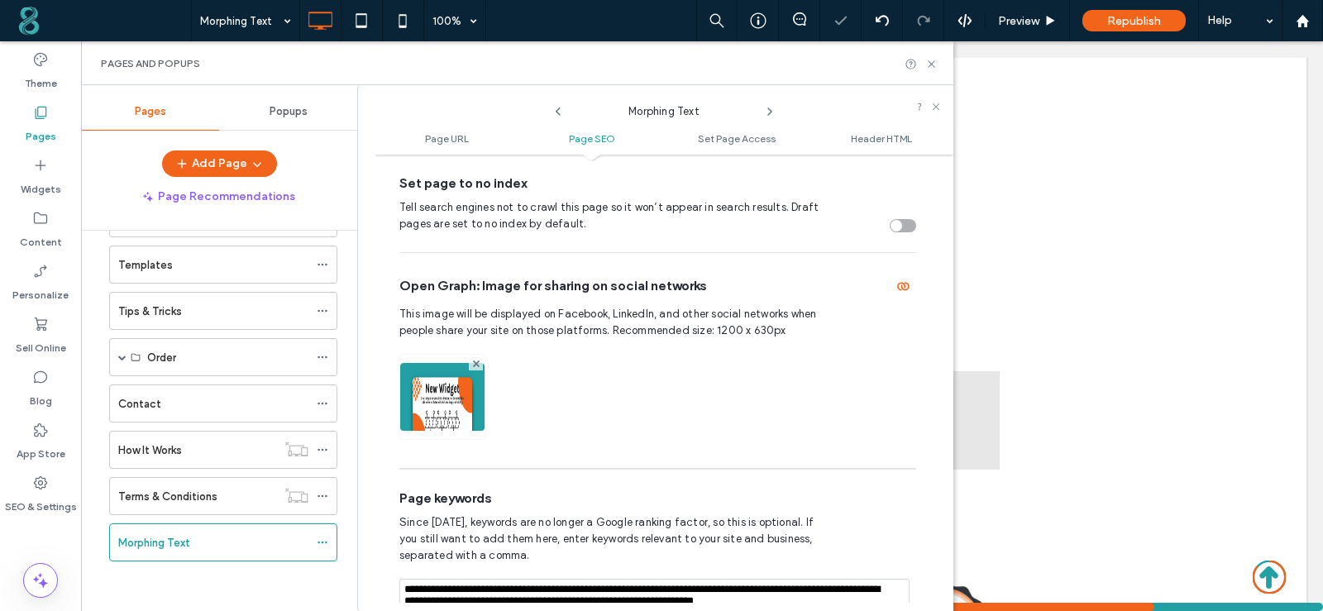
scroll to position [744, 0]
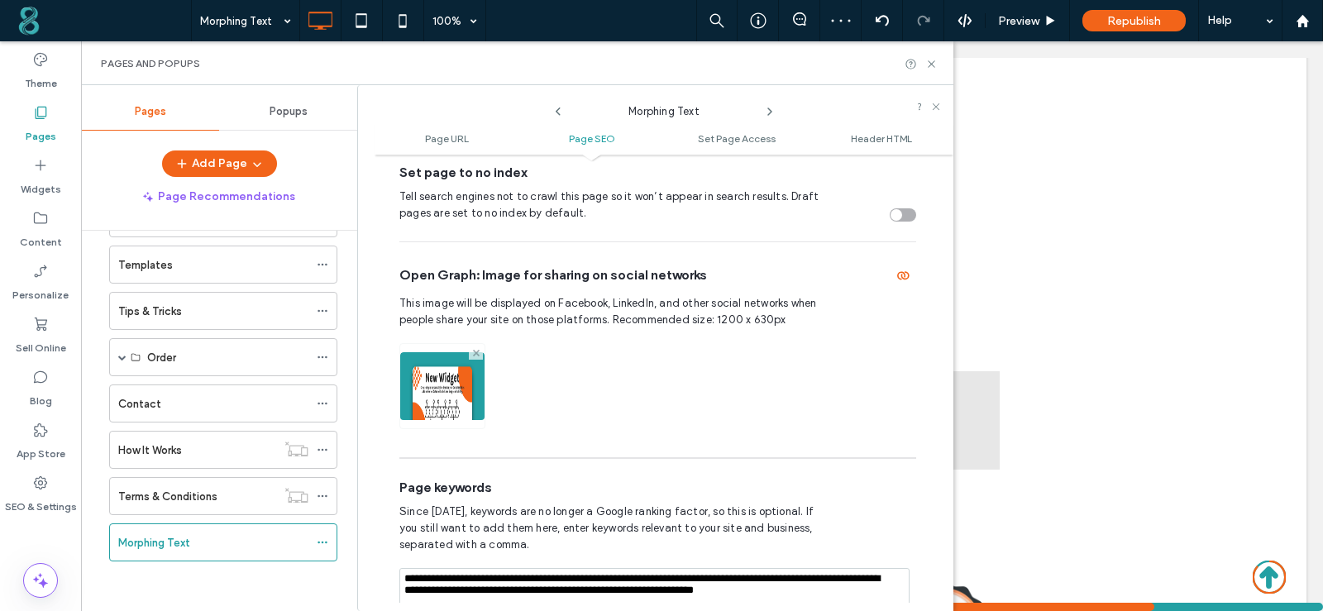
click at [474, 350] on icon at bounding box center [476, 353] width 7 height 7
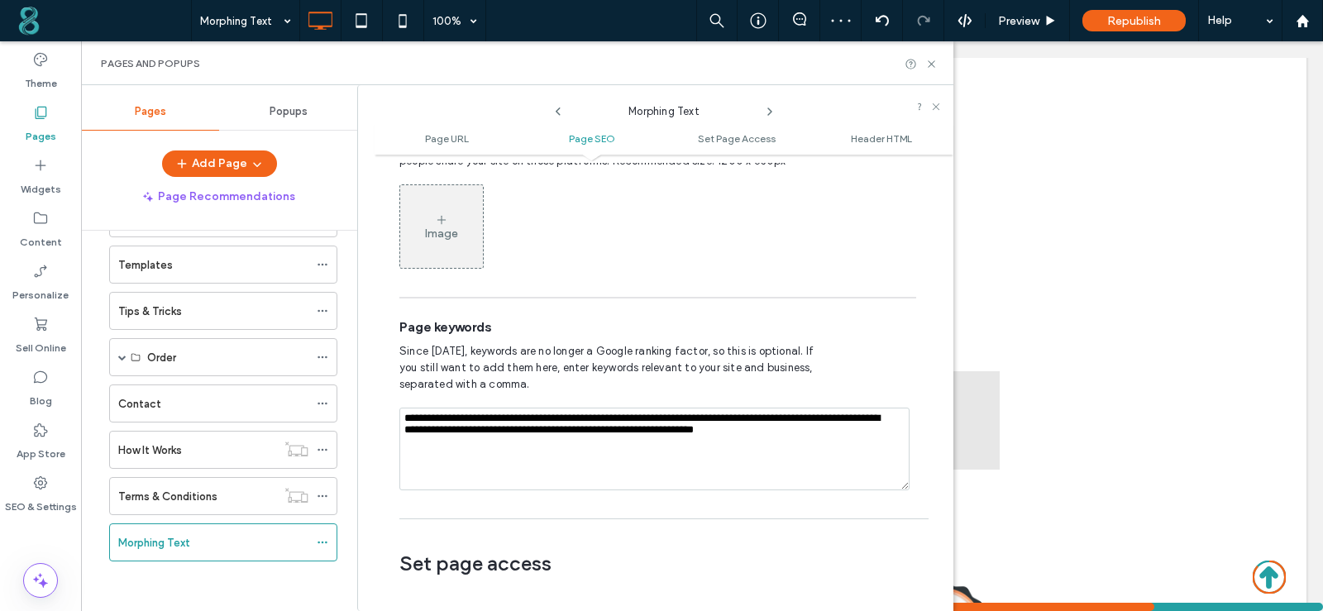
scroll to position [909, 0]
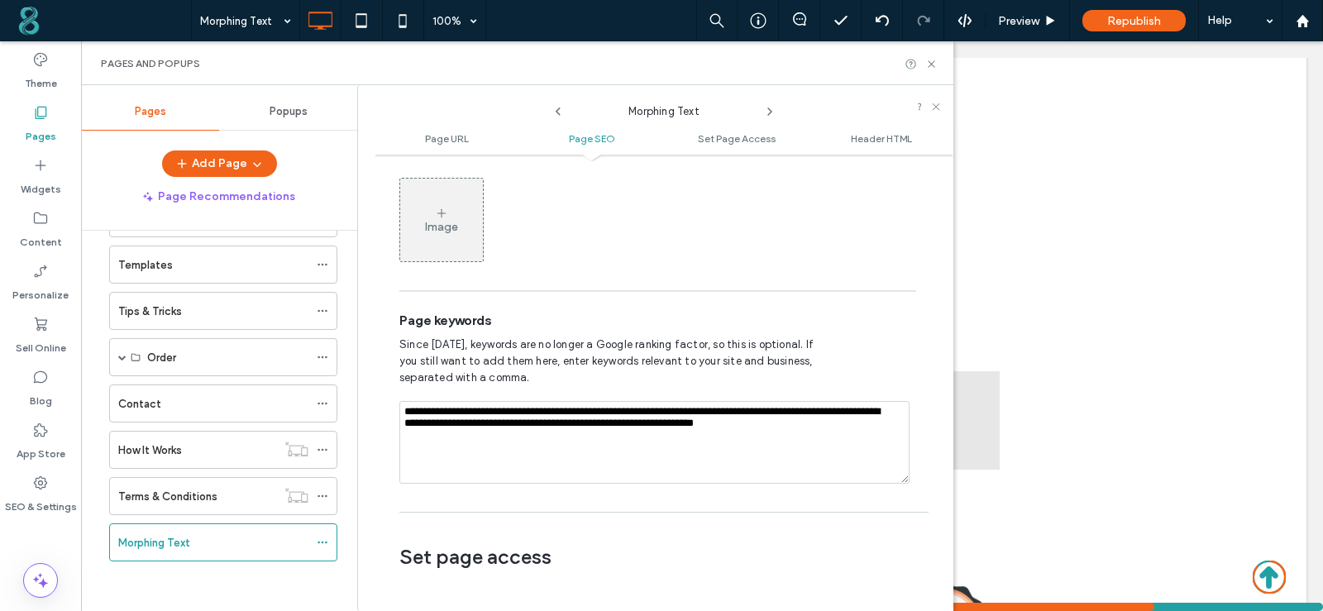
click at [427, 406] on textarea "**********" at bounding box center [654, 442] width 510 height 83
type textarea "**********"
click at [469, 350] on span "Since 2009, keywords are no longer a Google ranking factor, so this is optional…" at bounding box center [611, 361] width 425 height 50
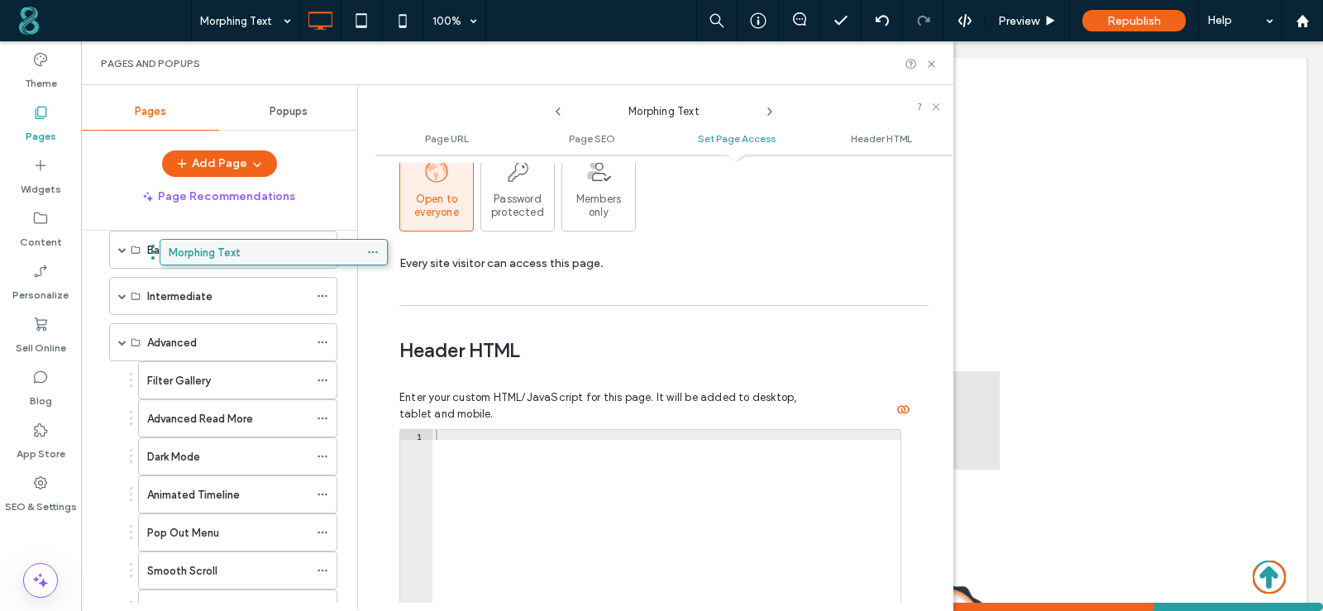
scroll to position [41, 0]
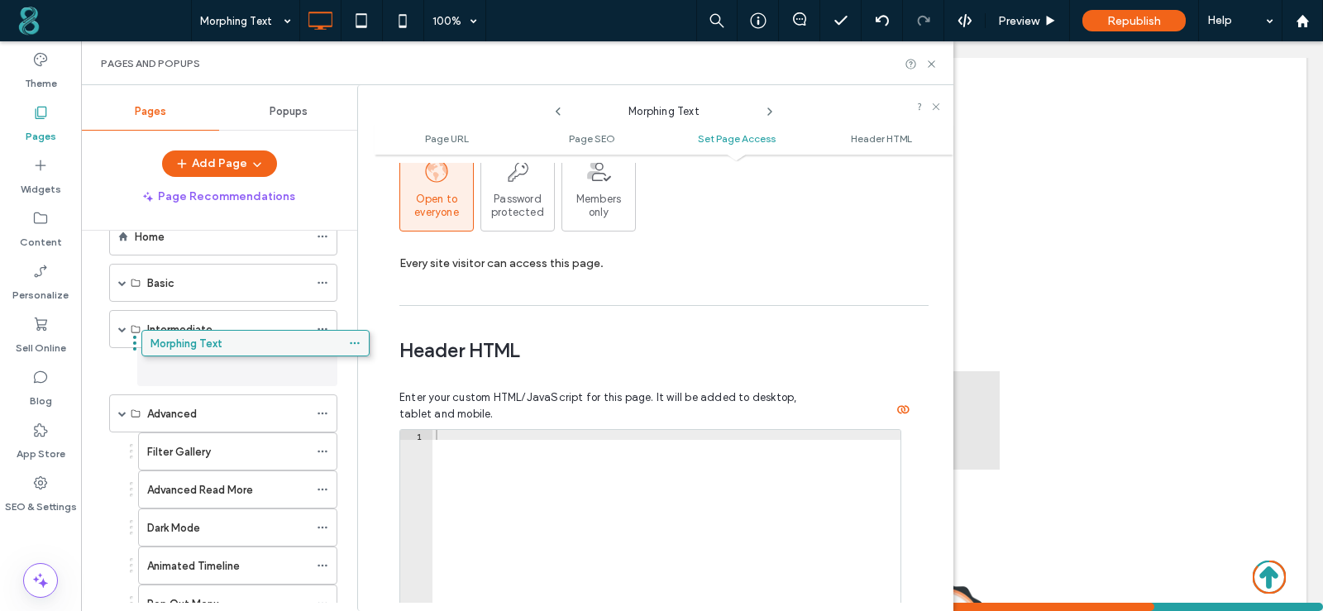
drag, startPoint x: 168, startPoint y: 536, endPoint x: 200, endPoint y: 343, distance: 196.1
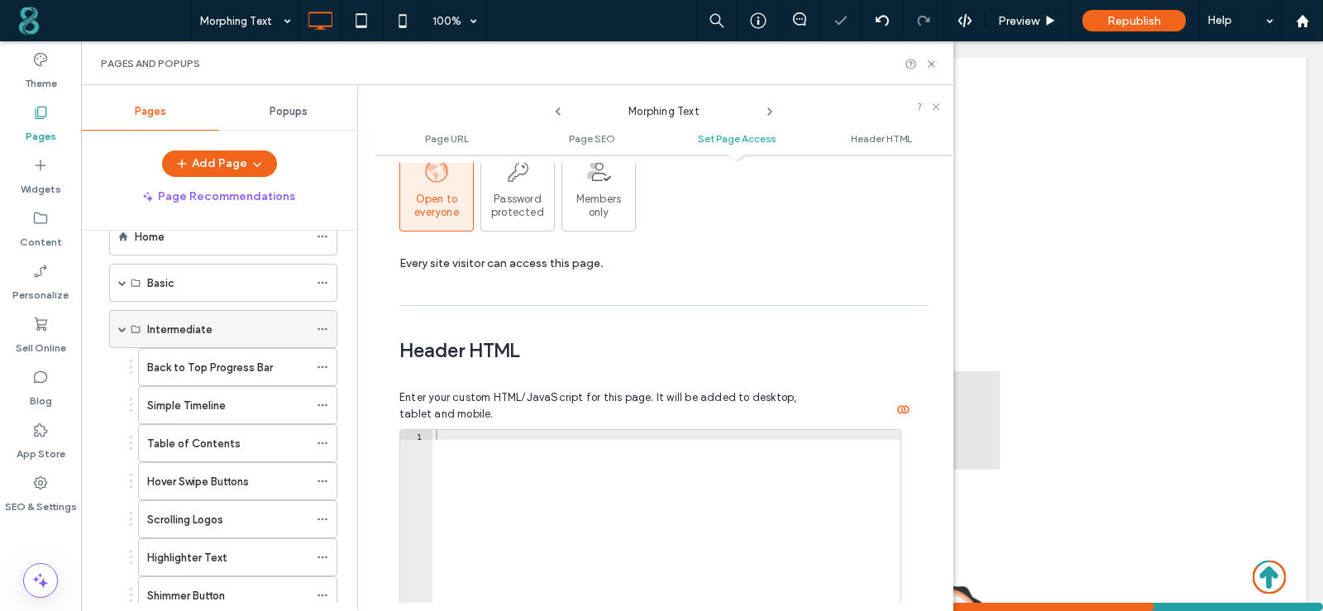
click at [123, 330] on span at bounding box center [122, 329] width 8 height 8
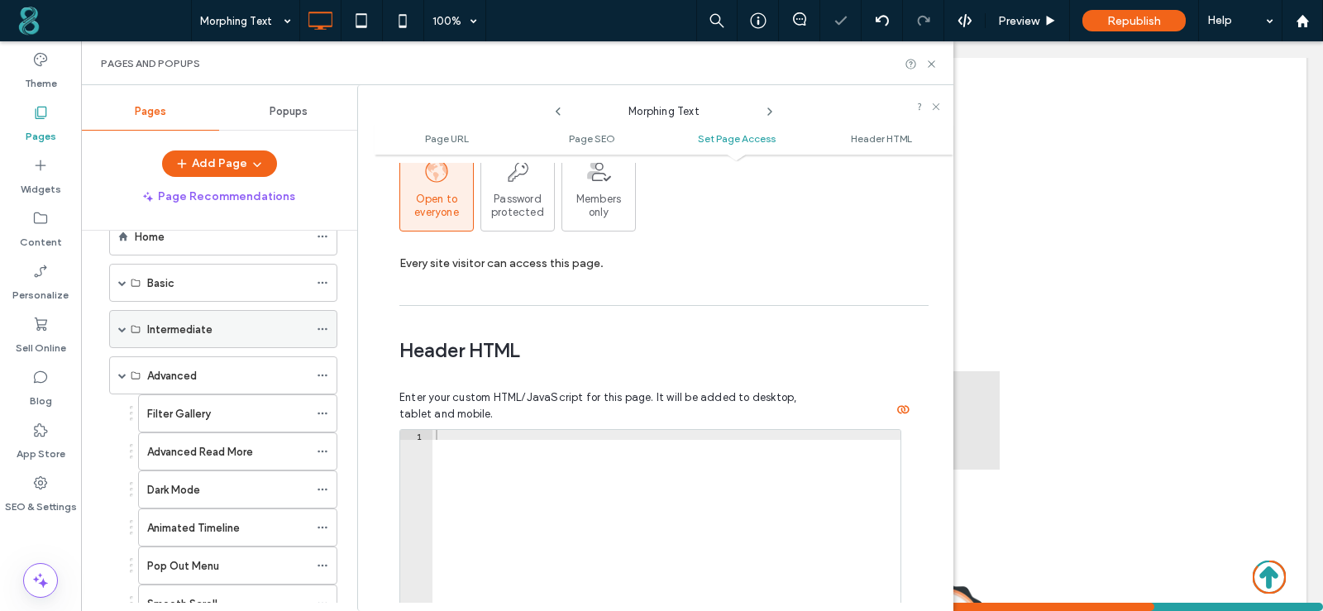
click at [123, 330] on span at bounding box center [122, 329] width 8 height 8
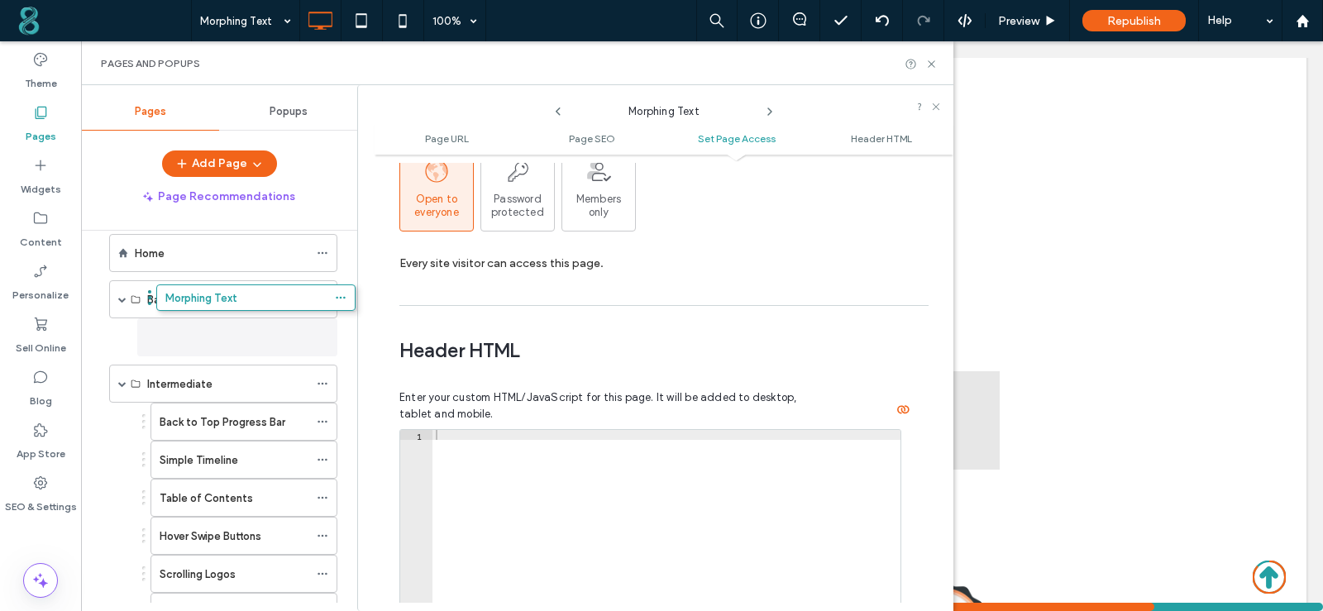
scroll to position [8, 0]
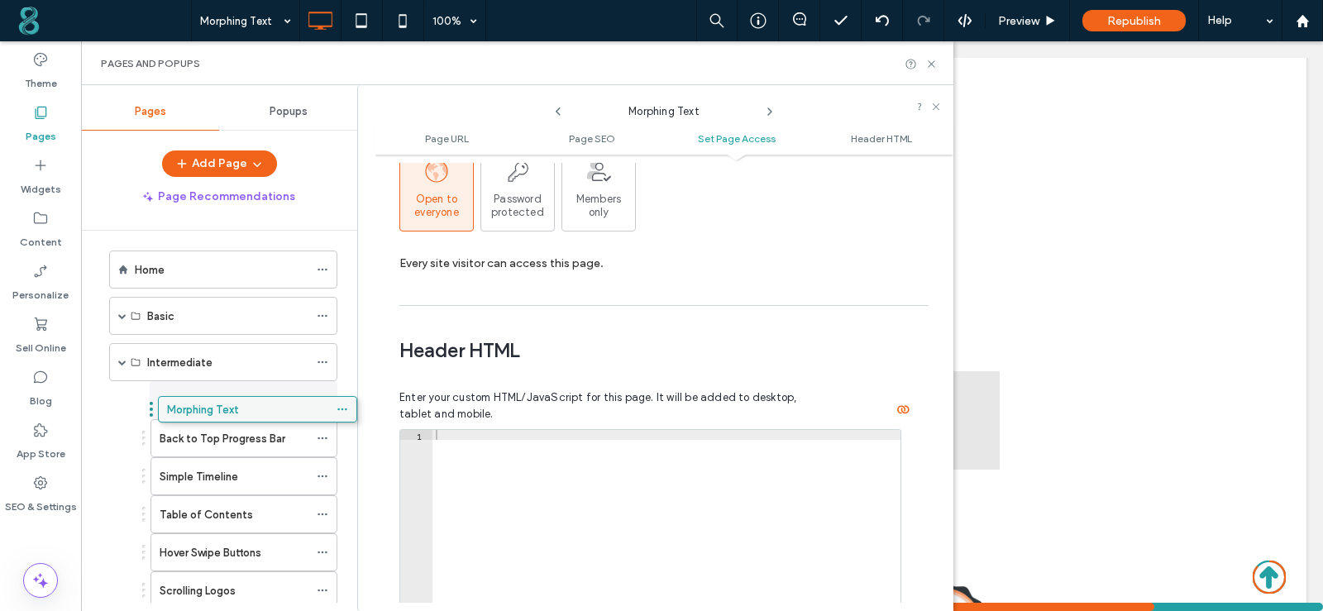
drag, startPoint x: 207, startPoint y: 495, endPoint x: 227, endPoint y: 403, distance: 94.7
click at [227, 403] on label "Morphing Text" at bounding box center [196, 400] width 72 height 29
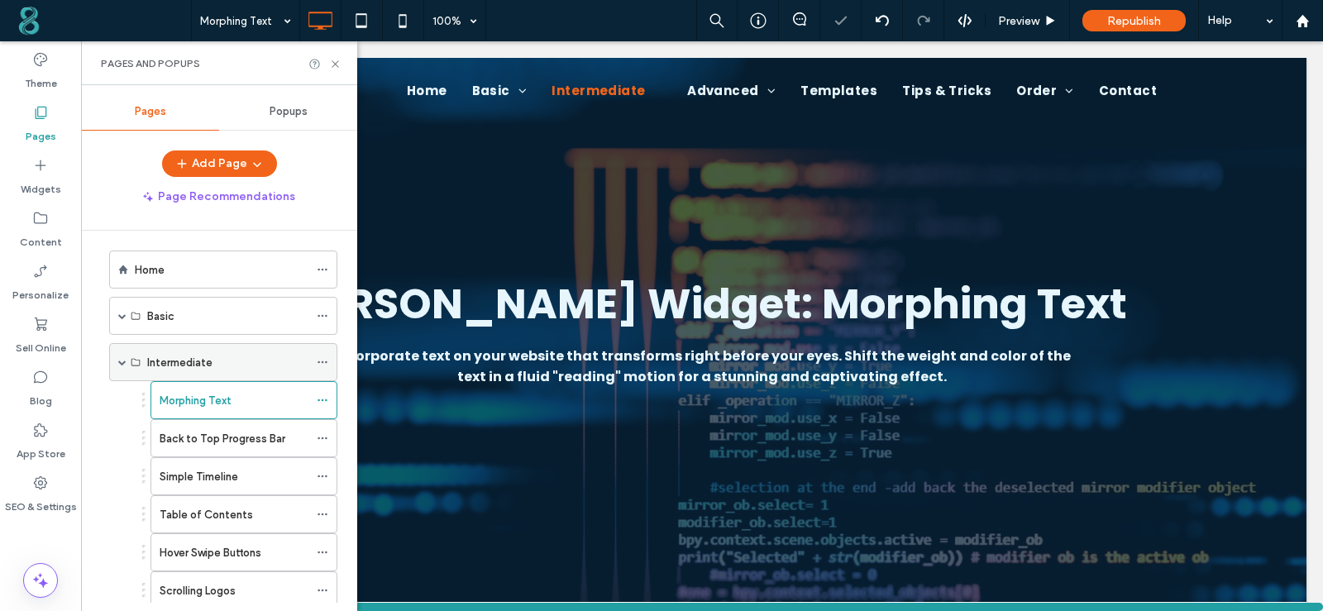
scroll to position [0, 0]
click at [122, 362] on span at bounding box center [122, 362] width 8 height 8
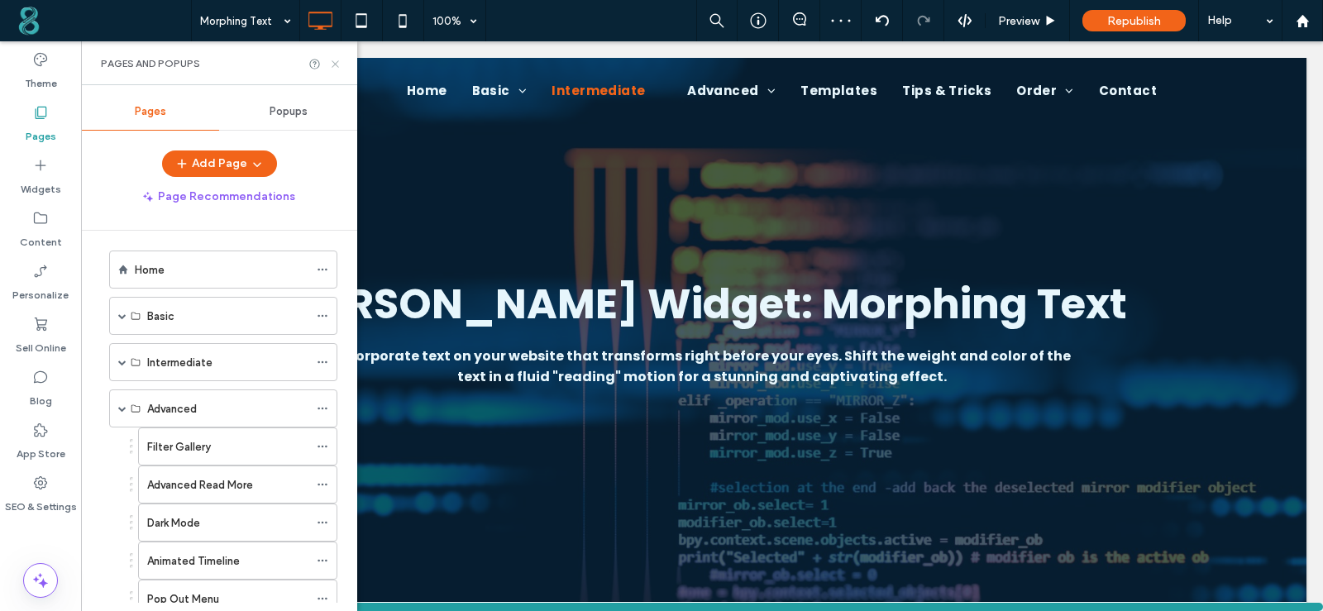
drag, startPoint x: 333, startPoint y: 63, endPoint x: 255, endPoint y: 21, distance: 88.7
click at [333, 63] on icon at bounding box center [335, 64] width 12 height 12
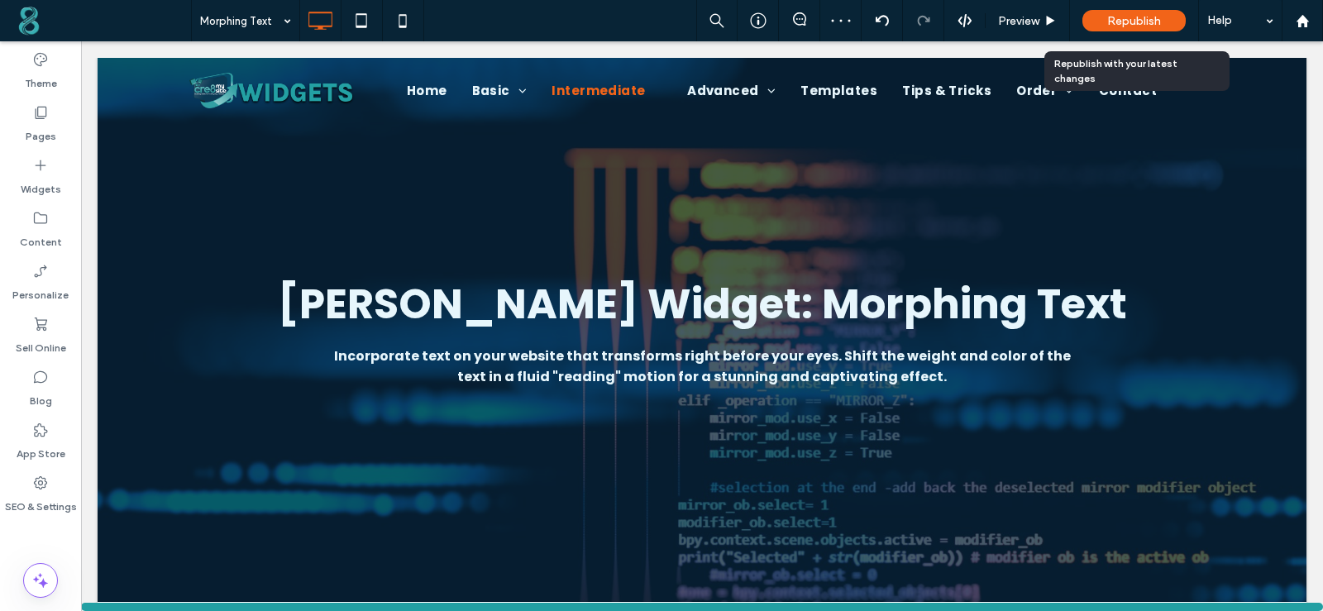
click at [1128, 26] on span "Republish" at bounding box center [1134, 21] width 54 height 14
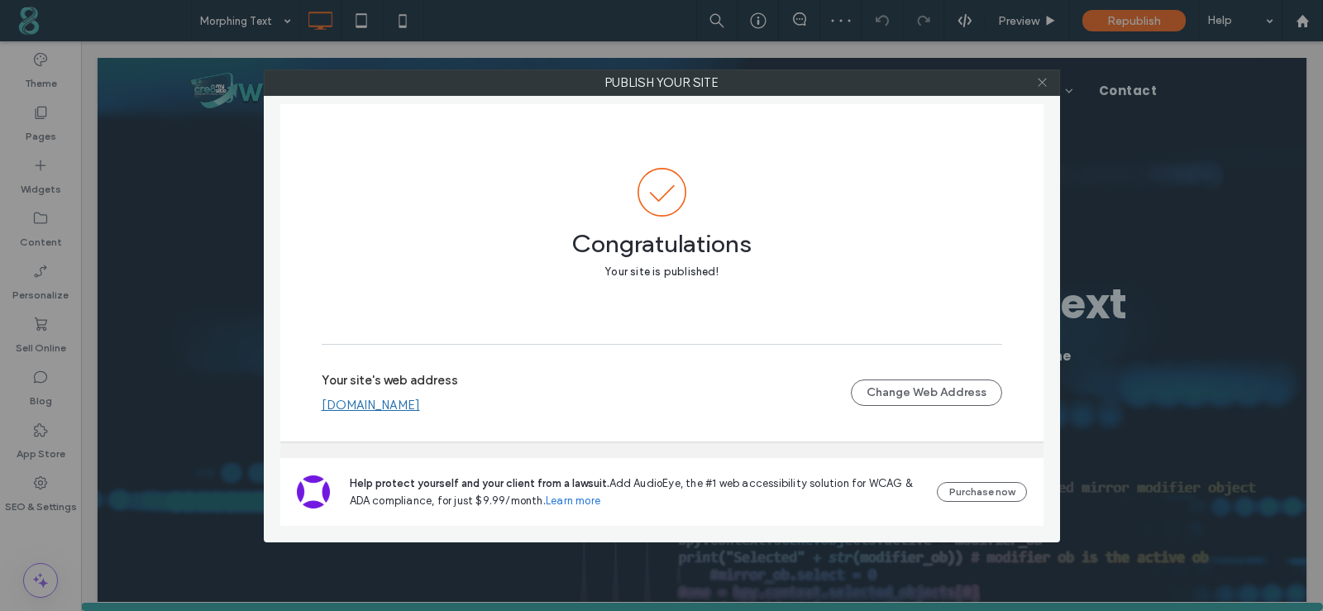
click at [1046, 84] on icon at bounding box center [1042, 82] width 12 height 12
